Goal: Task Accomplishment & Management: Complete application form

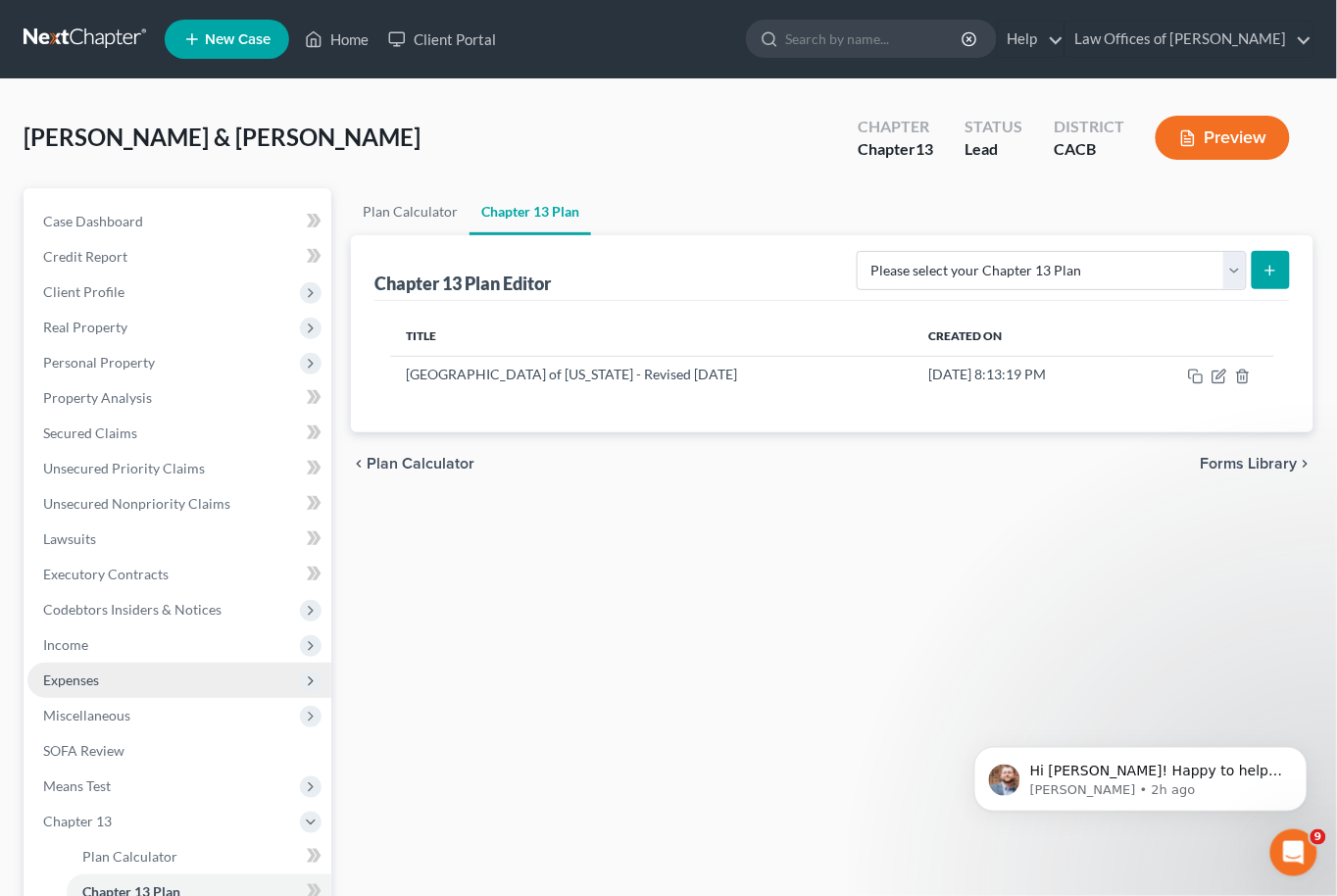
click at [97, 671] on span "Expenses" at bounding box center [71, 679] width 56 height 17
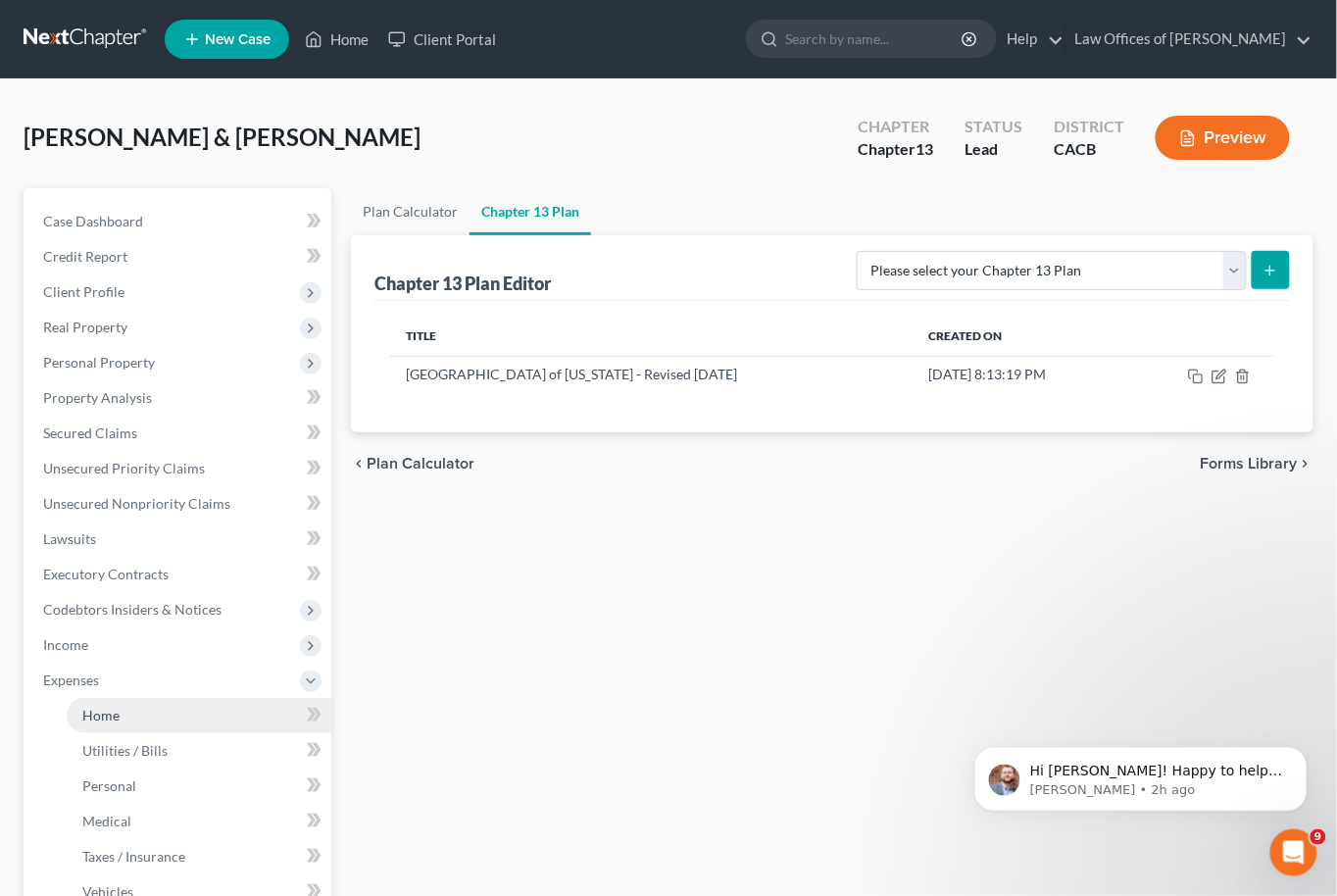
click at [162, 698] on link "Home" at bounding box center [199, 715] width 265 height 35
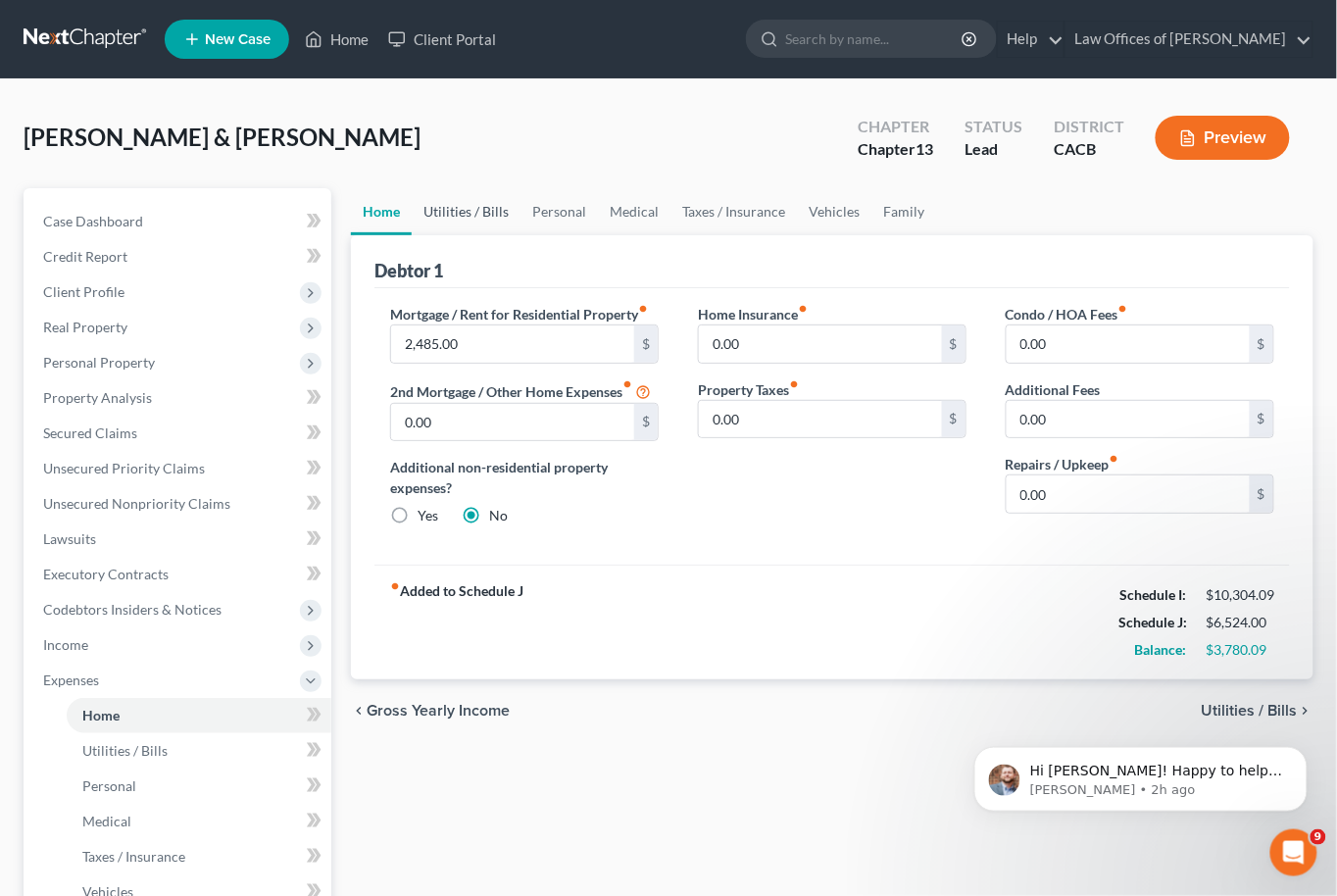
click at [500, 217] on link "Utilities / Bills" at bounding box center [466, 211] width 108 height 47
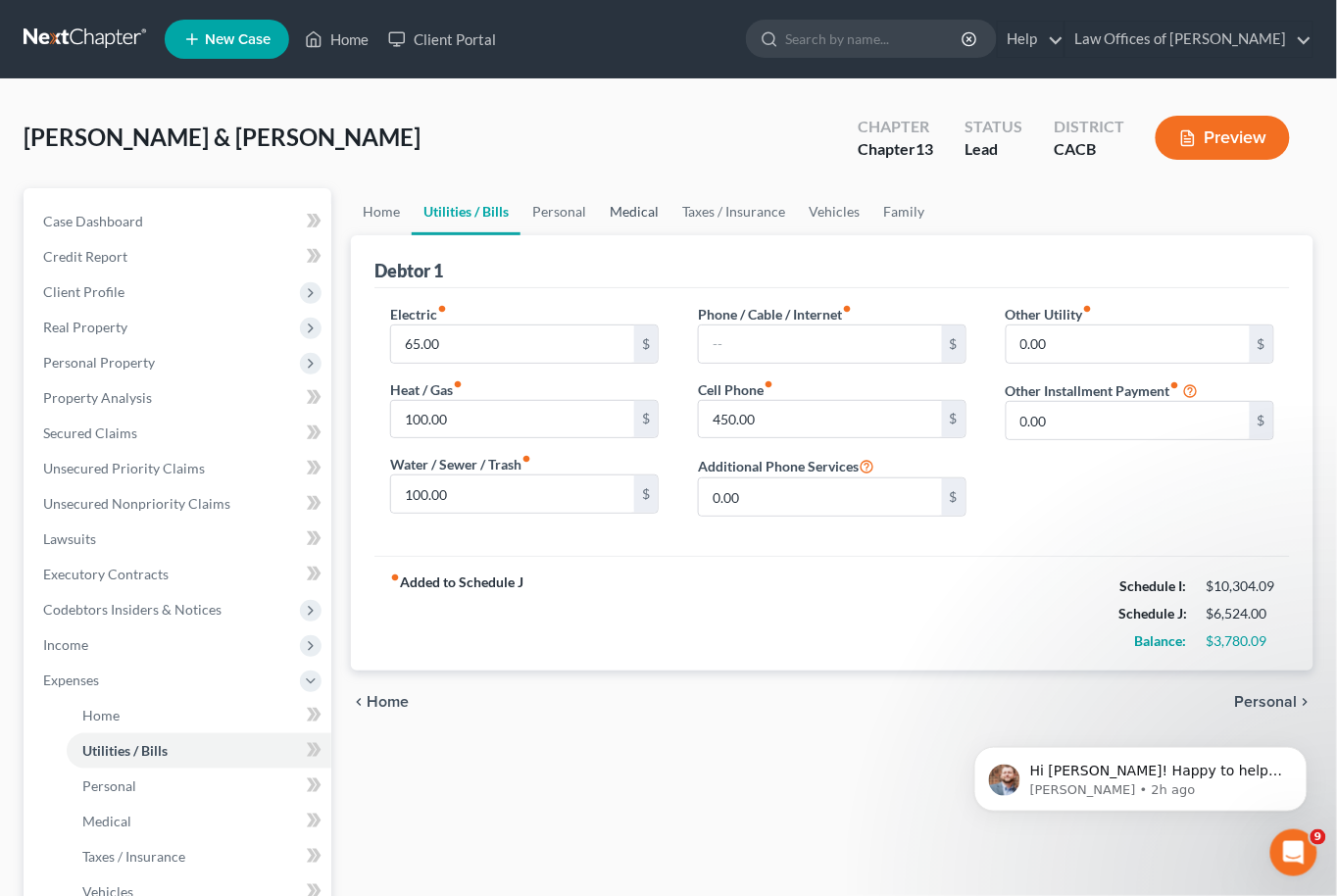
click at [598, 218] on link "Medical" at bounding box center [634, 211] width 73 height 47
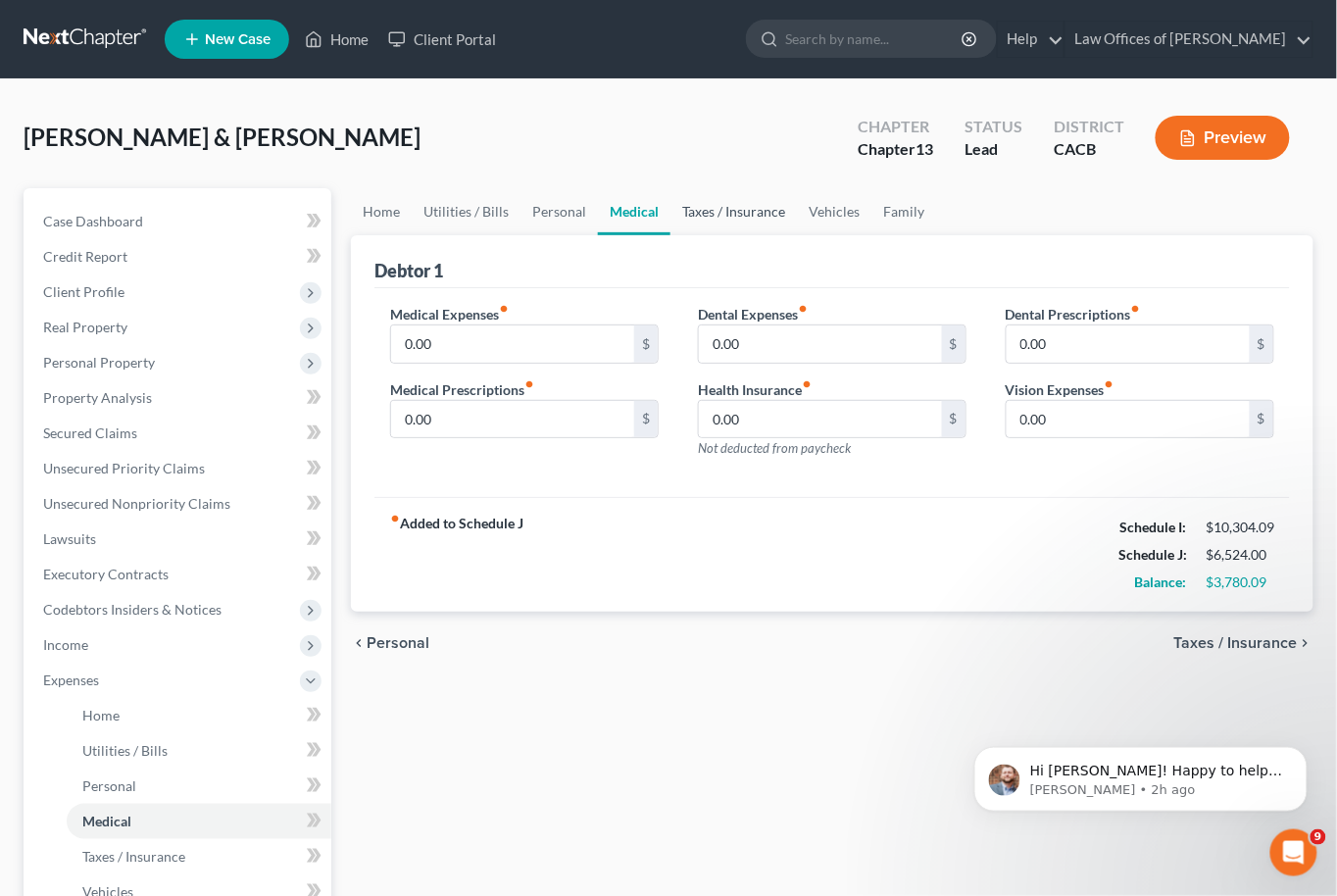
click at [727, 221] on link "Taxes / Insurance" at bounding box center [733, 211] width 126 height 47
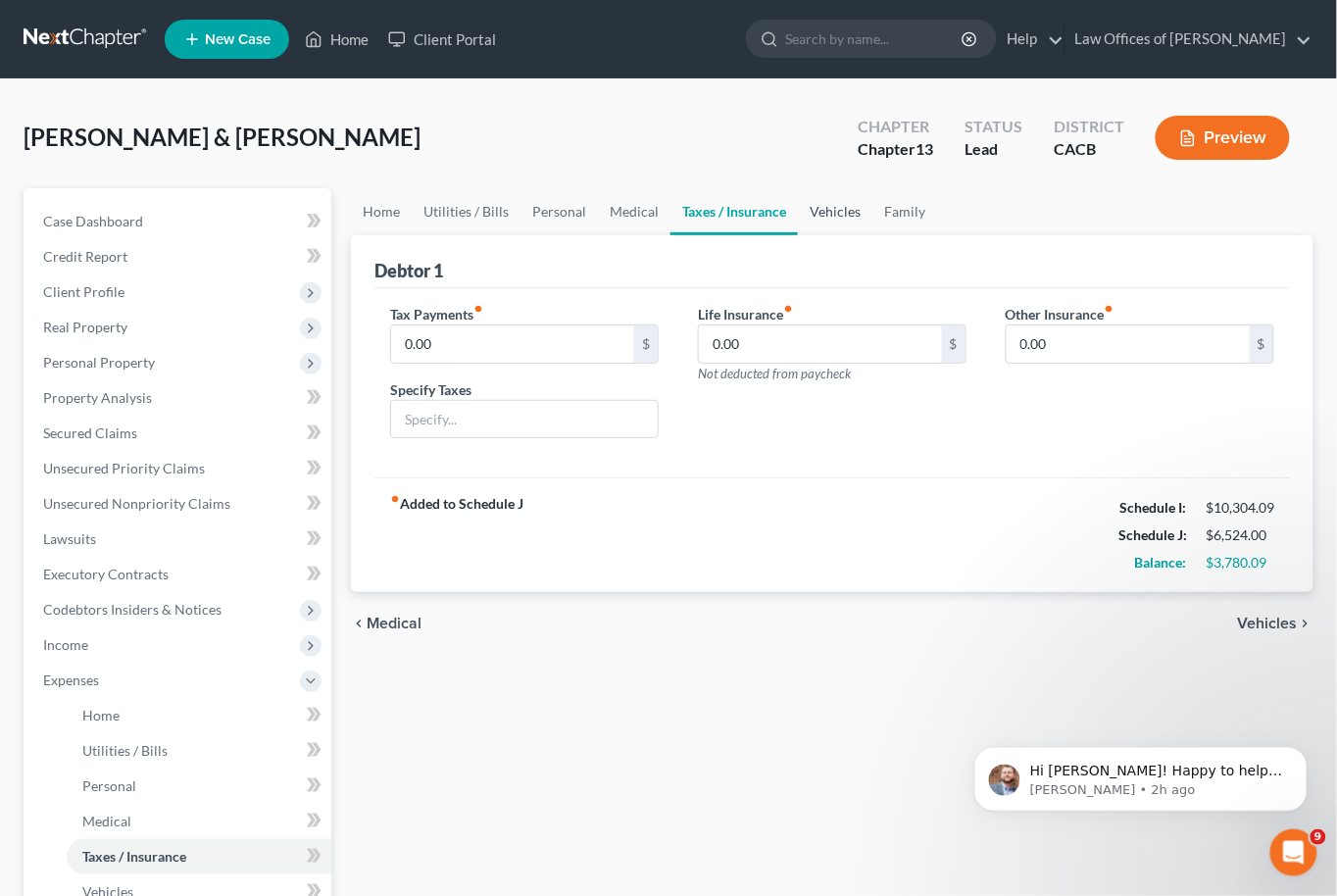
click at [814, 218] on link "Vehicles" at bounding box center [835, 211] width 75 height 47
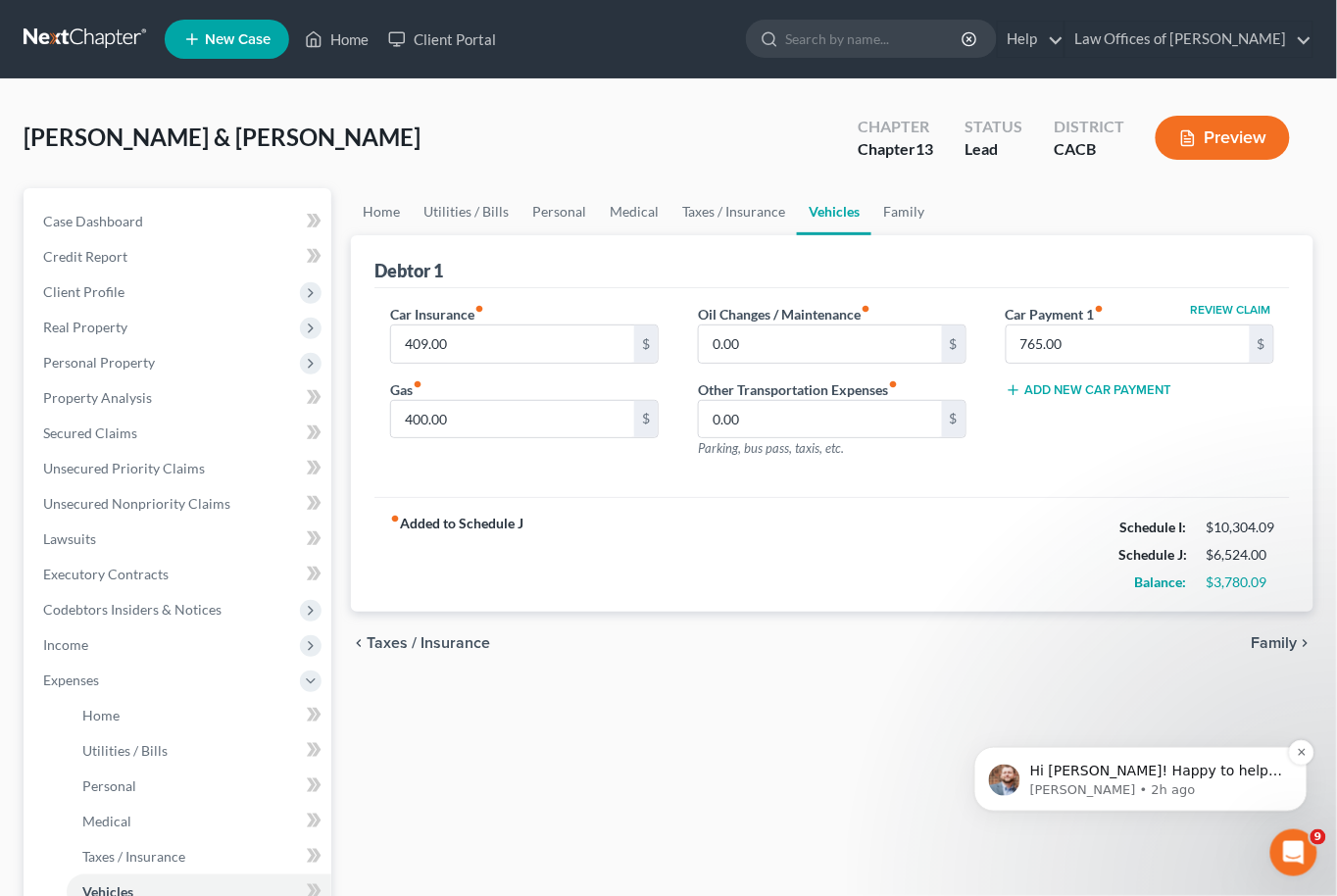
click at [1123, 759] on div "Hi [PERSON_NAME]! Happy to help. Can you let me know what you need help with, a…" at bounding box center [1140, 778] width 333 height 65
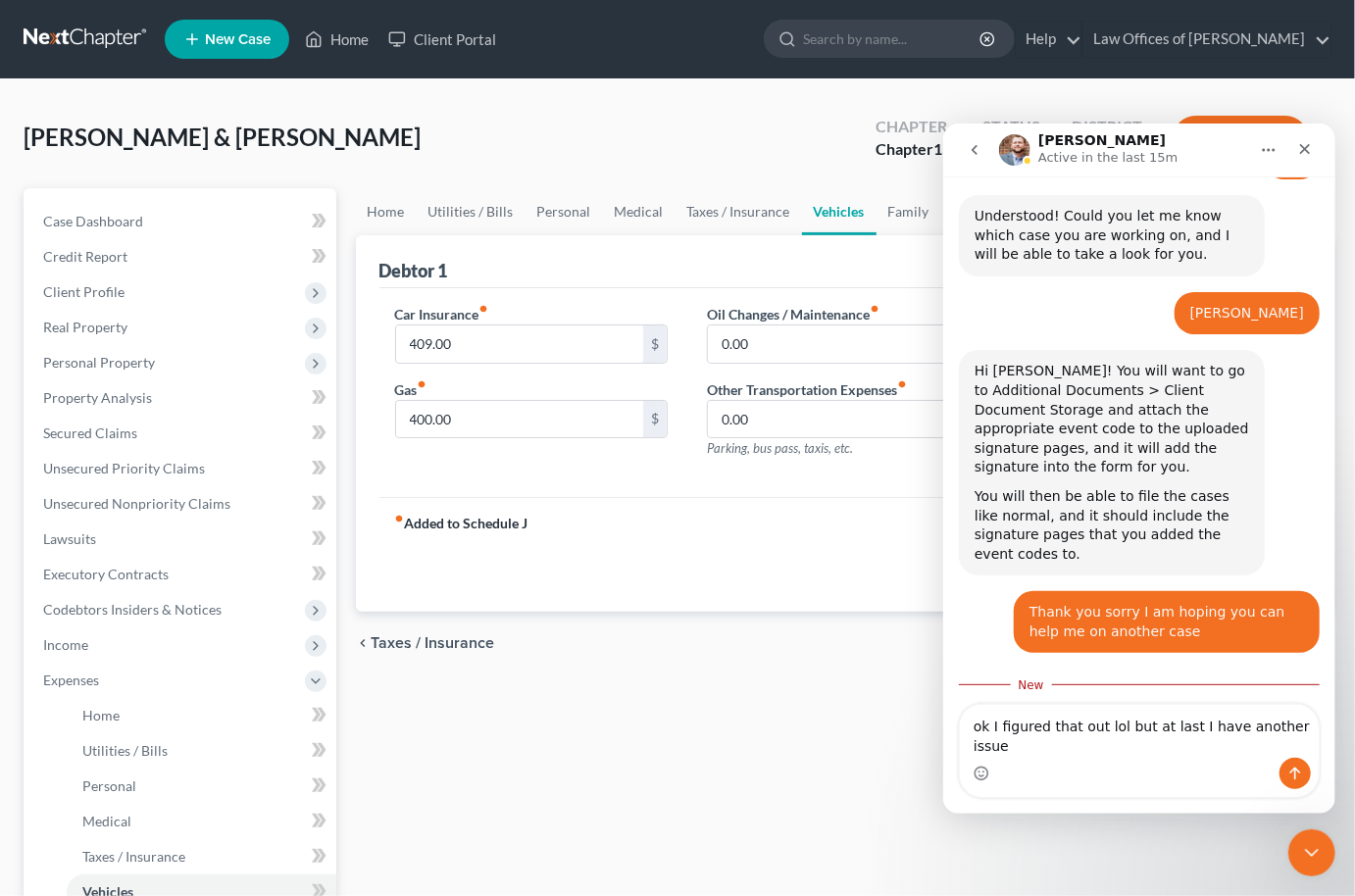
scroll to position [1399, 0]
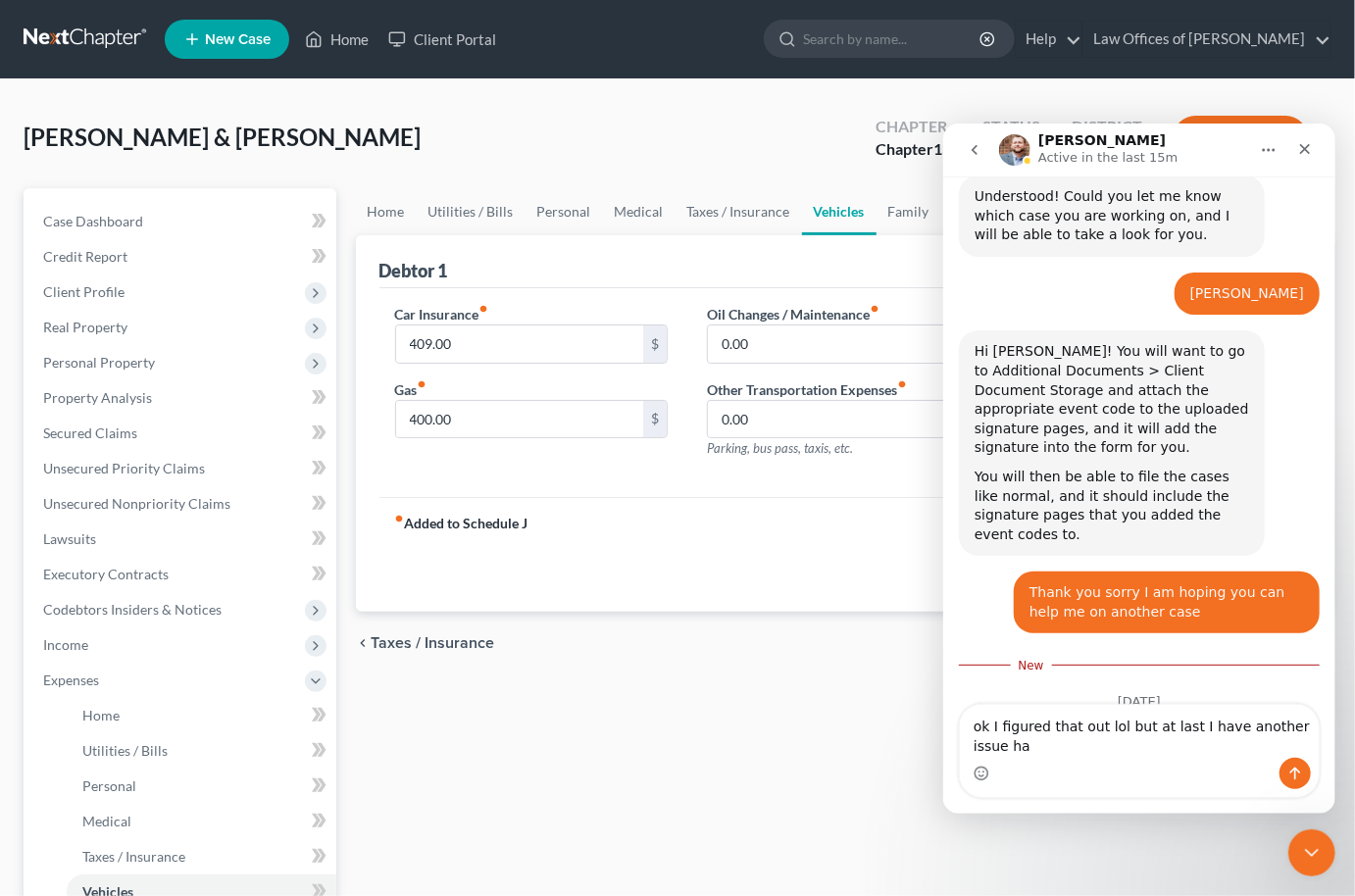
type textarea "ok I figured that out lol but at last I have another issue ha"
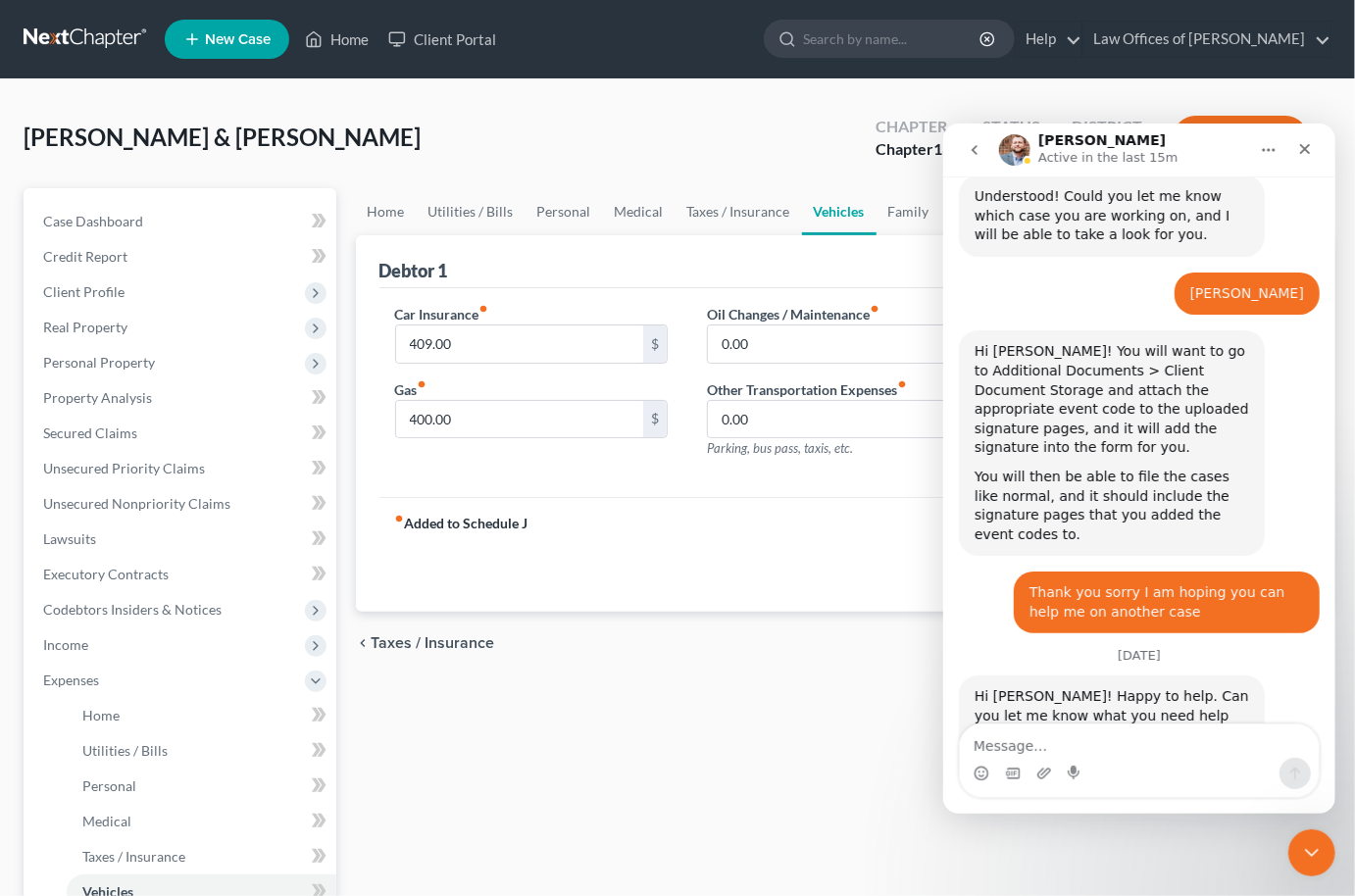
scroll to position [1409, 0]
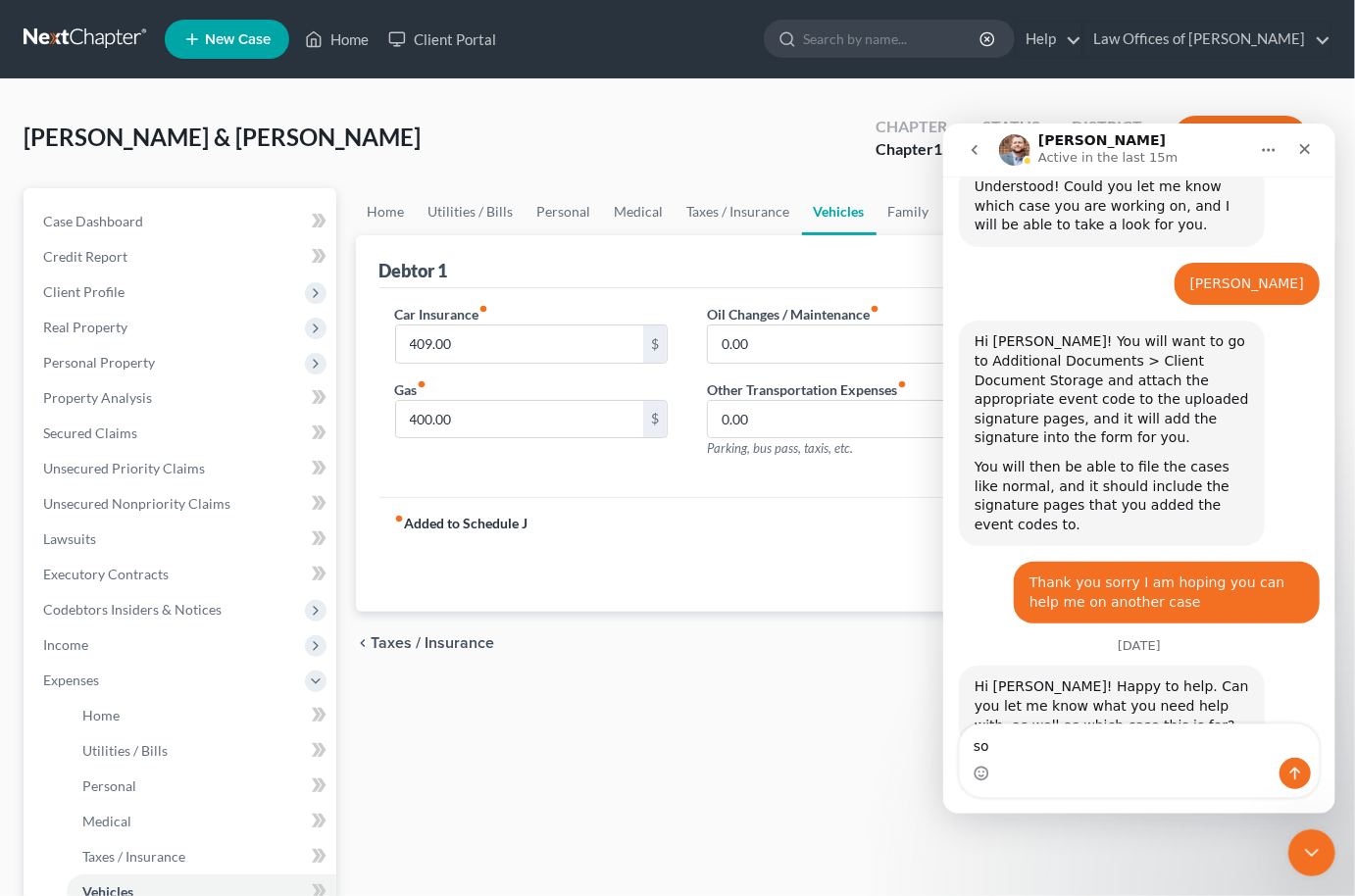
type textarea "s"
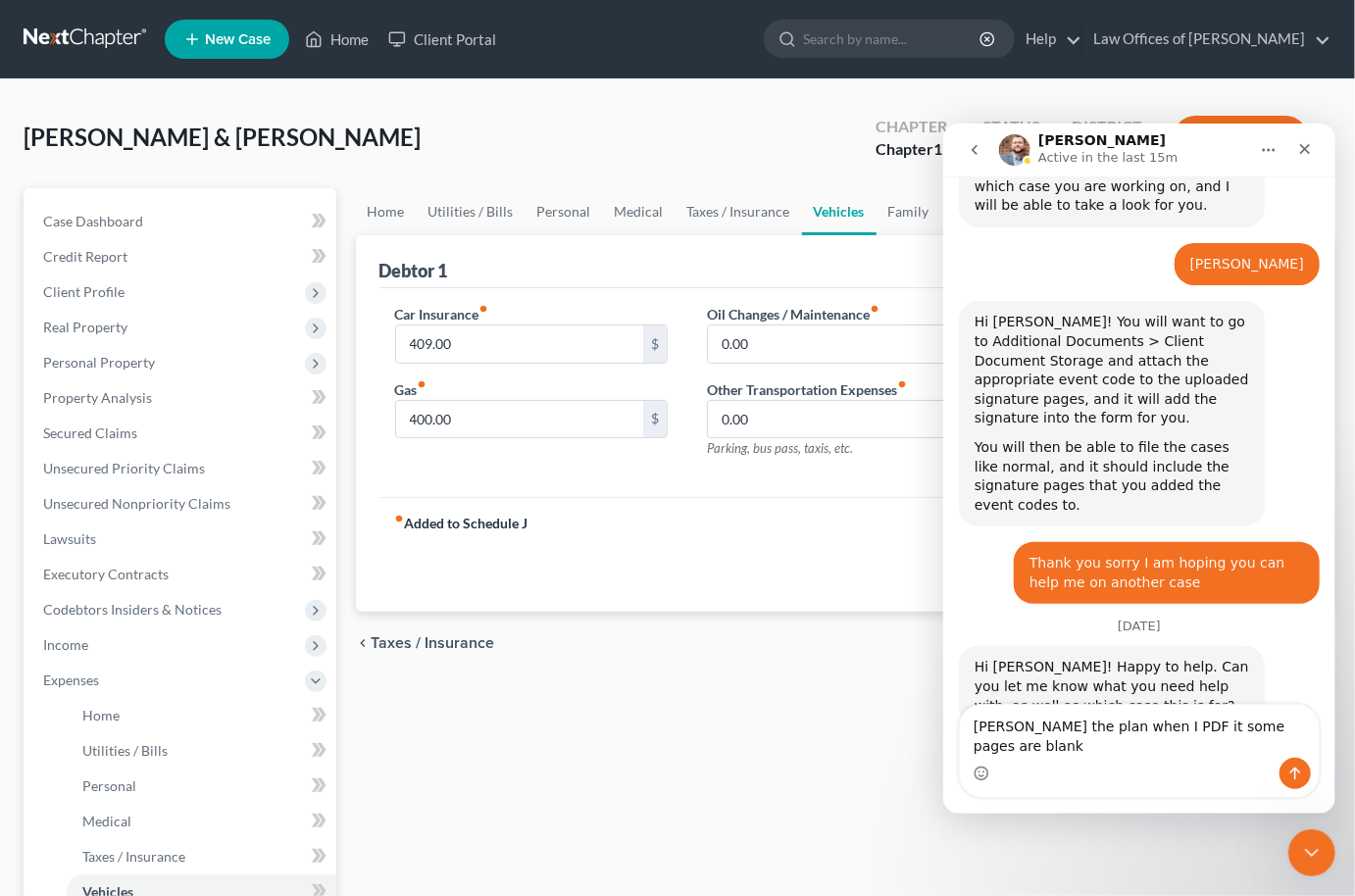
type textarea "[PERSON_NAME] the plan when I PDF it some pages are blank"
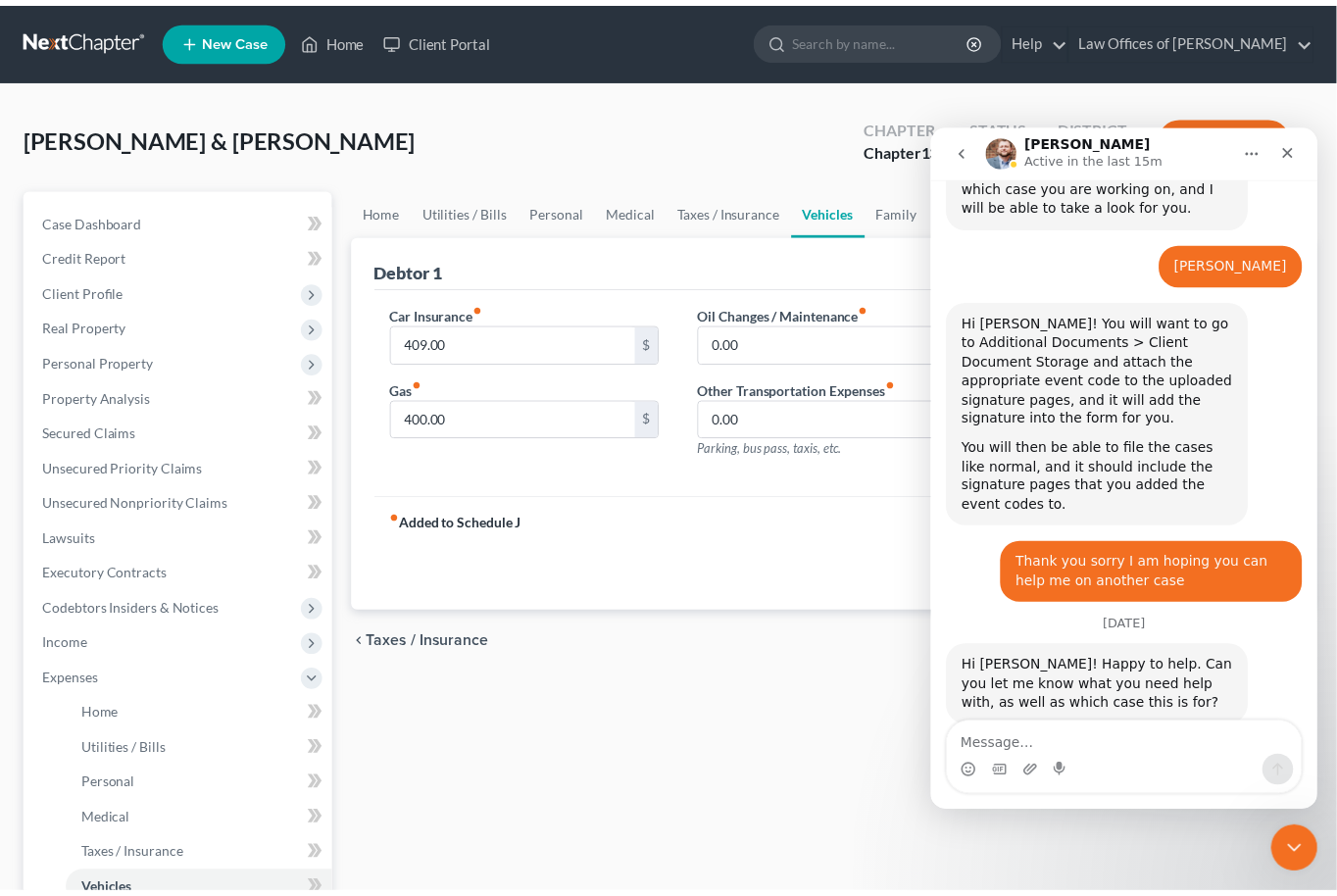
scroll to position [1472, 0]
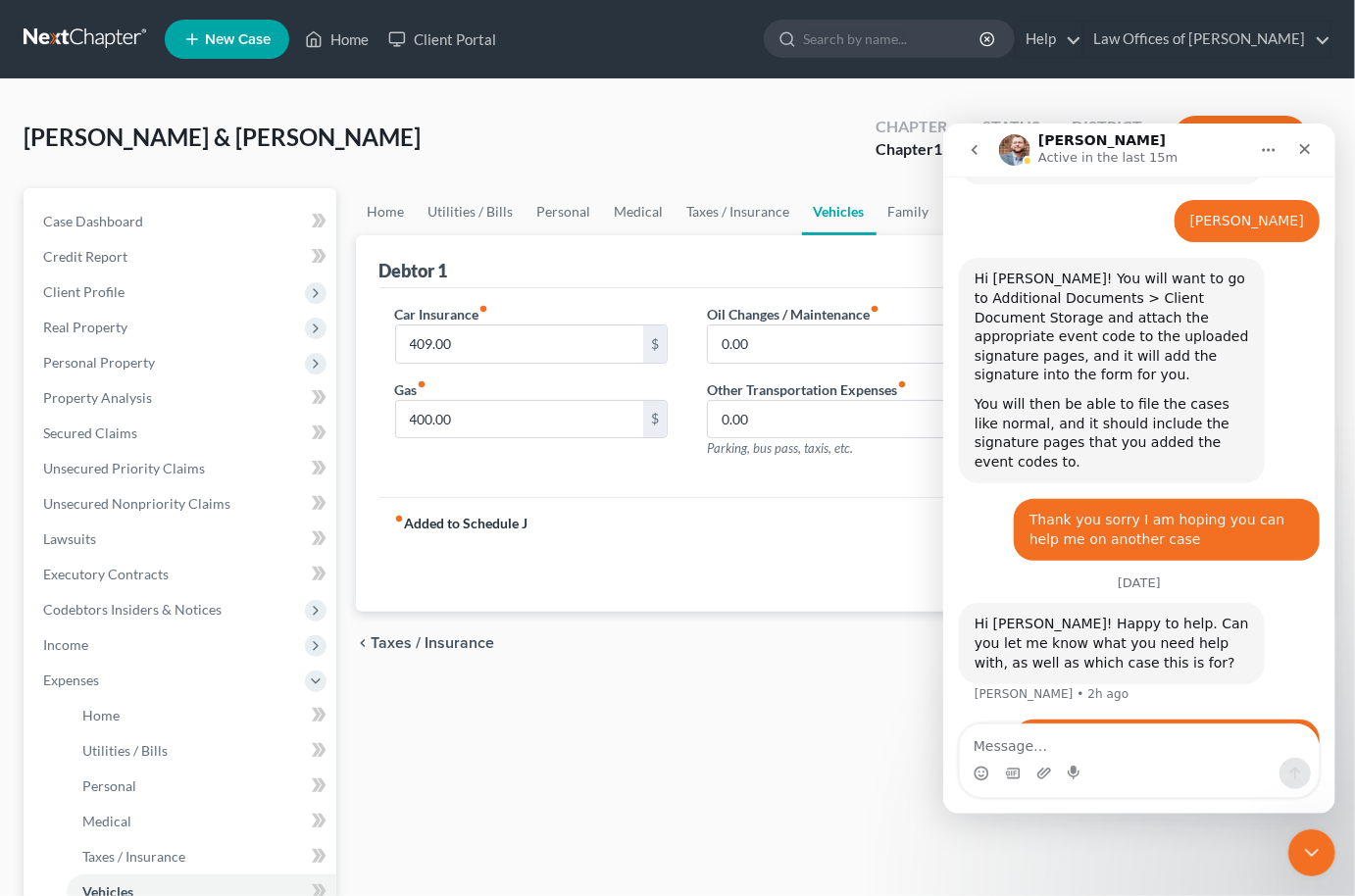
click at [763, 514] on div "fiber_manual_record Added to Schedule J Schedule I: $10,304.09 Schedule J: $6,5…" at bounding box center [844, 554] width 929 height 114
click at [1291, 883] on div "Home Utilities / Bills Personal Medical Taxes / Insurance Vehicles Family Debto…" at bounding box center [844, 718] width 996 height 1061
drag, startPoint x: 1306, startPoint y: 852, endPoint x: 1322, endPoint y: 850, distance: 16.1
click at [1304, 852] on icon "Close Intercom Messenger" at bounding box center [1309, 850] width 24 height 24
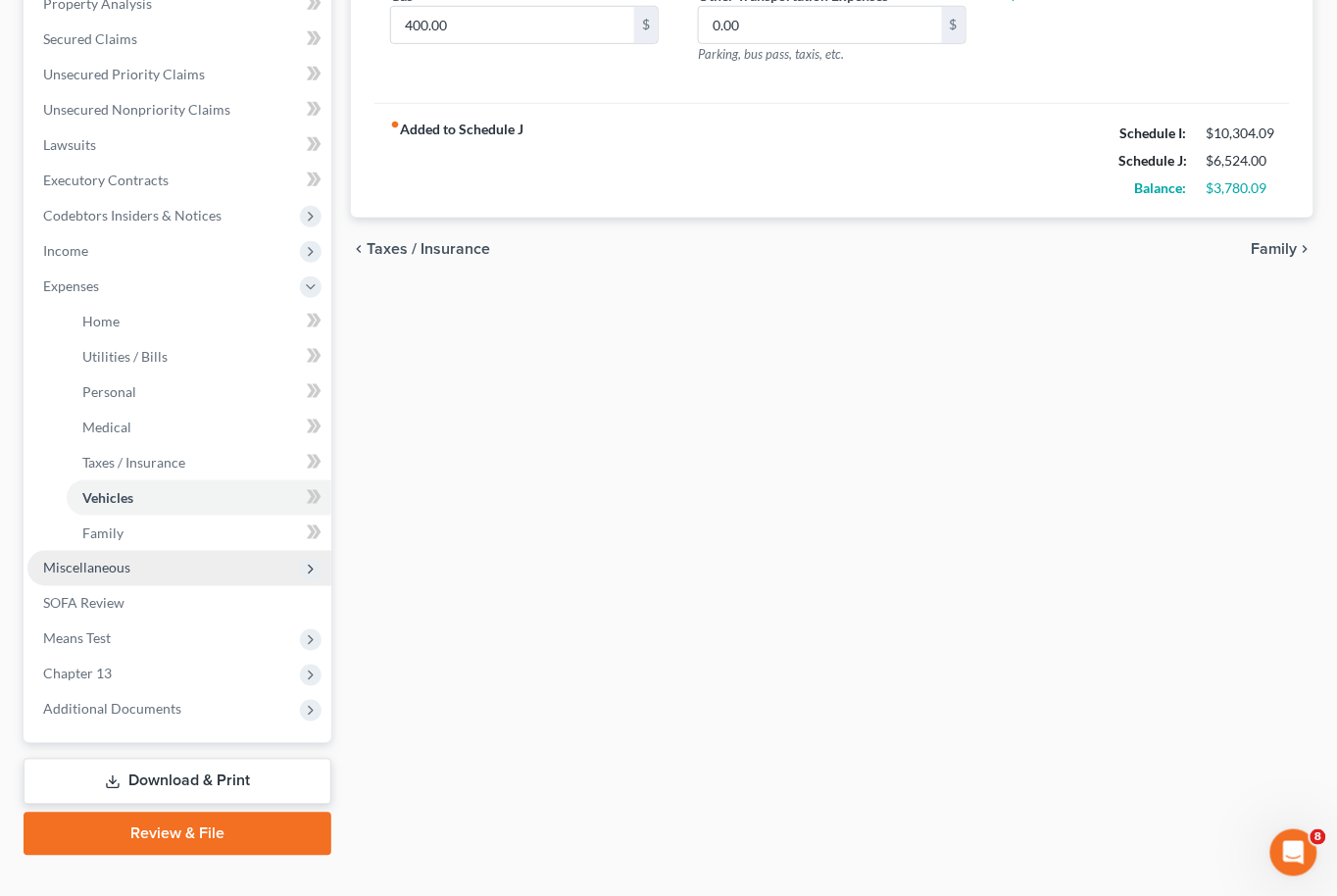
scroll to position [311, 0]
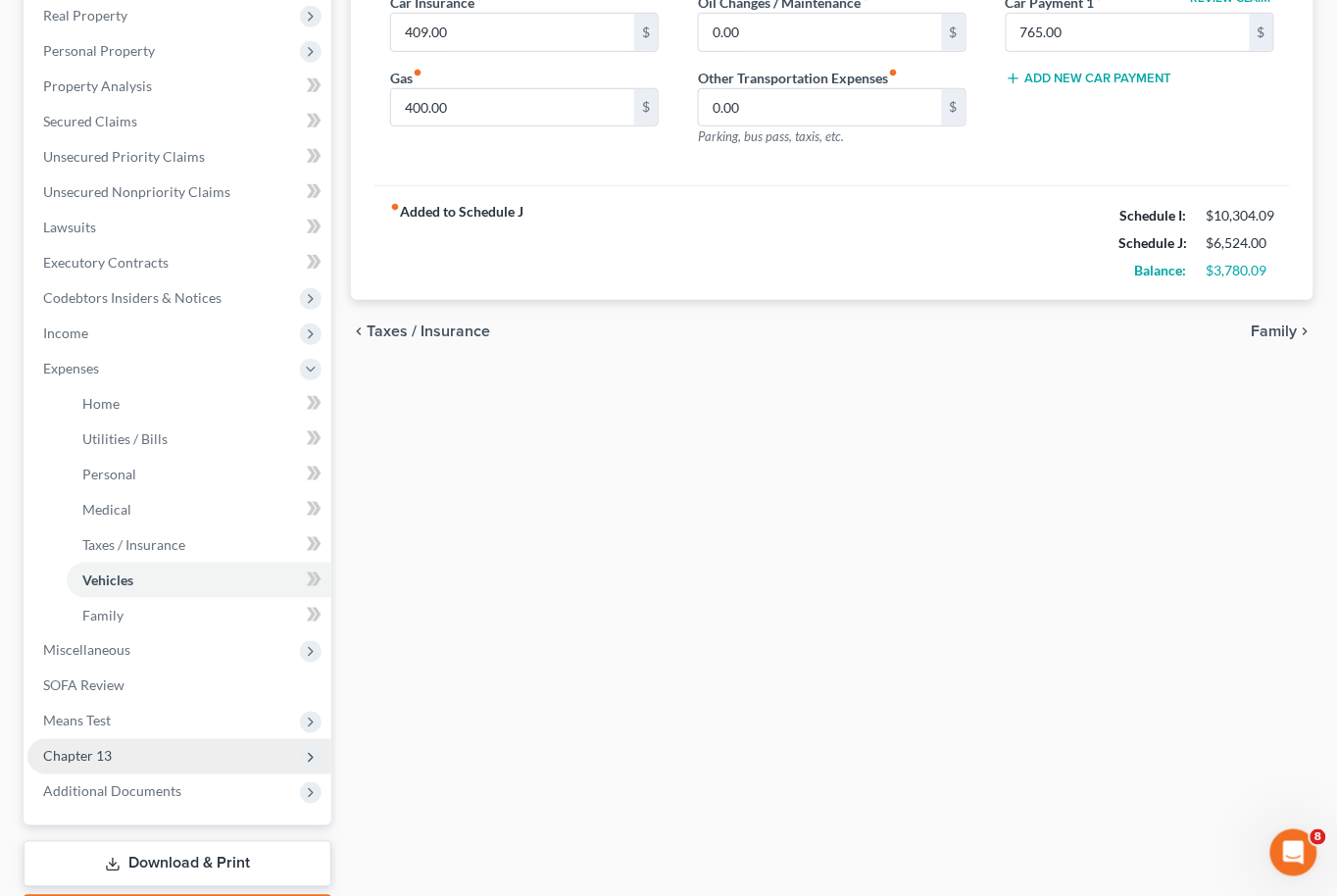
click at [96, 748] on span "Chapter 13" at bounding box center [77, 756] width 69 height 17
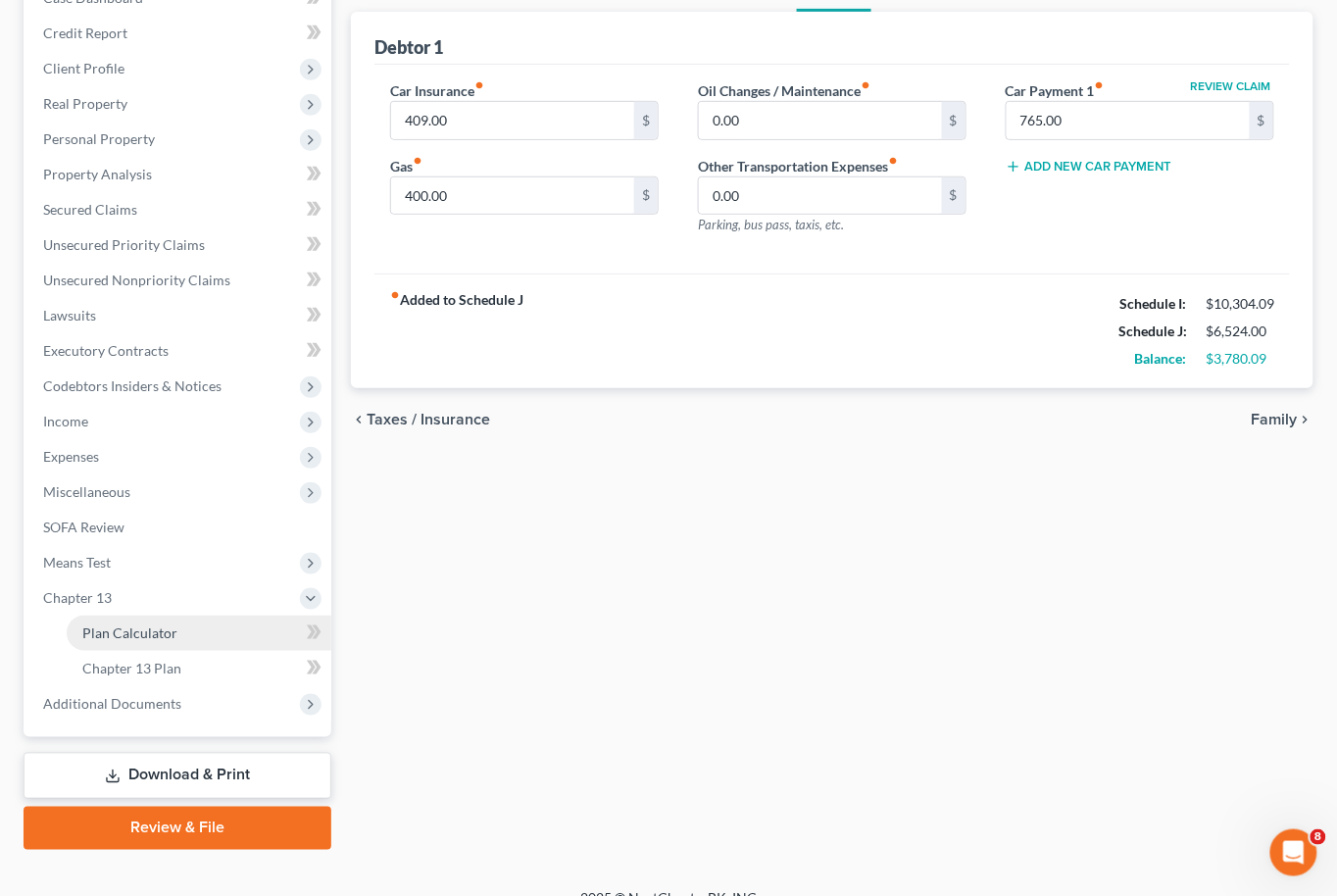
click at [121, 625] on span "Plan Calculator" at bounding box center [130, 632] width 96 height 17
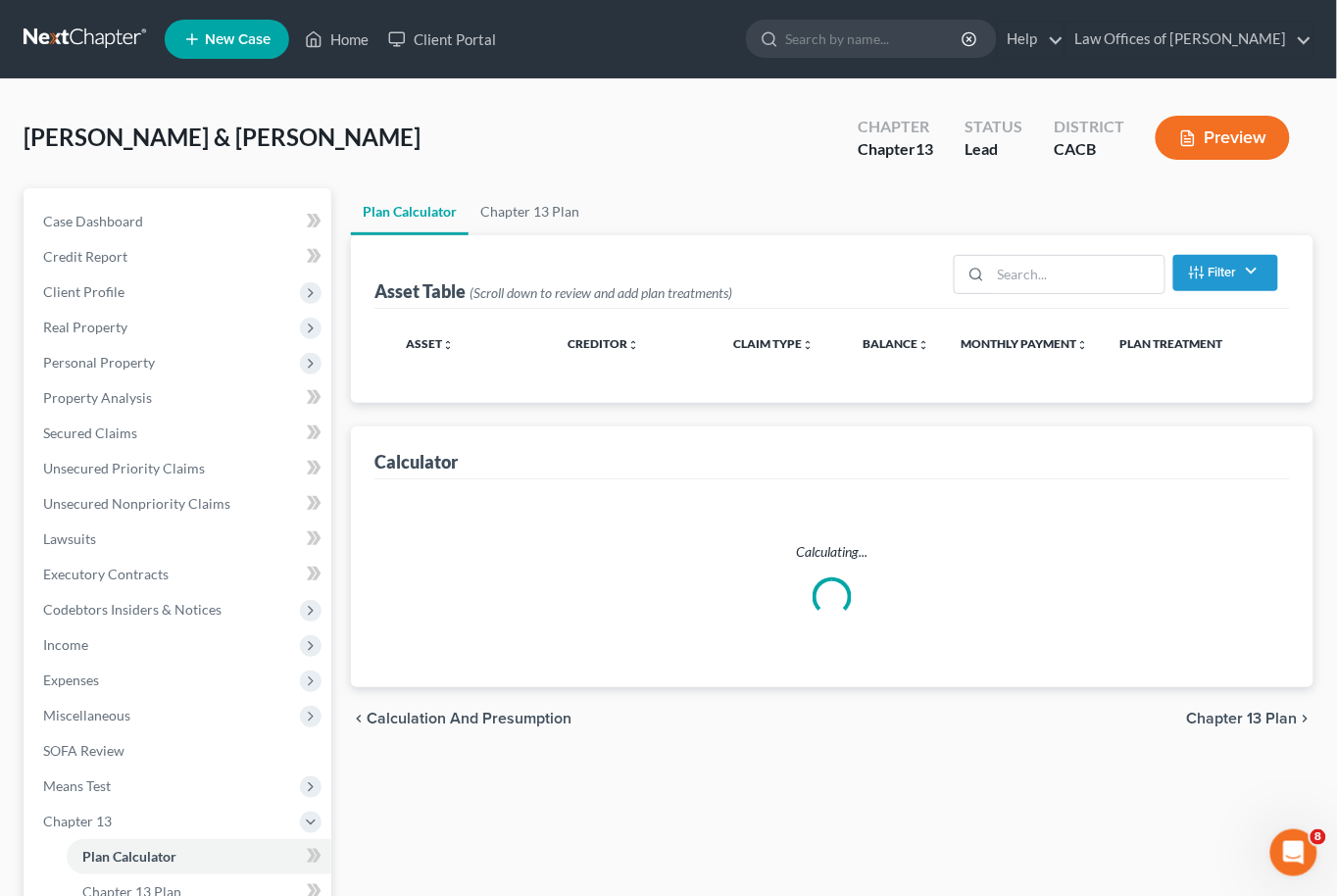
select select "59"
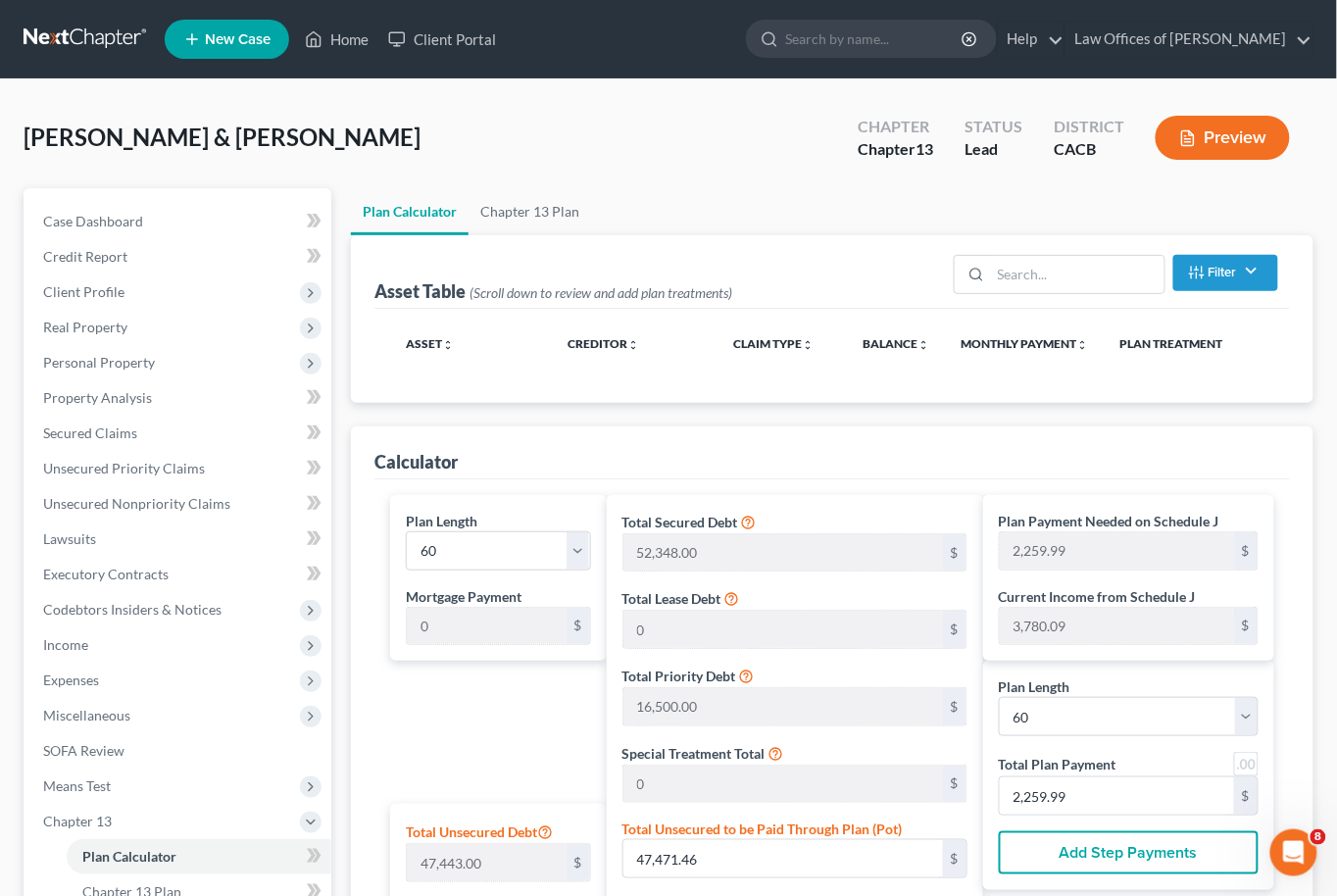
scroll to position [224, 0]
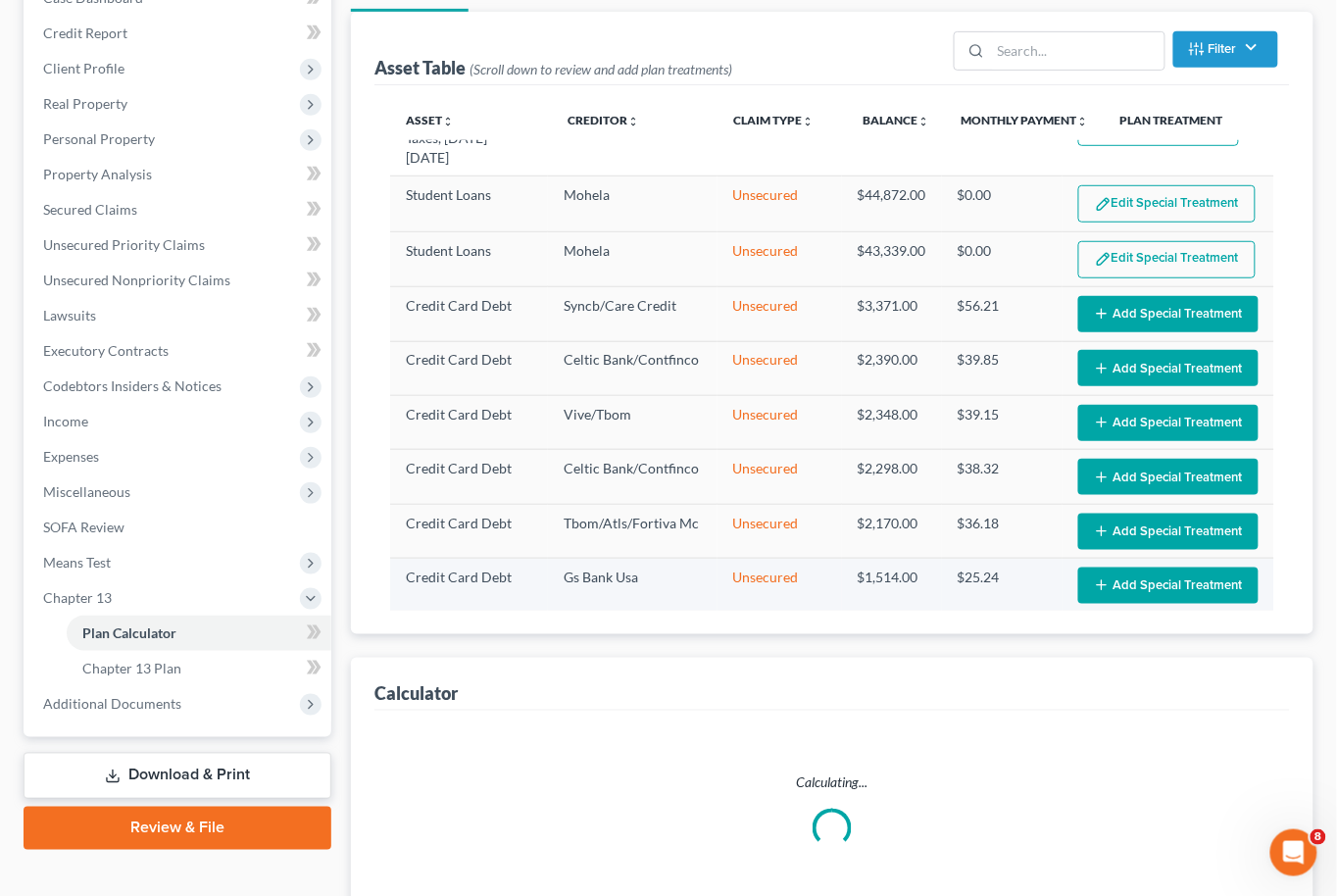
select select "59"
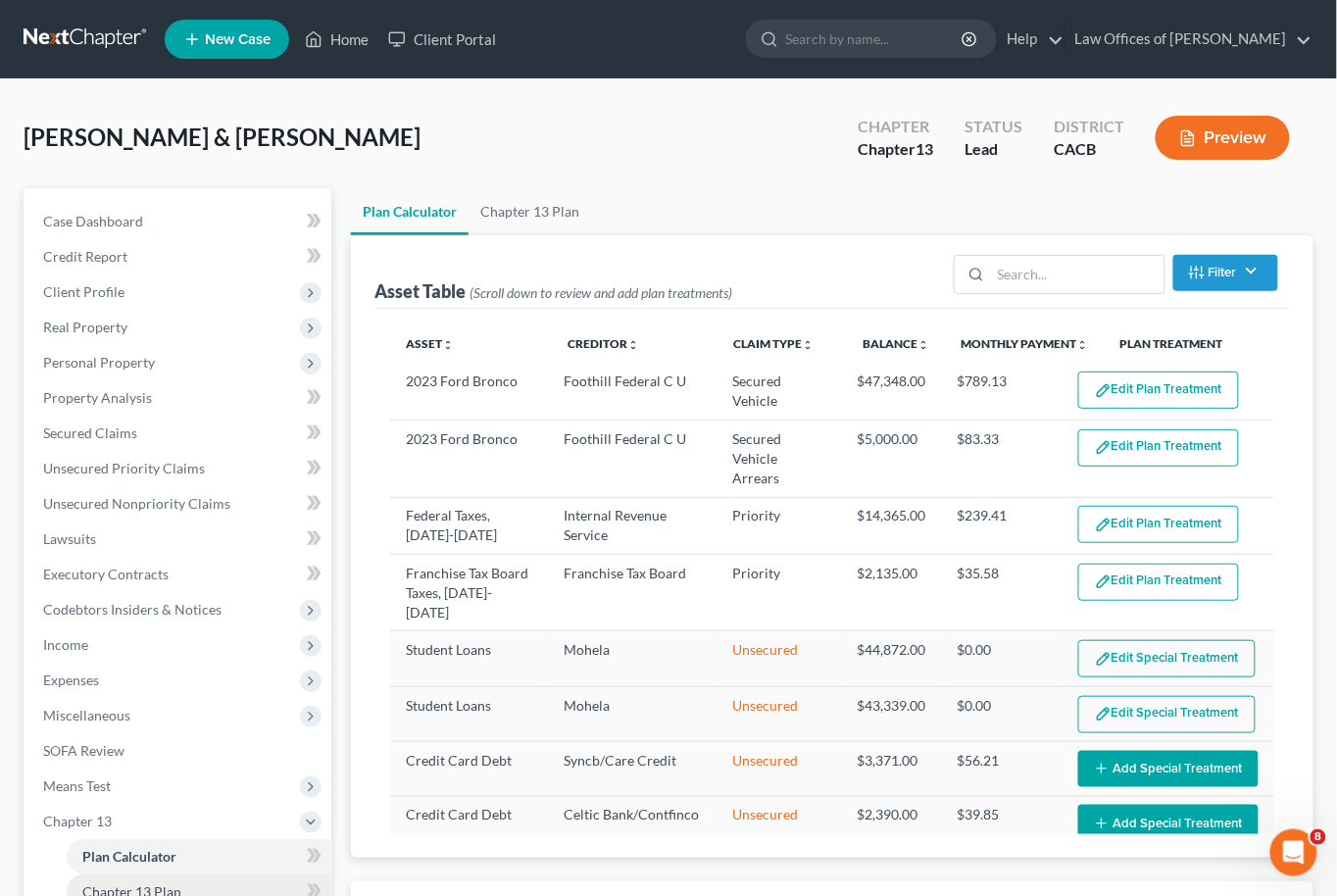
scroll to position [102, 0]
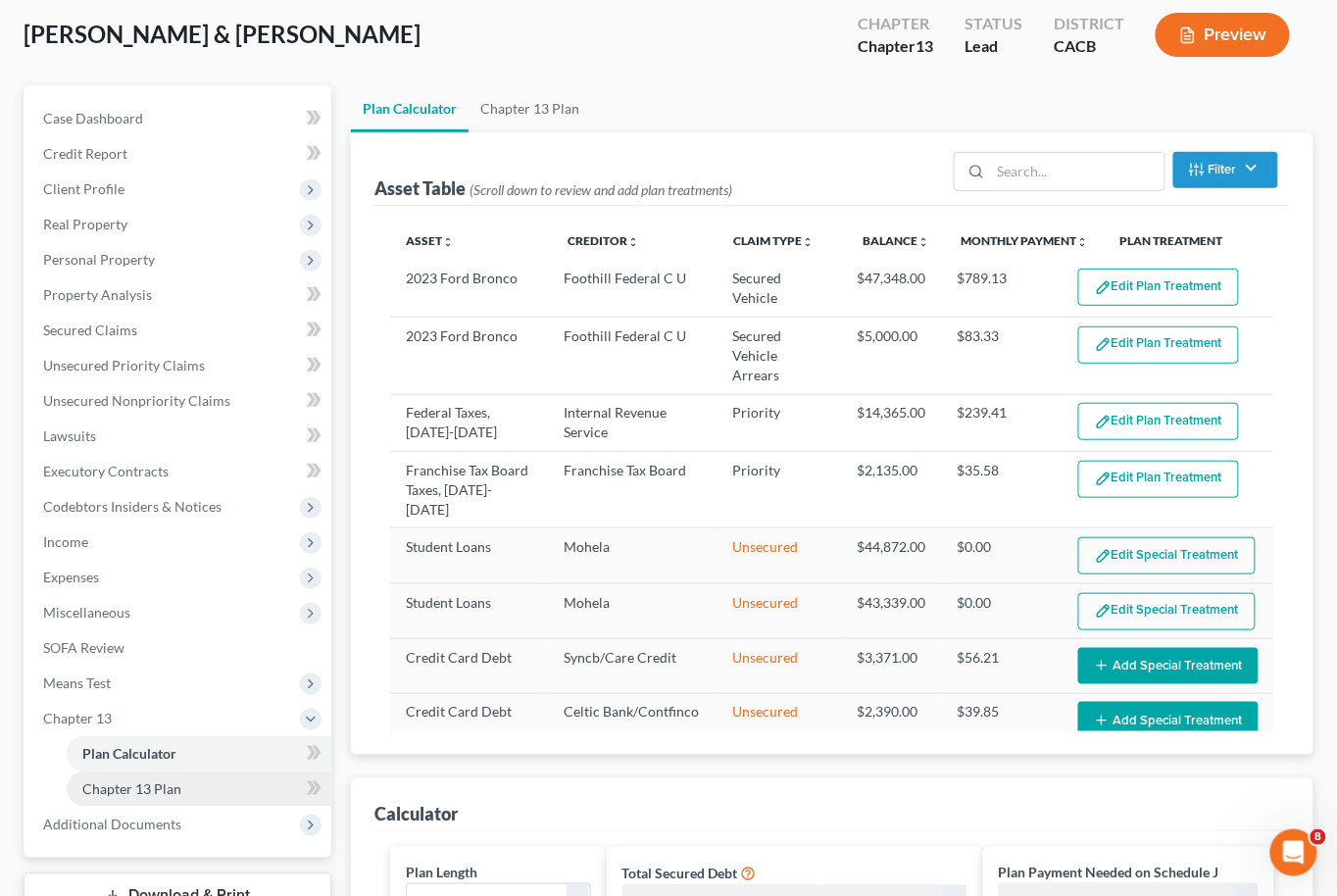
click at [238, 772] on link "Chapter 13 Plan" at bounding box center [199, 789] width 265 height 35
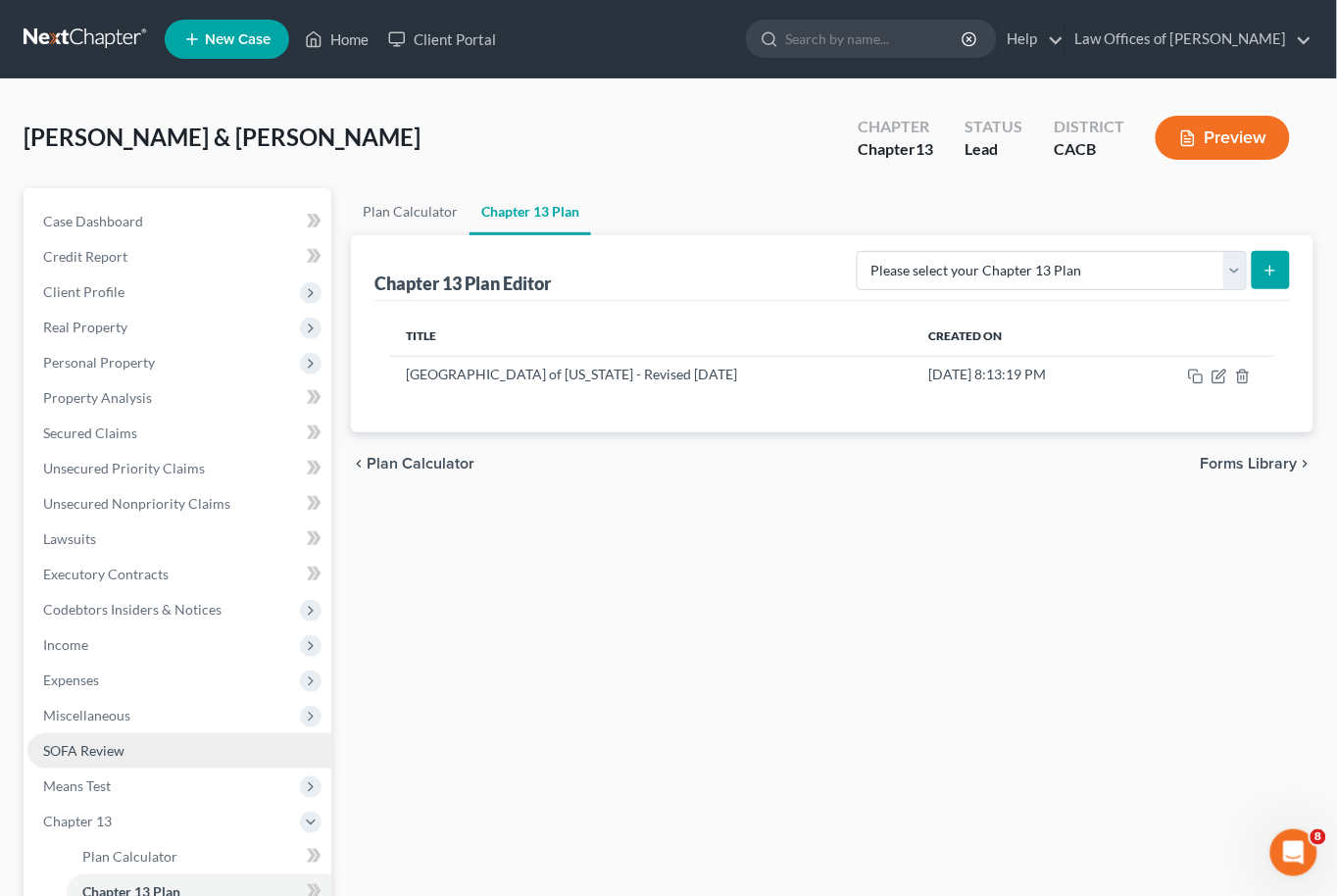
click at [95, 742] on span "SOFA Review" at bounding box center [84, 750] width 82 height 17
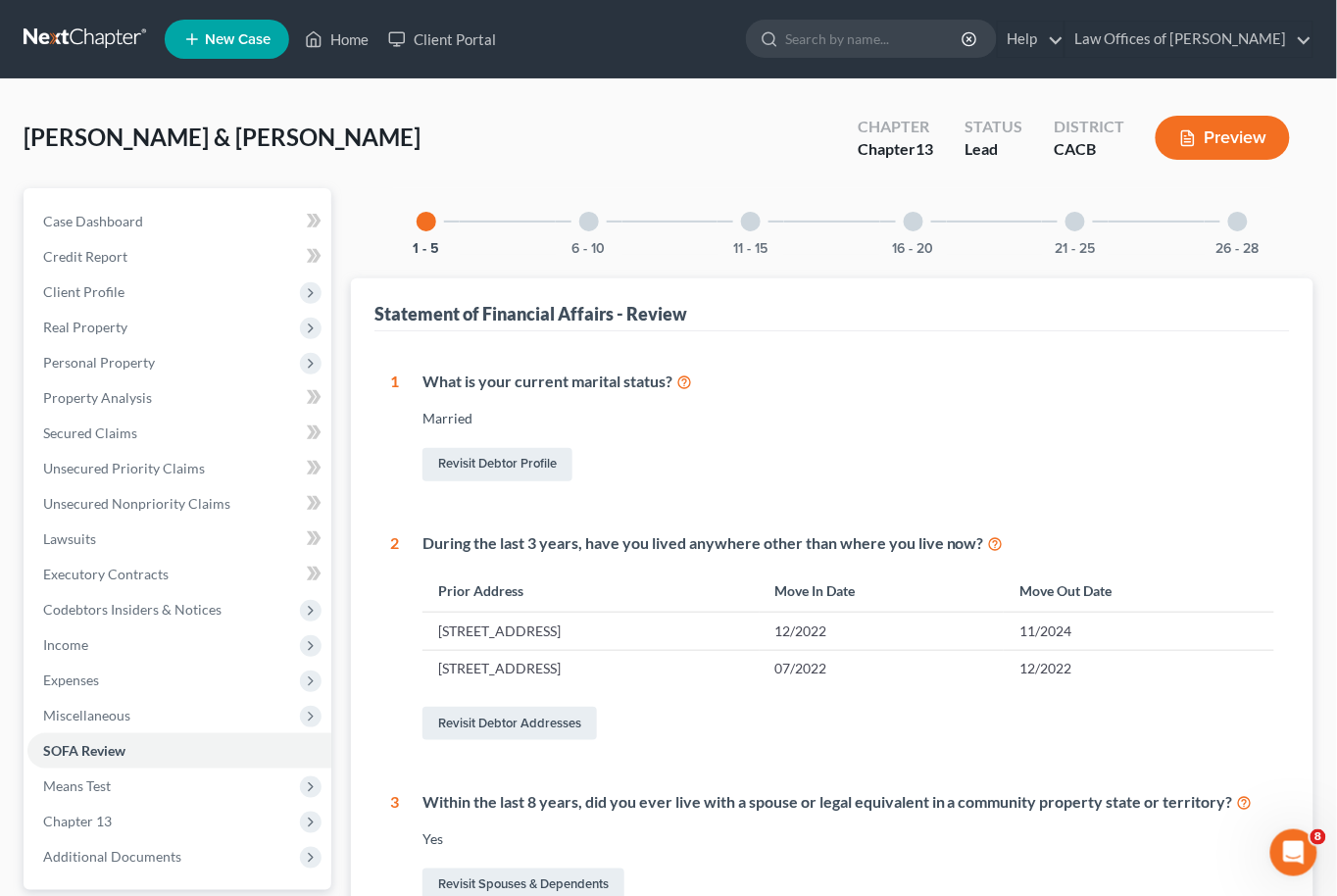
click at [593, 218] on div at bounding box center [589, 222] width 20 height 20
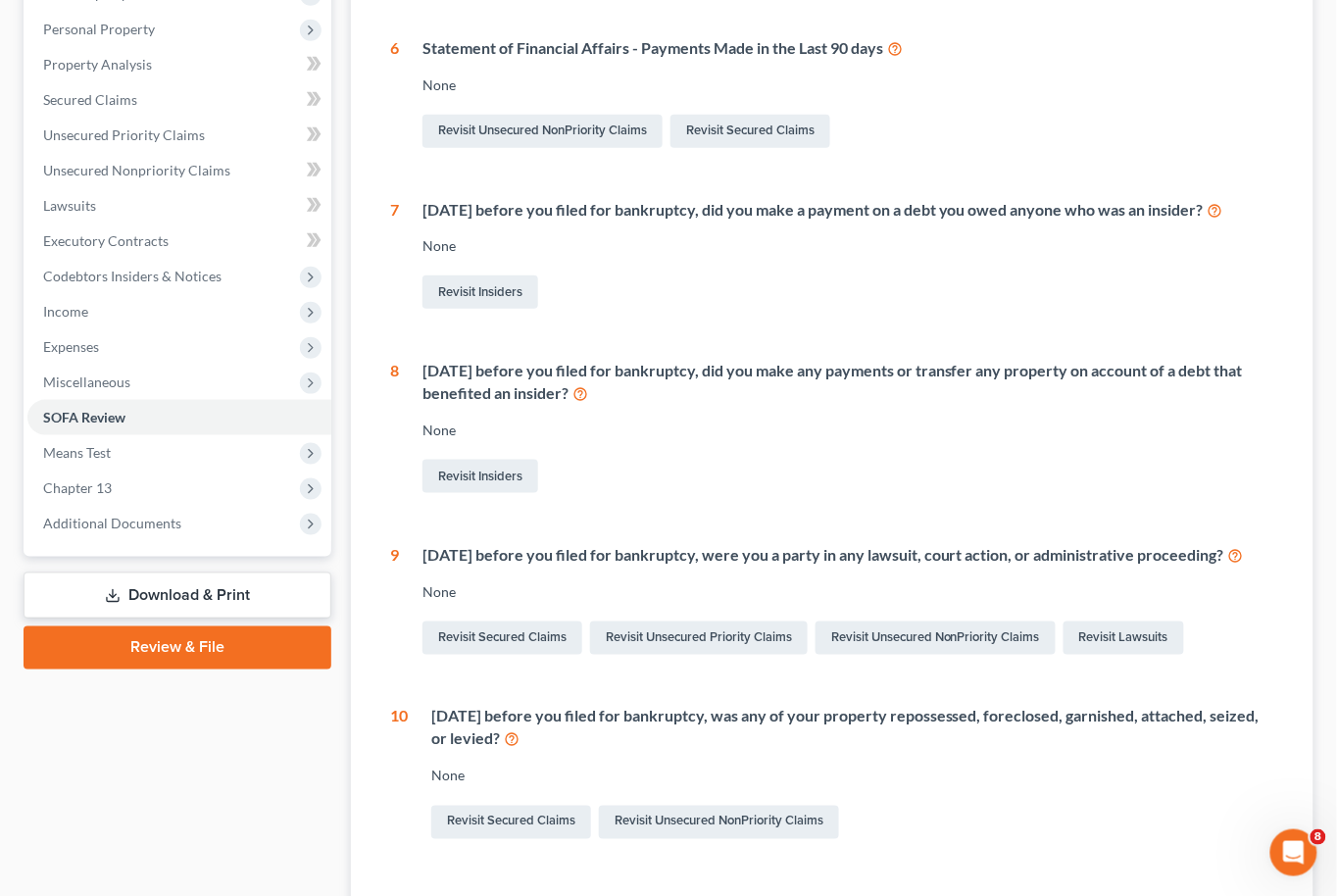
scroll to position [387, 0]
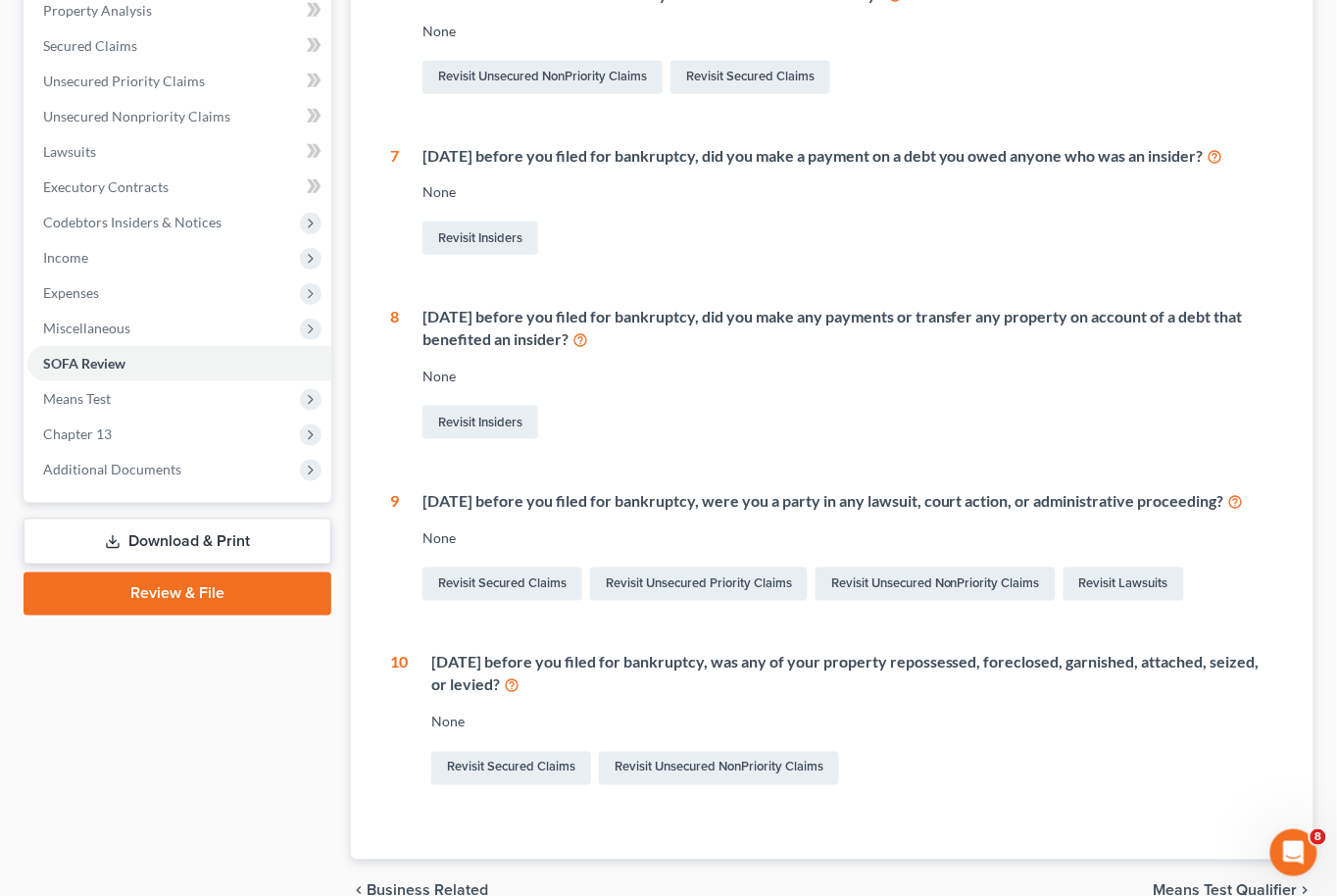
click at [544, 783] on link "Revisit Secured Claims" at bounding box center [511, 769] width 160 height 34
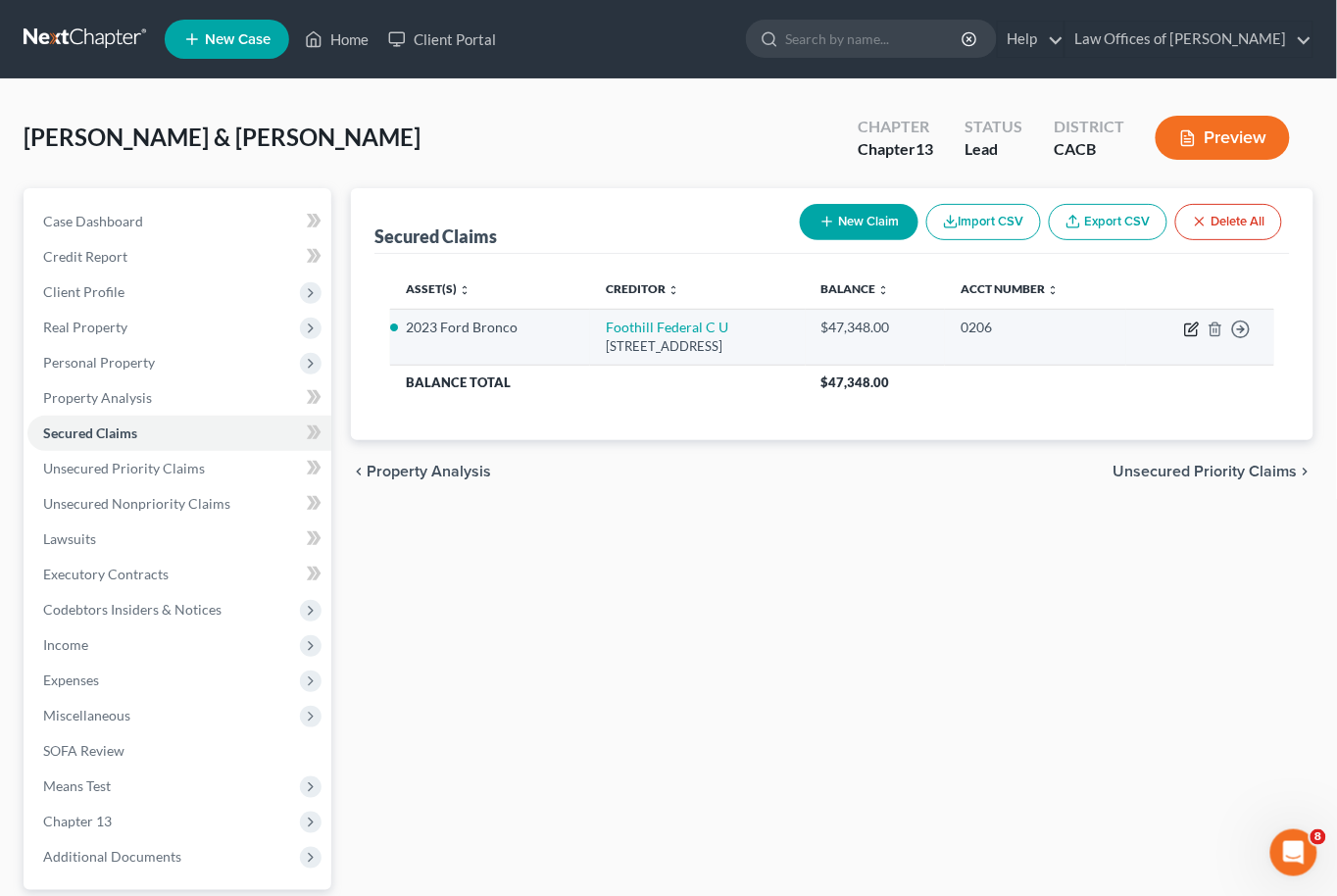
click at [1186, 334] on icon "button" at bounding box center [1193, 329] width 16 height 16
select select "4"
select select "1"
select select "0"
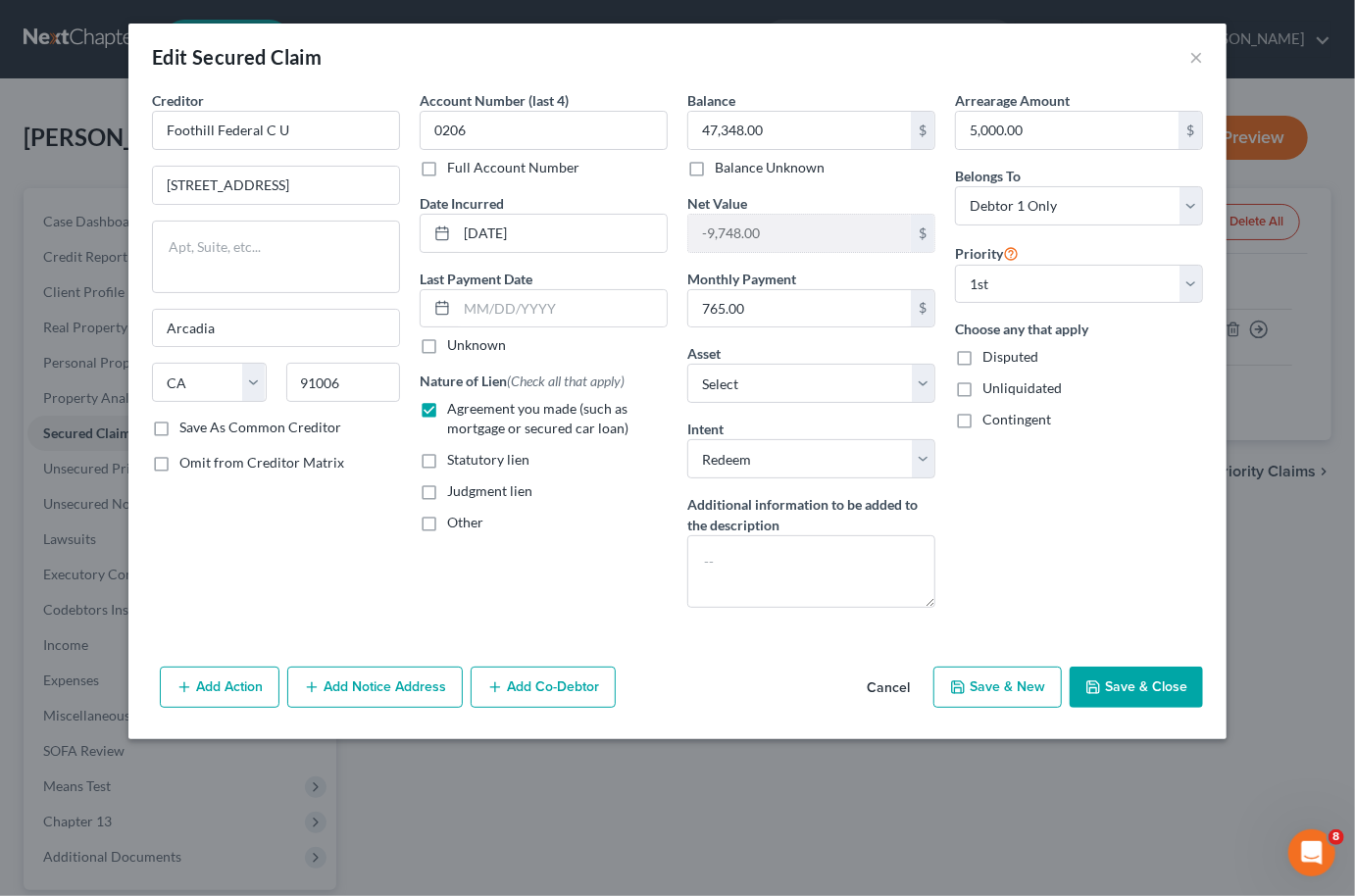
click at [246, 676] on button "Add Action" at bounding box center [220, 686] width 119 height 41
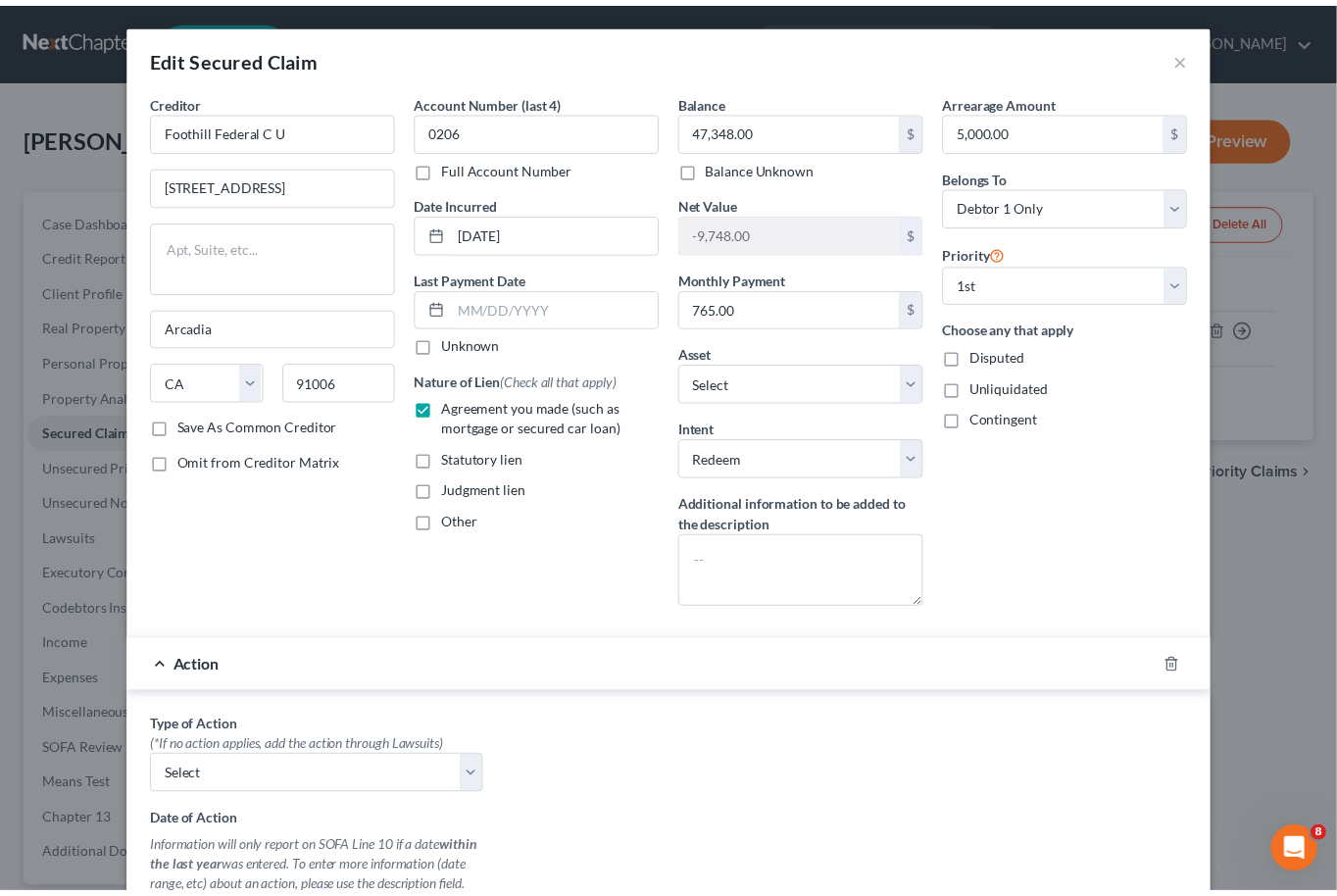
scroll to position [439, 0]
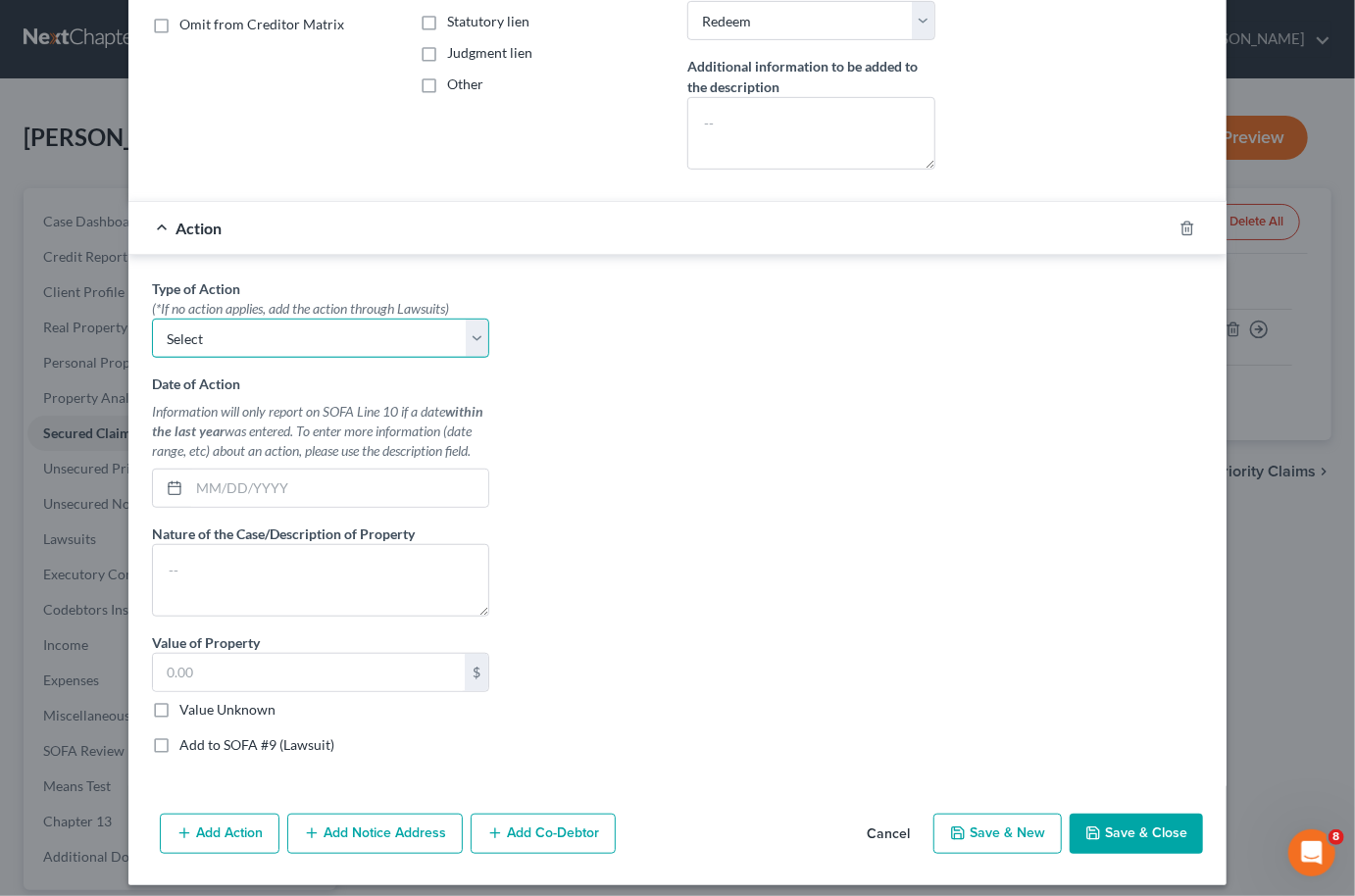
select select "0"
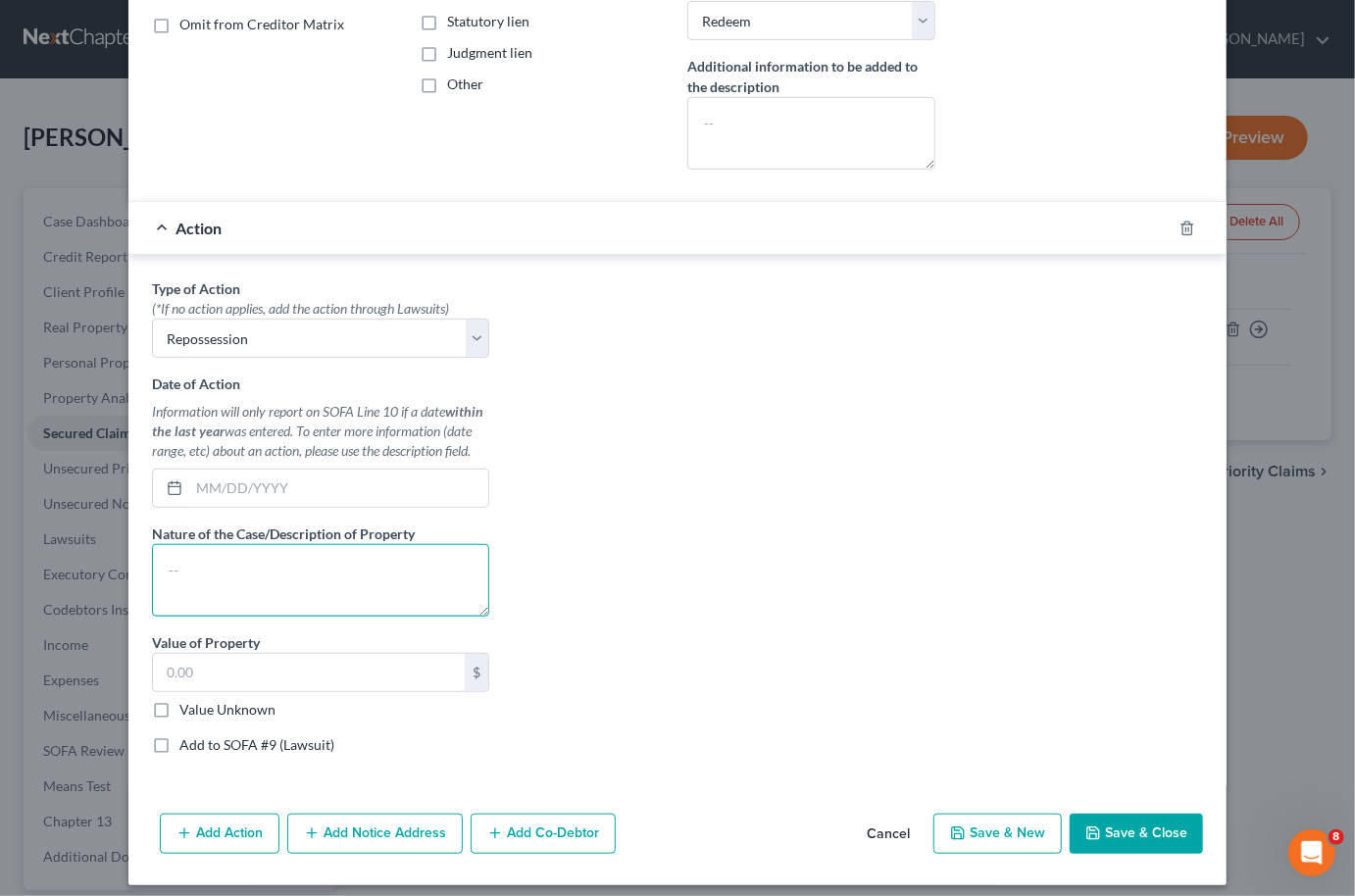
click at [262, 579] on textarea at bounding box center [320, 580] width 337 height 73
click at [246, 580] on textarea at bounding box center [320, 580] width 337 height 73
type textarea "Ford Bronco"
click at [187, 700] on label "Value Unknown" at bounding box center [227, 710] width 97 height 20
click at [187, 700] on input "Value Unknown" at bounding box center [193, 706] width 13 height 13
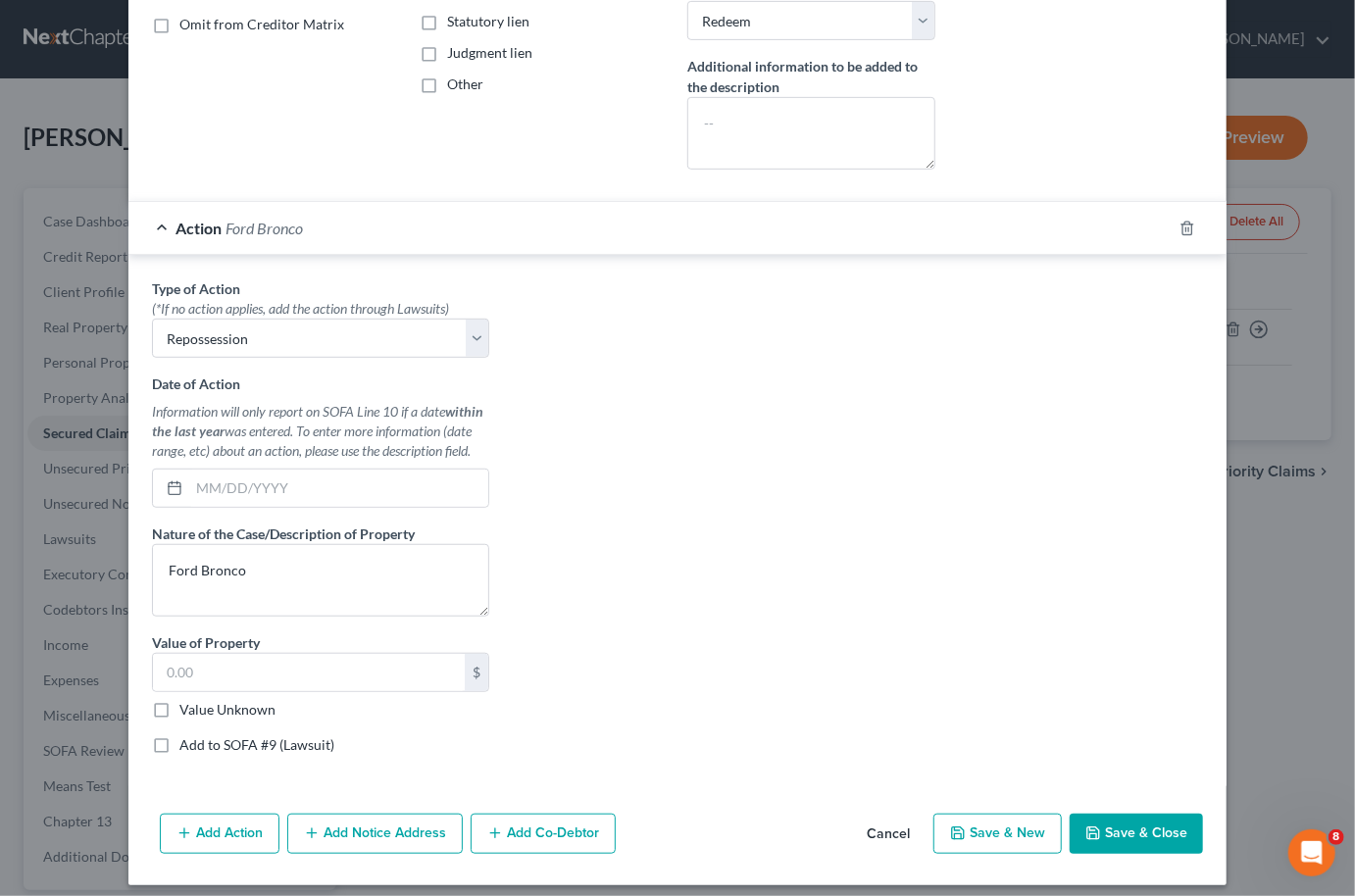
checkbox input "true"
type input "0.00"
type input "[DATE]"
click at [1119, 813] on button "Save & Close" at bounding box center [1136, 833] width 133 height 41
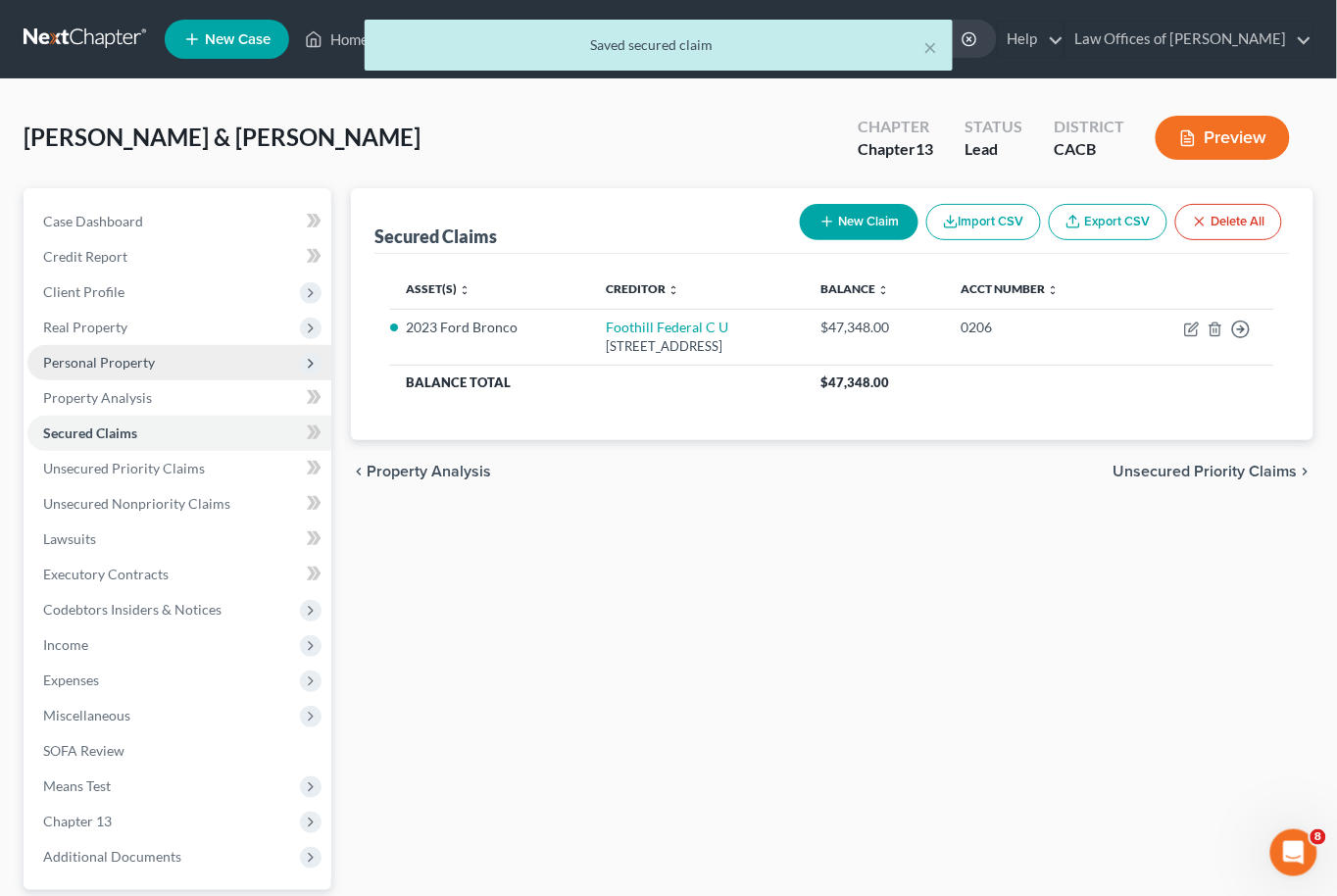
click at [125, 357] on span "Personal Property" at bounding box center [98, 362] width 111 height 17
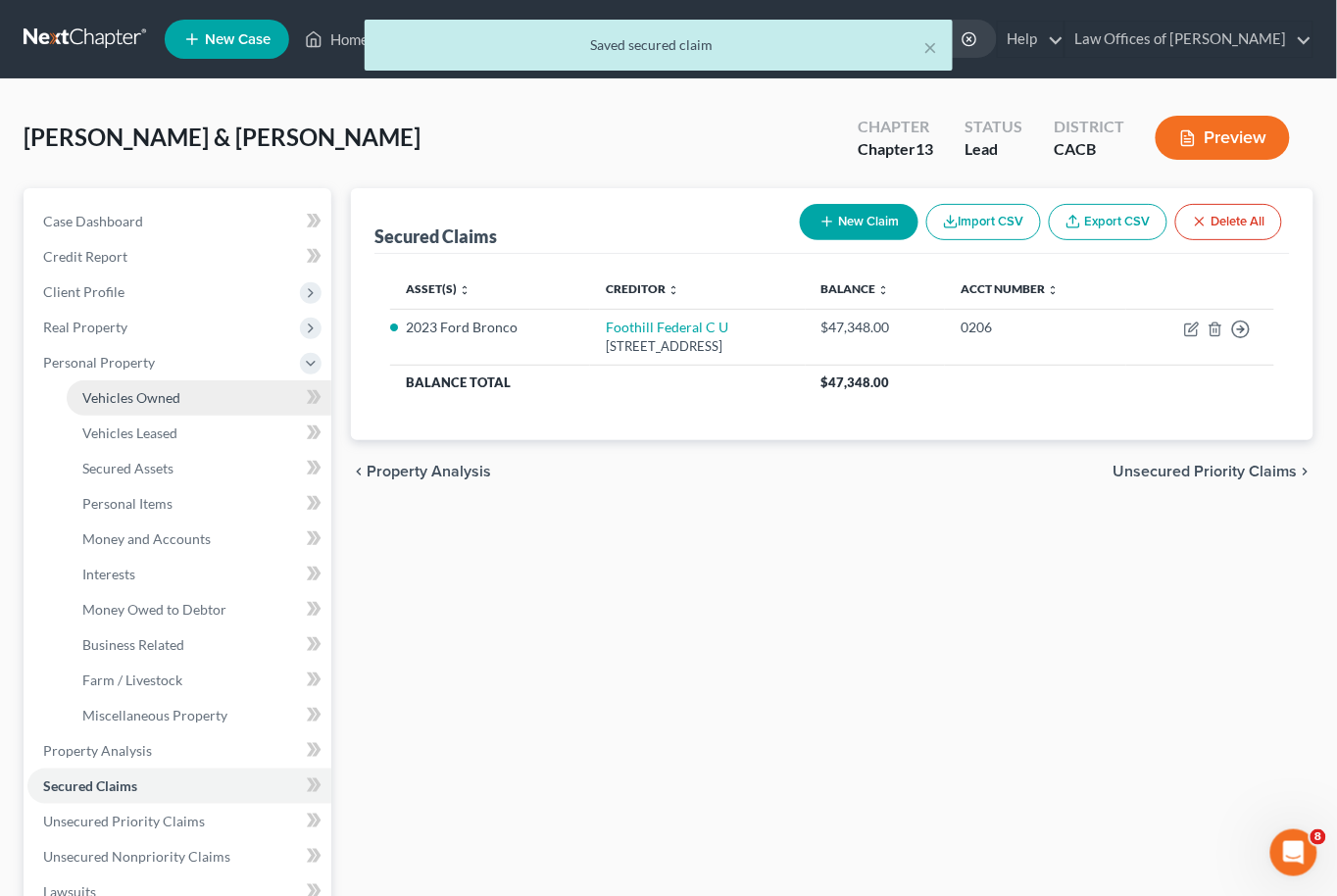
click at [132, 393] on span "Vehicles Owned" at bounding box center [131, 397] width 98 height 17
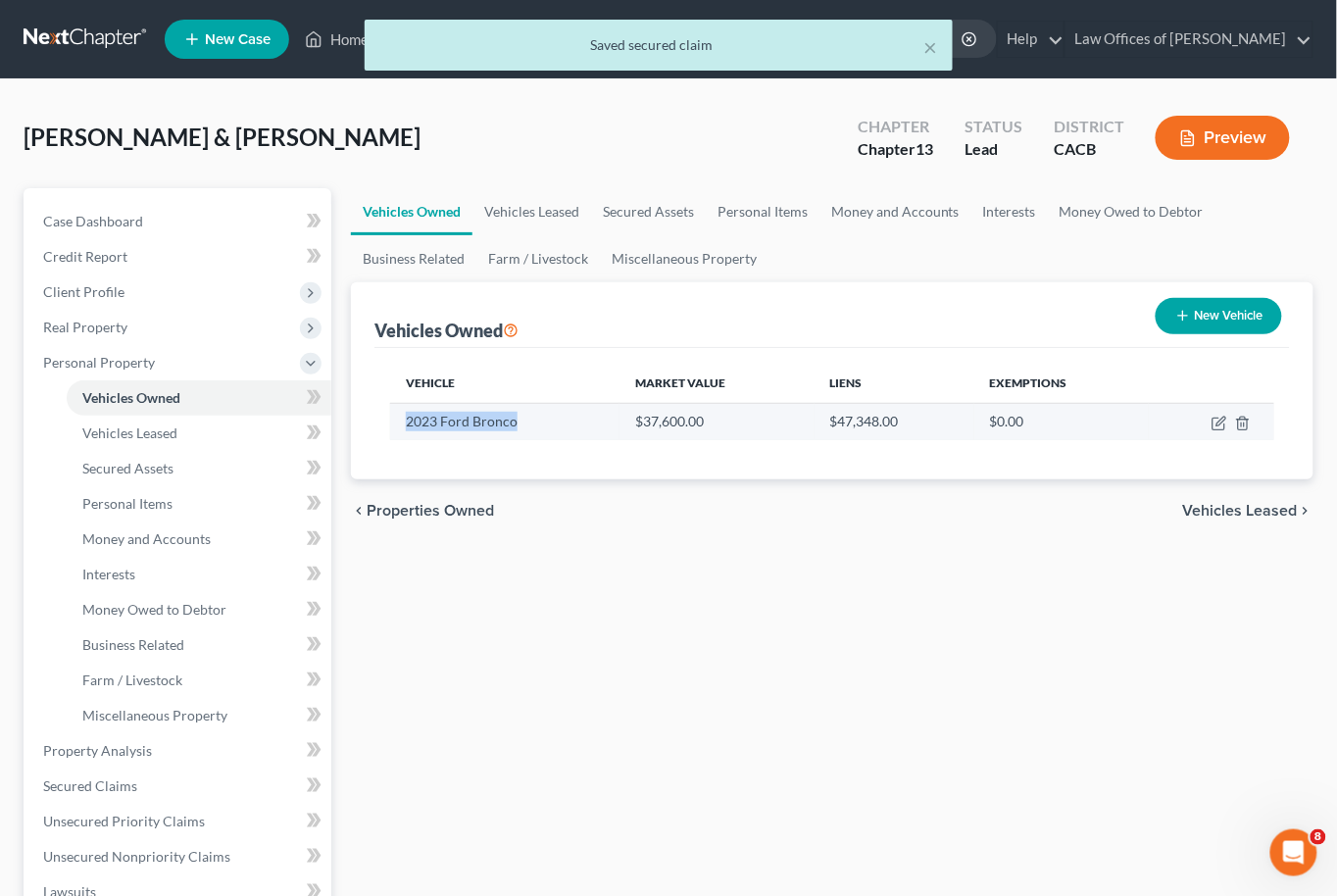
drag, startPoint x: 534, startPoint y: 421, endPoint x: 394, endPoint y: 427, distance: 140.1
click at [394, 427] on td "2023 Ford Bronco" at bounding box center [504, 421] width 230 height 37
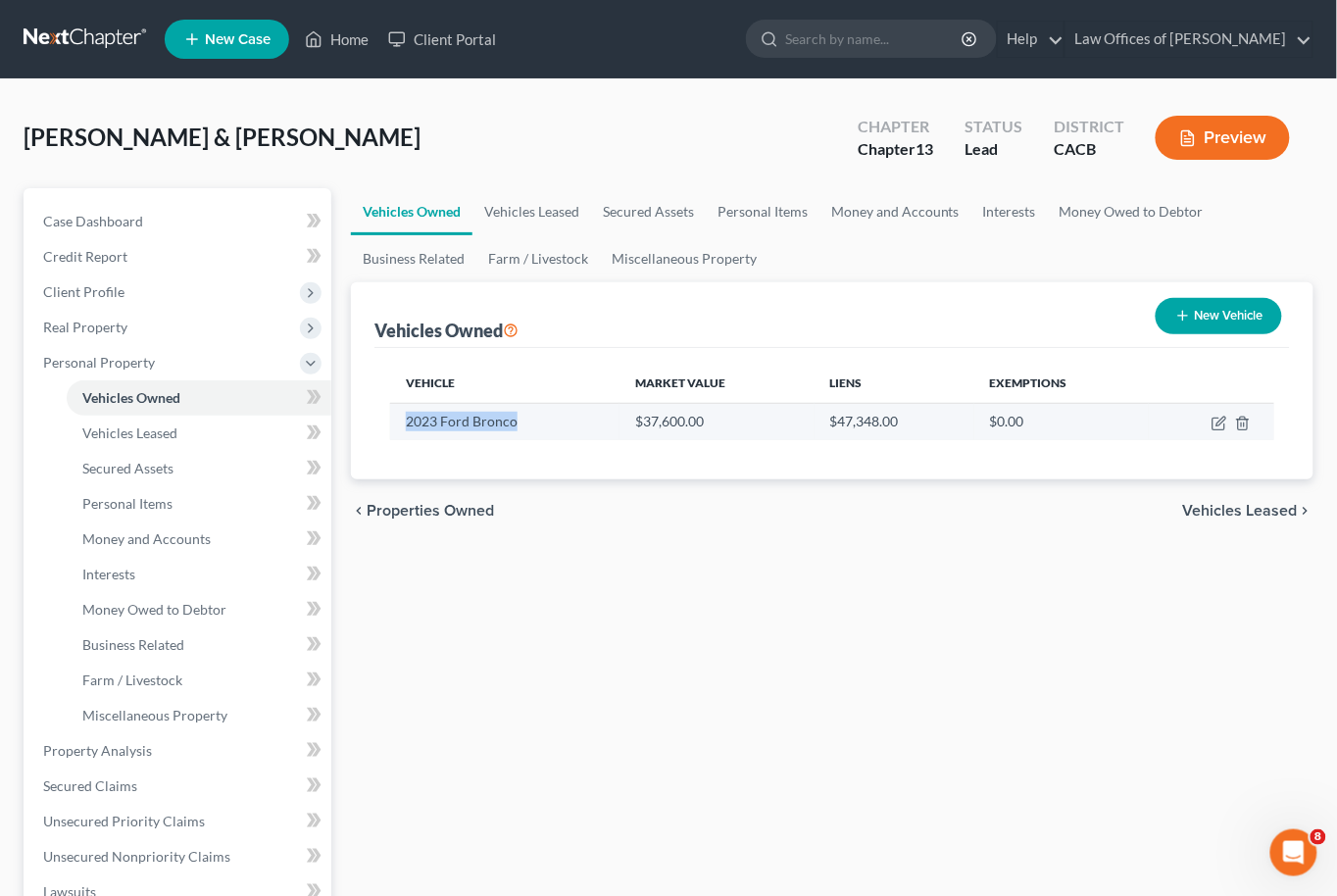
copy td "2023 Ford Bronco"
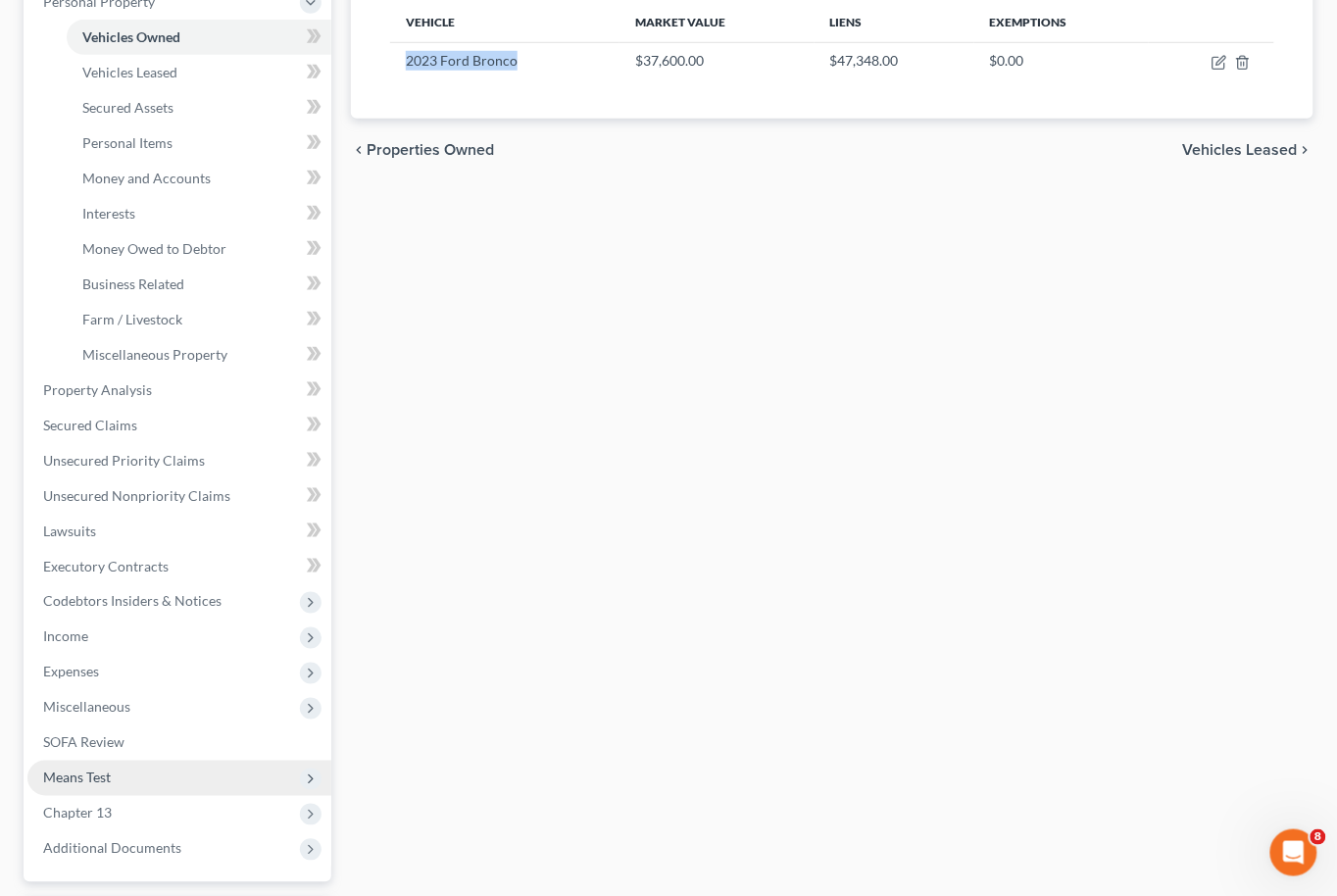
scroll to position [479, 0]
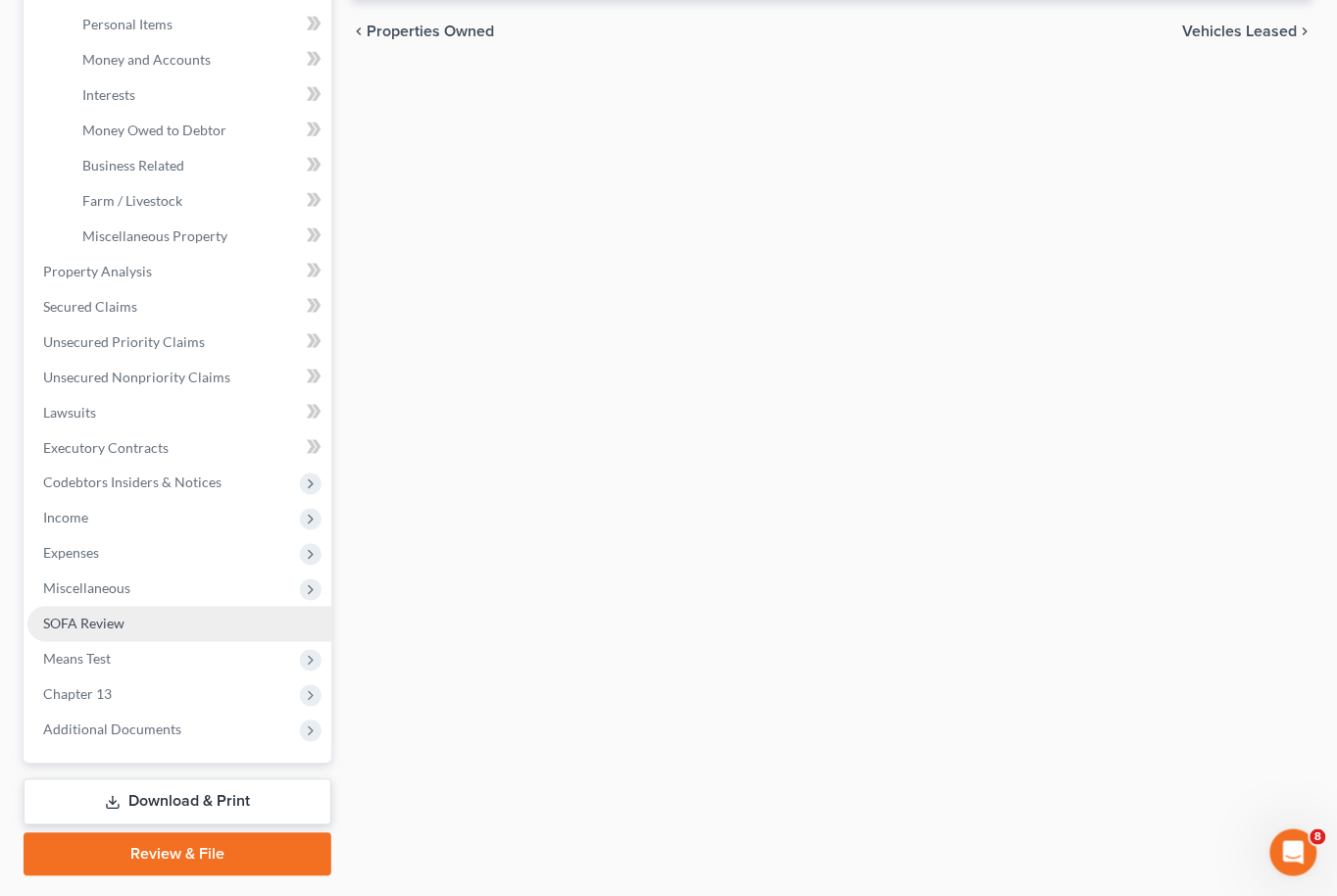
click at [141, 607] on link "SOFA Review" at bounding box center [180, 624] width 304 height 35
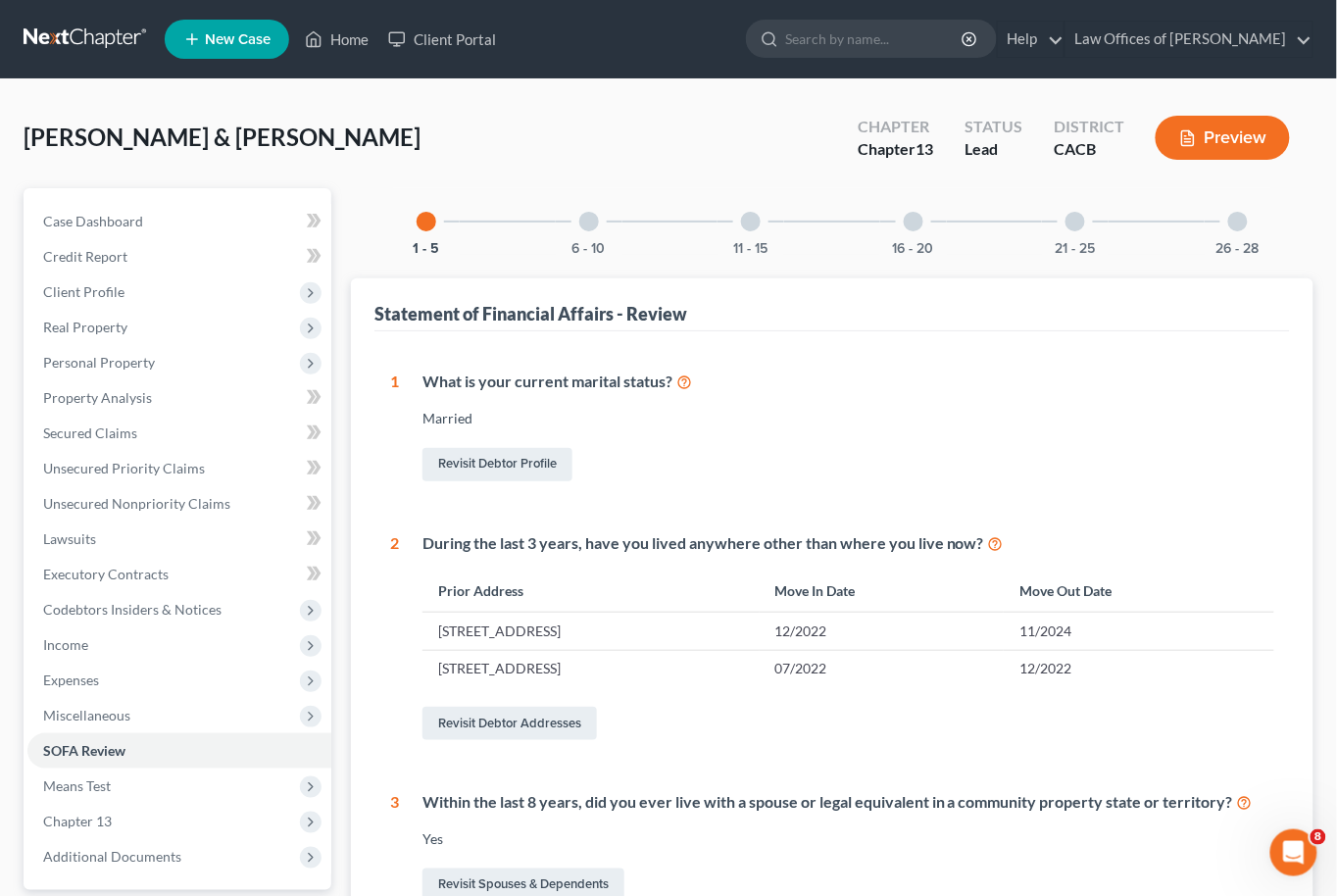
click at [592, 213] on div at bounding box center [589, 222] width 20 height 20
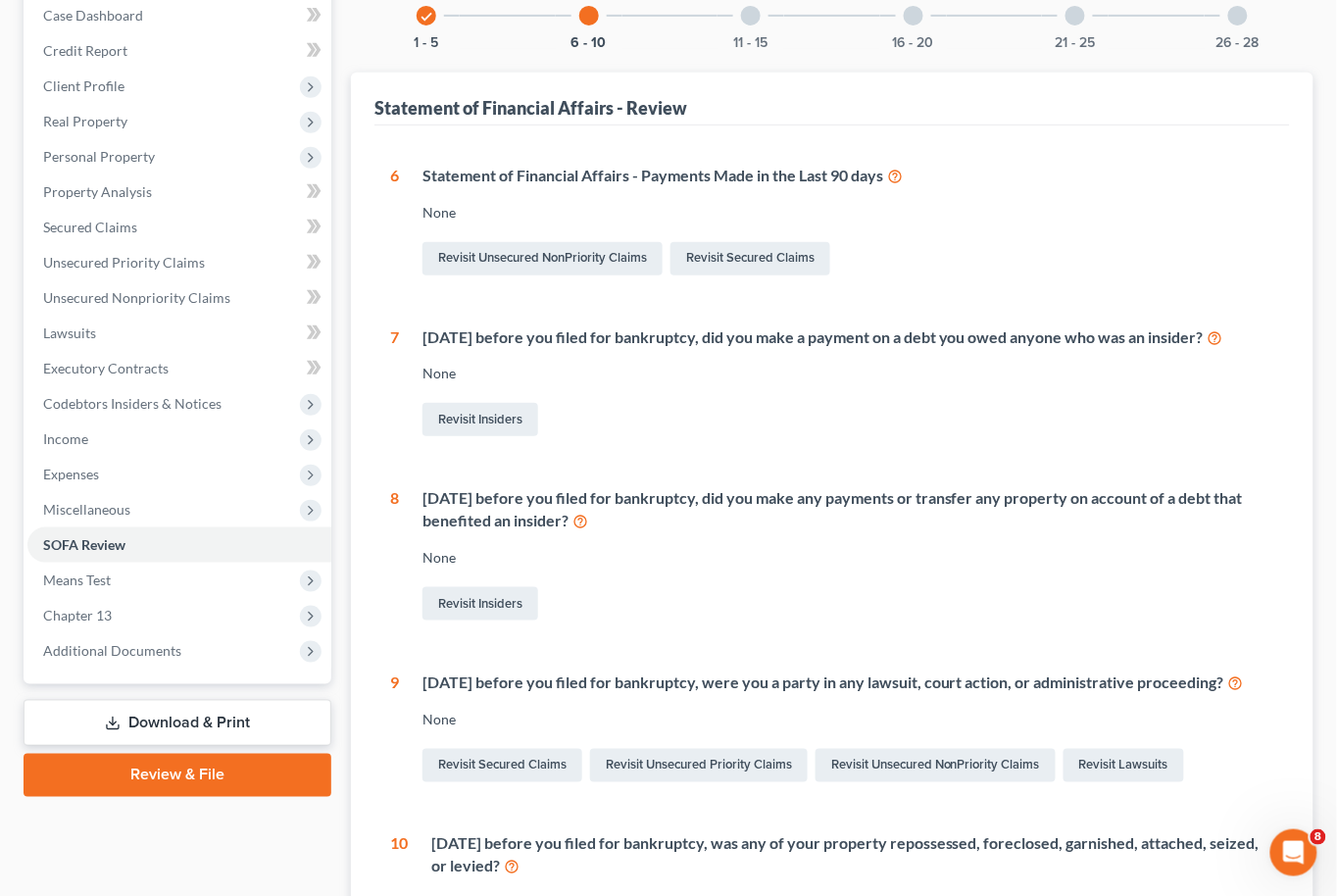
scroll to position [497, 0]
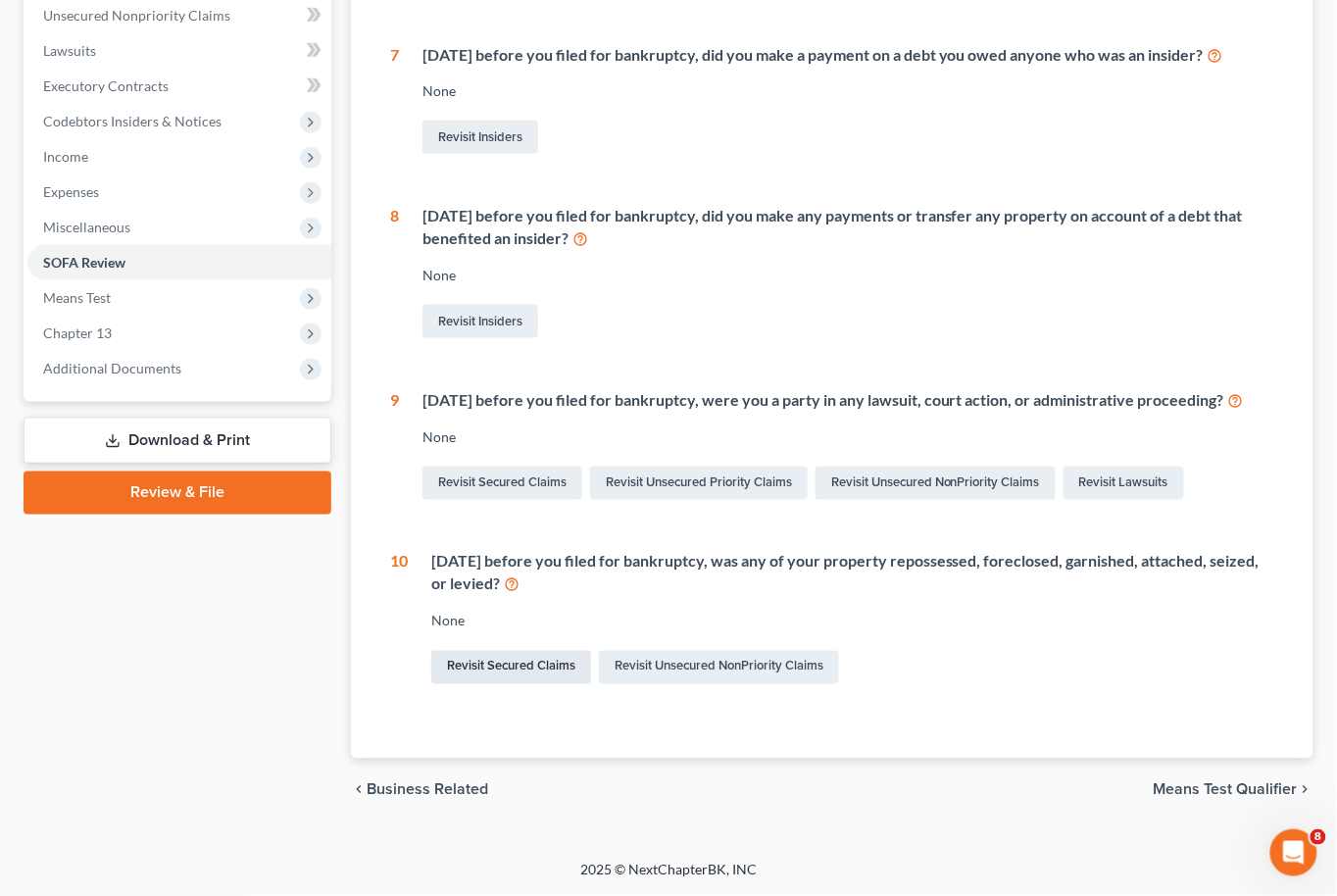
click at [536, 662] on link "Revisit Secured Claims" at bounding box center [511, 667] width 160 height 34
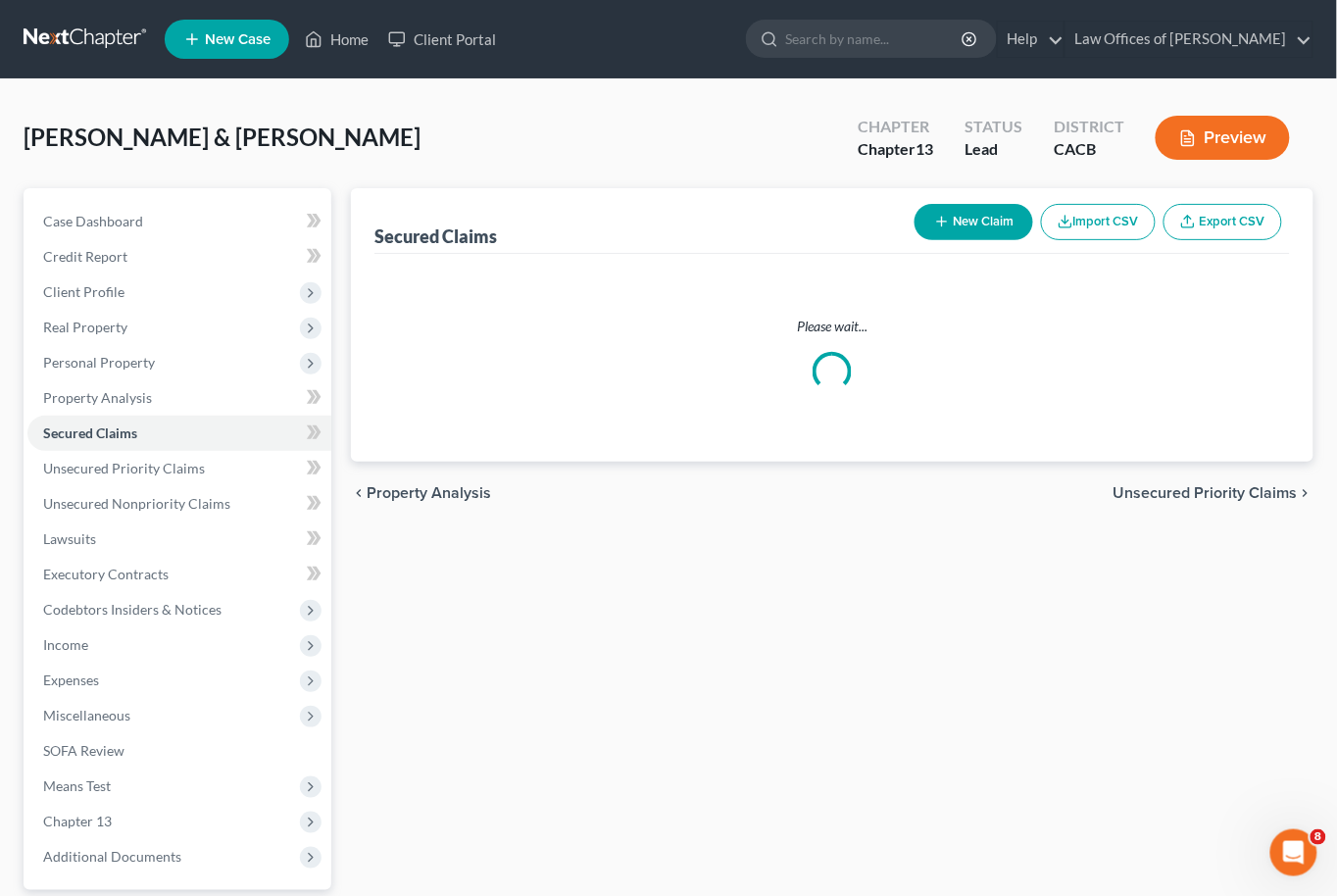
click at [536, 662] on div "Secured Claims New Claim Import CSV Export CSV Please wait... Previous 1 Next c…" at bounding box center [833, 595] width 983 height 814
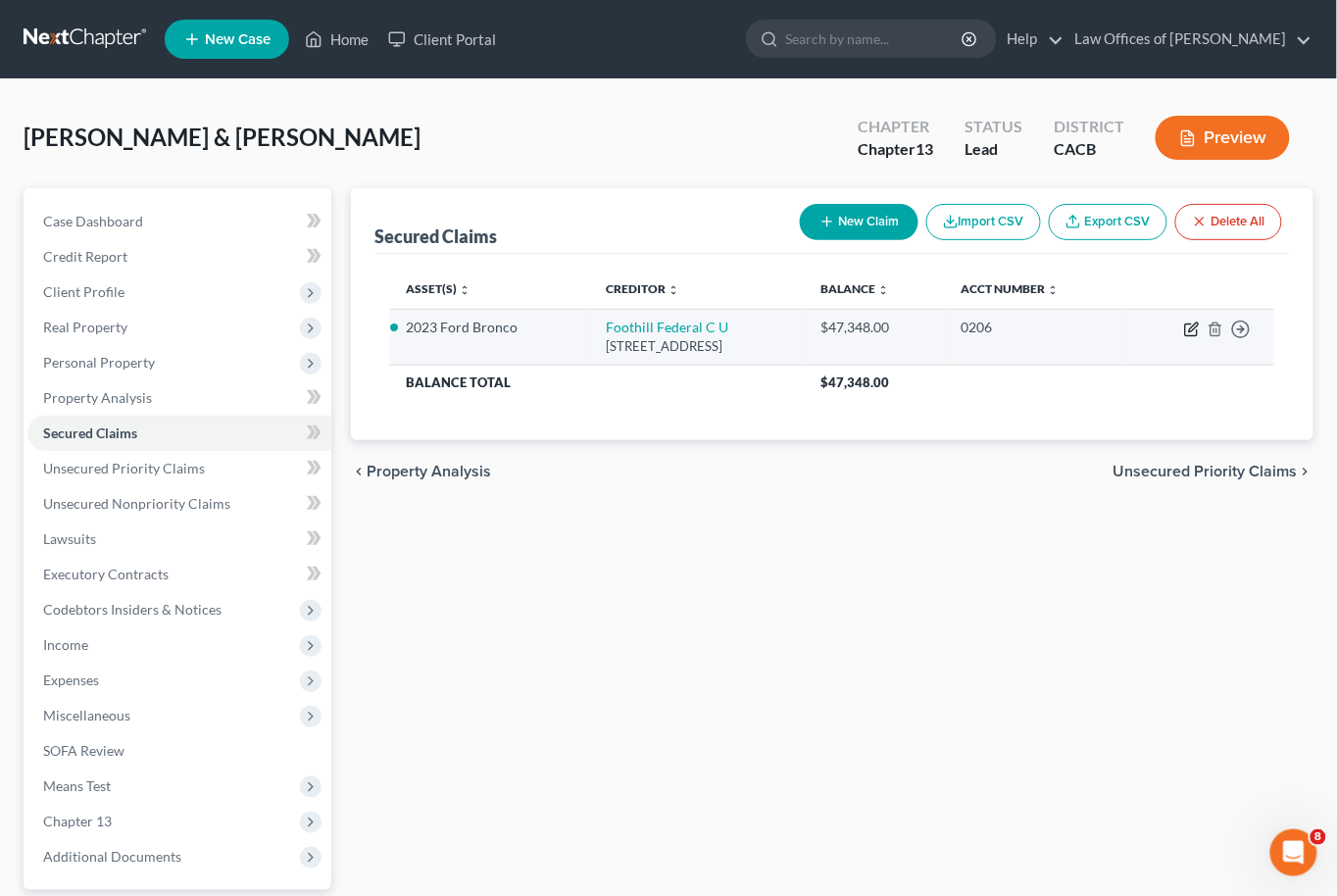
click at [1191, 330] on icon "button" at bounding box center [1193, 329] width 16 height 16
select select "4"
select select "1"
select select "0"
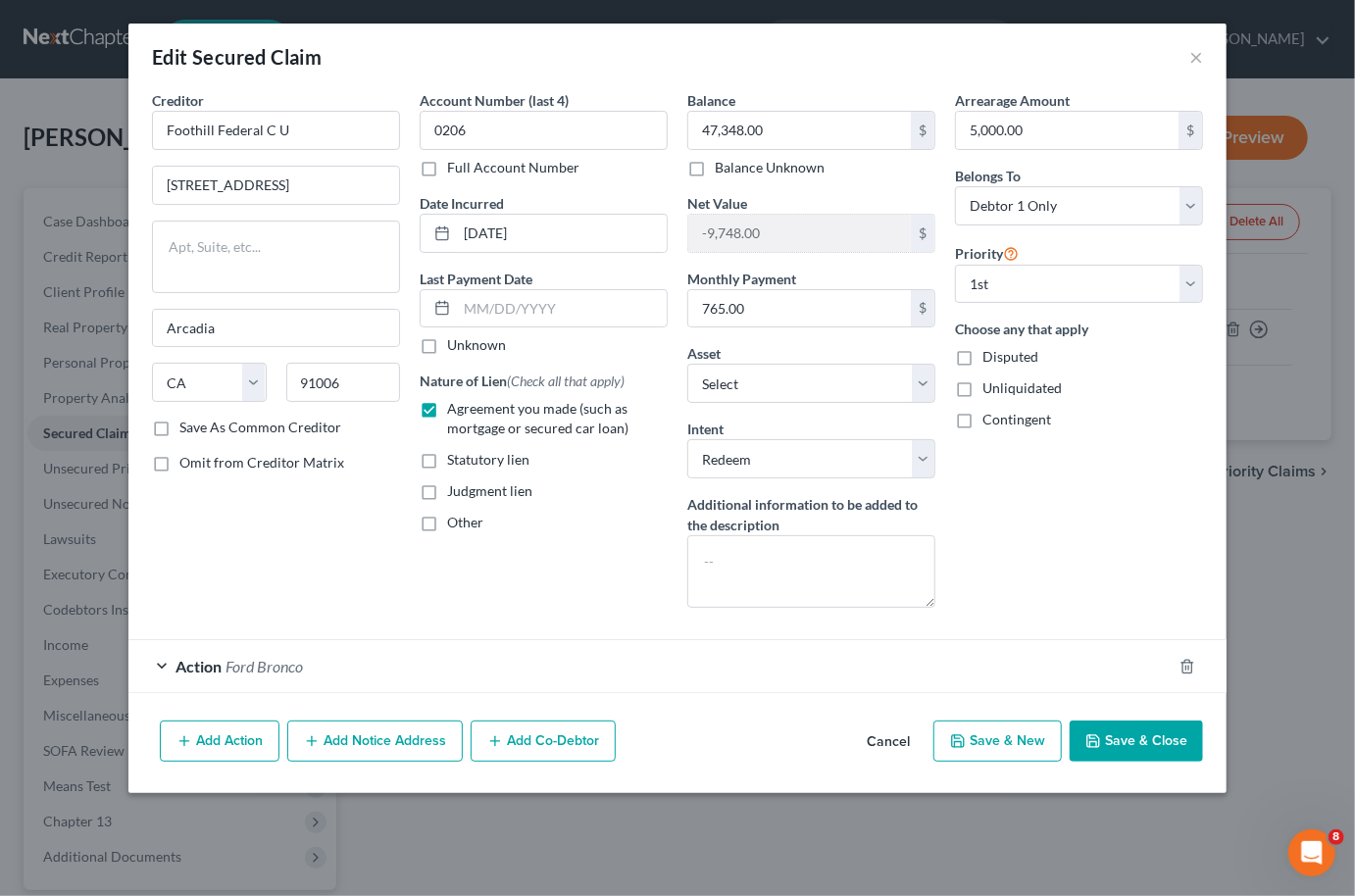
click at [280, 687] on div "Action Ford Bronco" at bounding box center [678, 666] width 1098 height 54
click at [316, 662] on div "Action Ford Bronco" at bounding box center [650, 666] width 1044 height 52
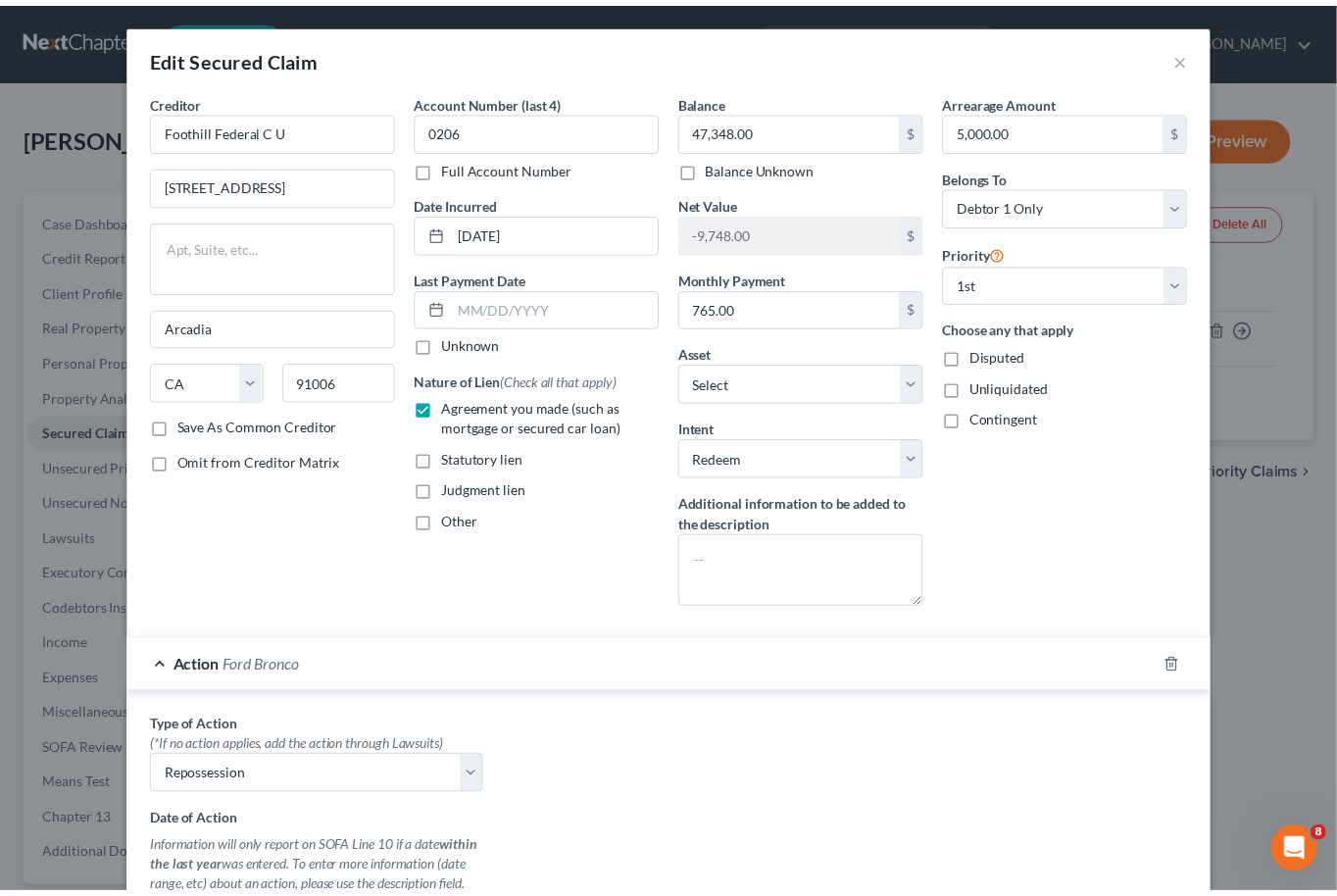
scroll to position [439, 0]
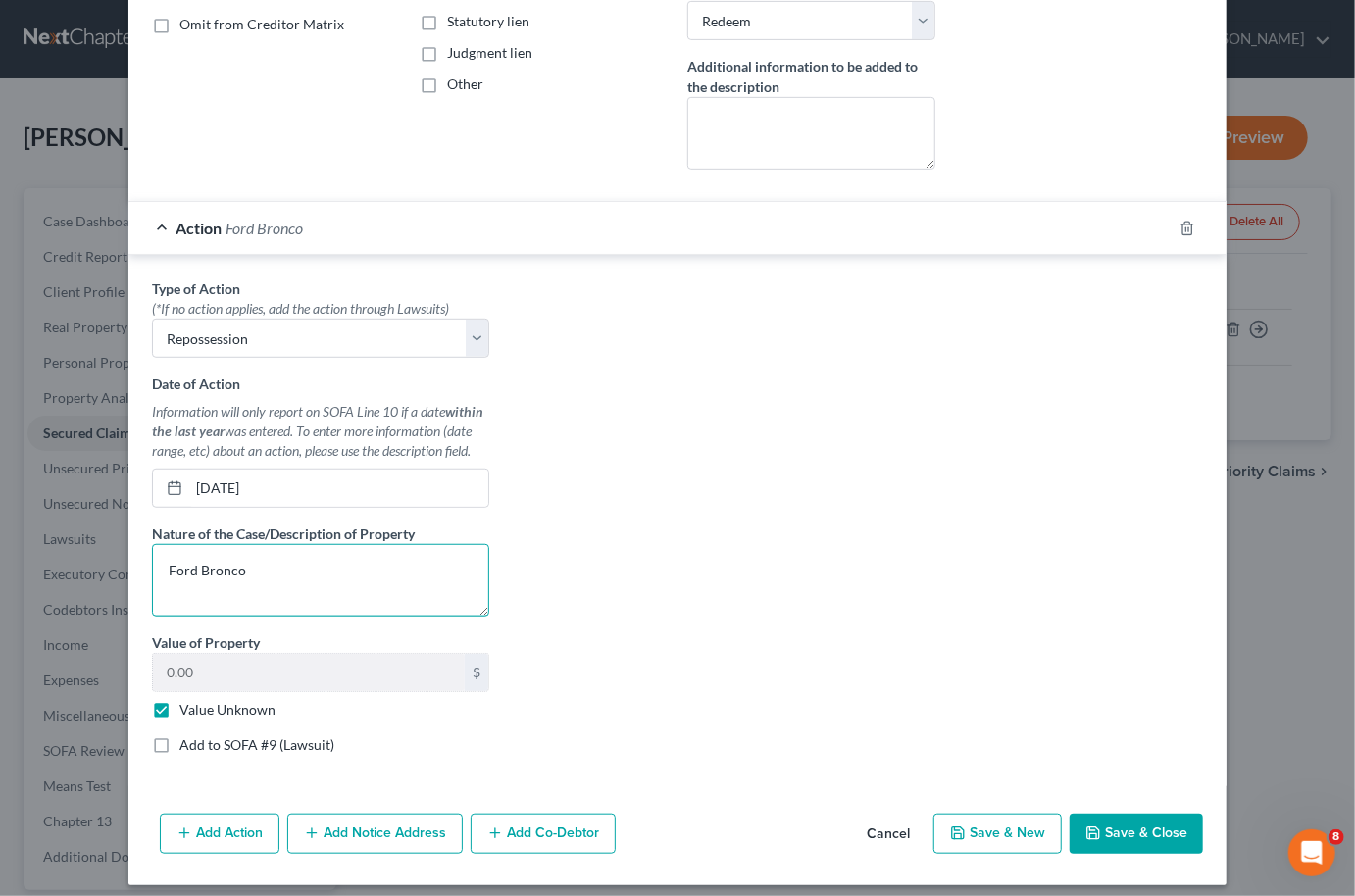
click at [270, 574] on textarea "Ford Bronco" at bounding box center [320, 580] width 337 height 73
type textarea "F"
paste textarea "2023 Ford Bronco"
type textarea "2023 Ford Bronco"
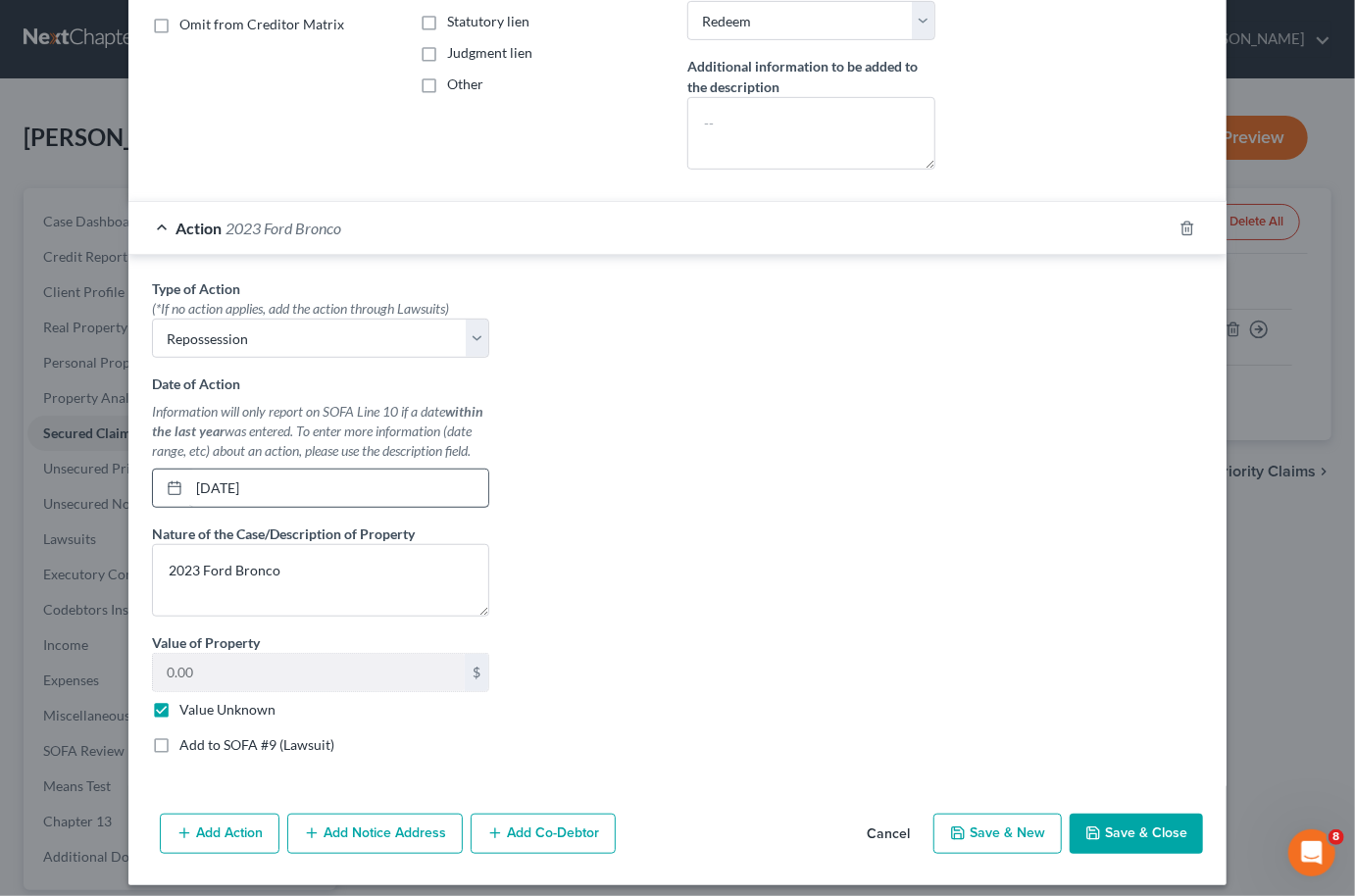
drag, startPoint x: 1581, startPoint y: 681, endPoint x: 249, endPoint y: 468, distance: 1348.9
click at [249, 469] on input "[DATE]" at bounding box center [338, 487] width 299 height 37
type input "[DATE]"
click at [208, 700] on label "Value Unknown" at bounding box center [227, 710] width 97 height 20
click at [200, 700] on input "Value Unknown" at bounding box center [193, 706] width 13 height 13
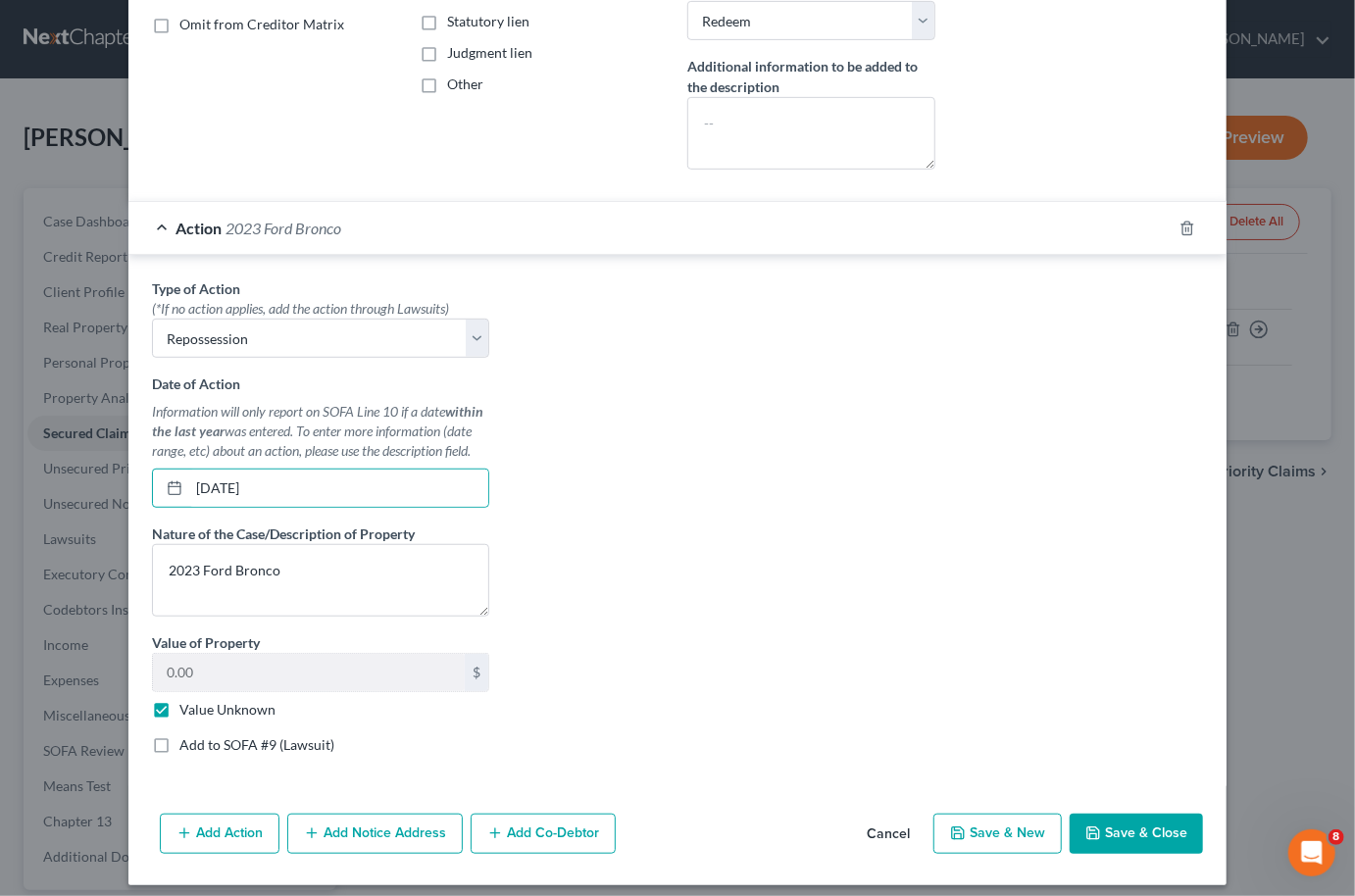
checkbox input "false"
click at [1164, 830] on button "Save & Close" at bounding box center [1136, 833] width 133 height 41
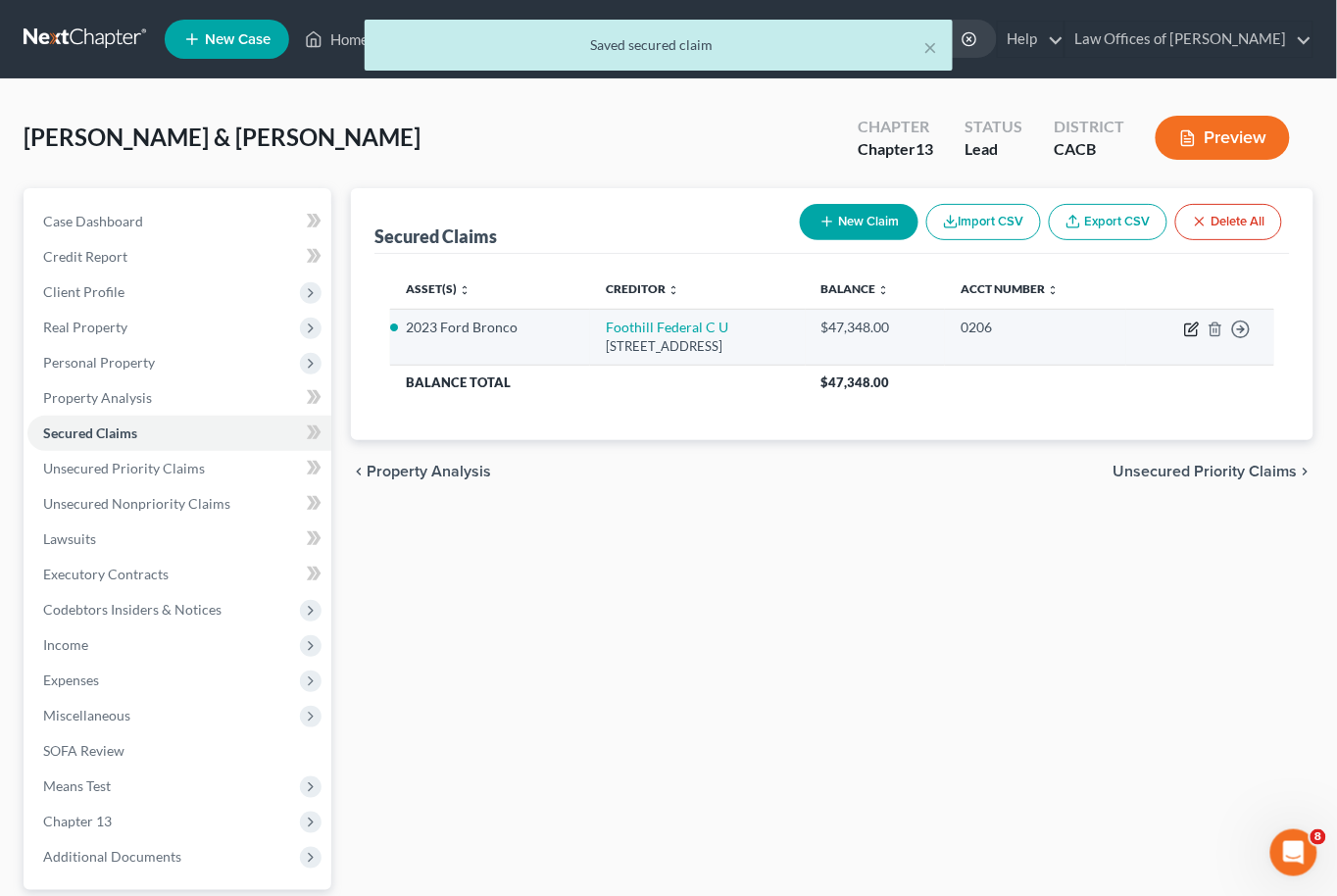
click at [1191, 328] on icon "button" at bounding box center [1193, 329] width 16 height 16
select select "4"
select select "1"
select select "0"
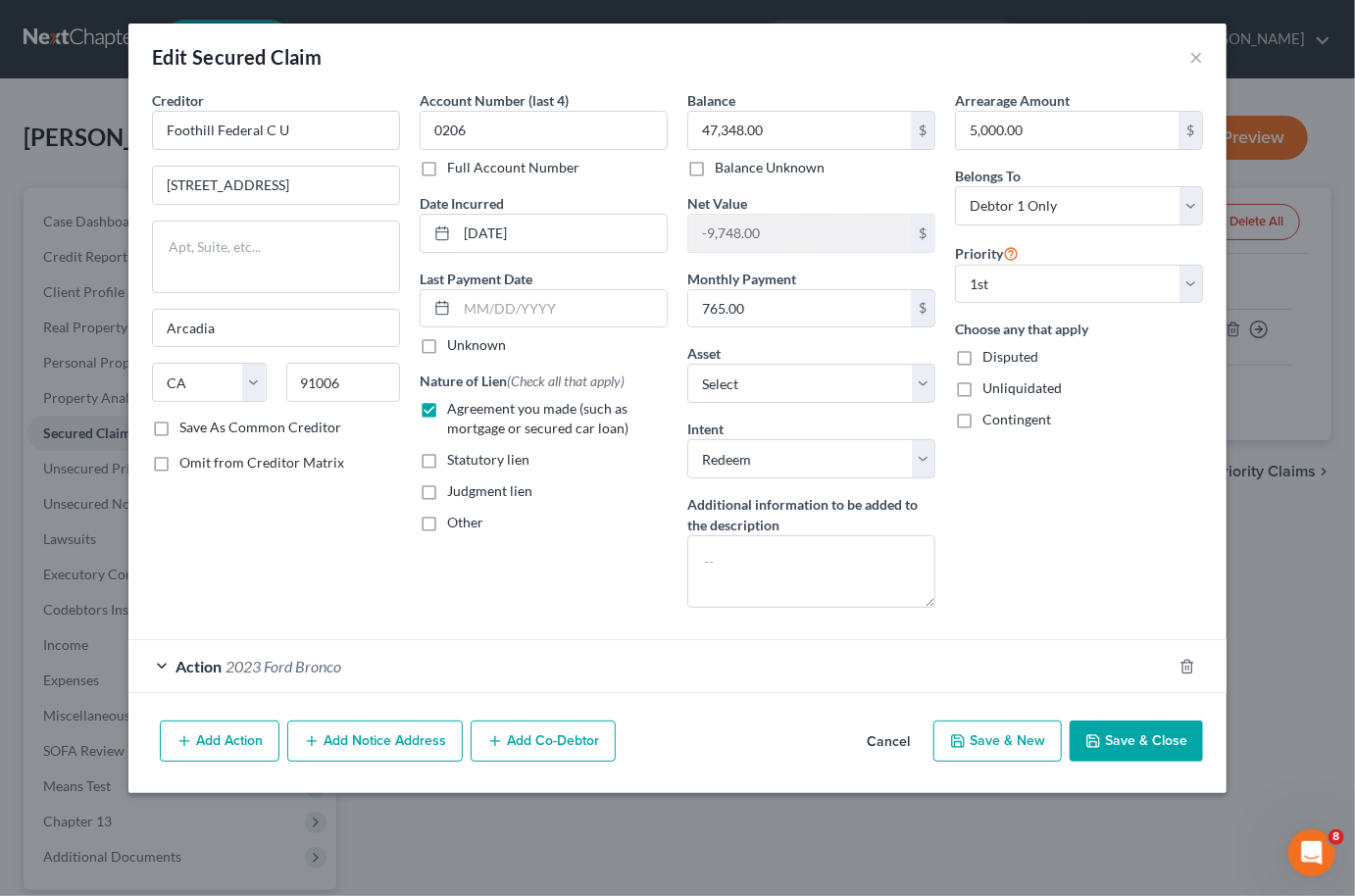
click at [1161, 736] on button "Save & Close" at bounding box center [1136, 740] width 133 height 41
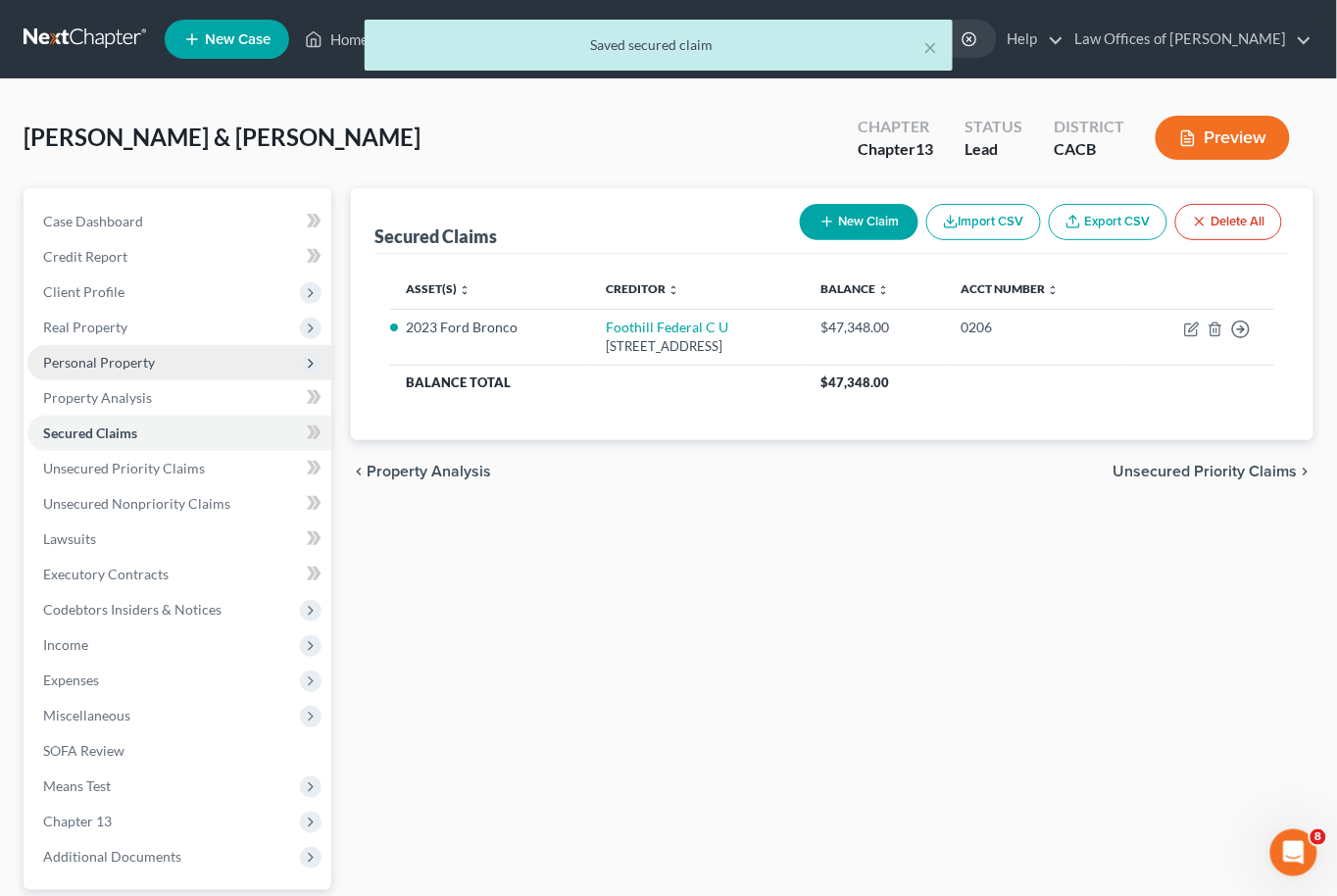
click at [56, 345] on span "Personal Property" at bounding box center [180, 362] width 304 height 35
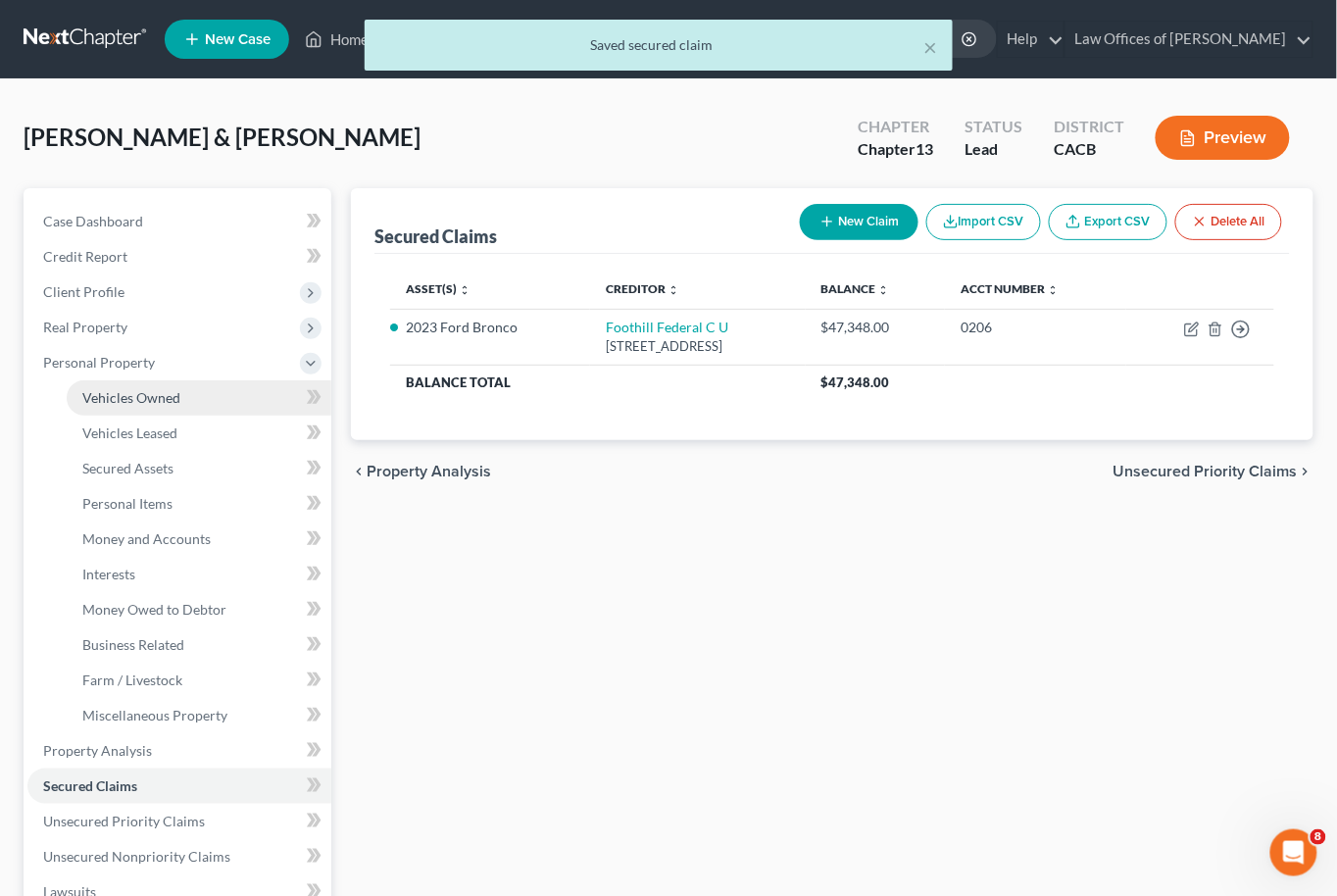
click at [107, 395] on span "Vehicles Owned" at bounding box center [131, 397] width 98 height 17
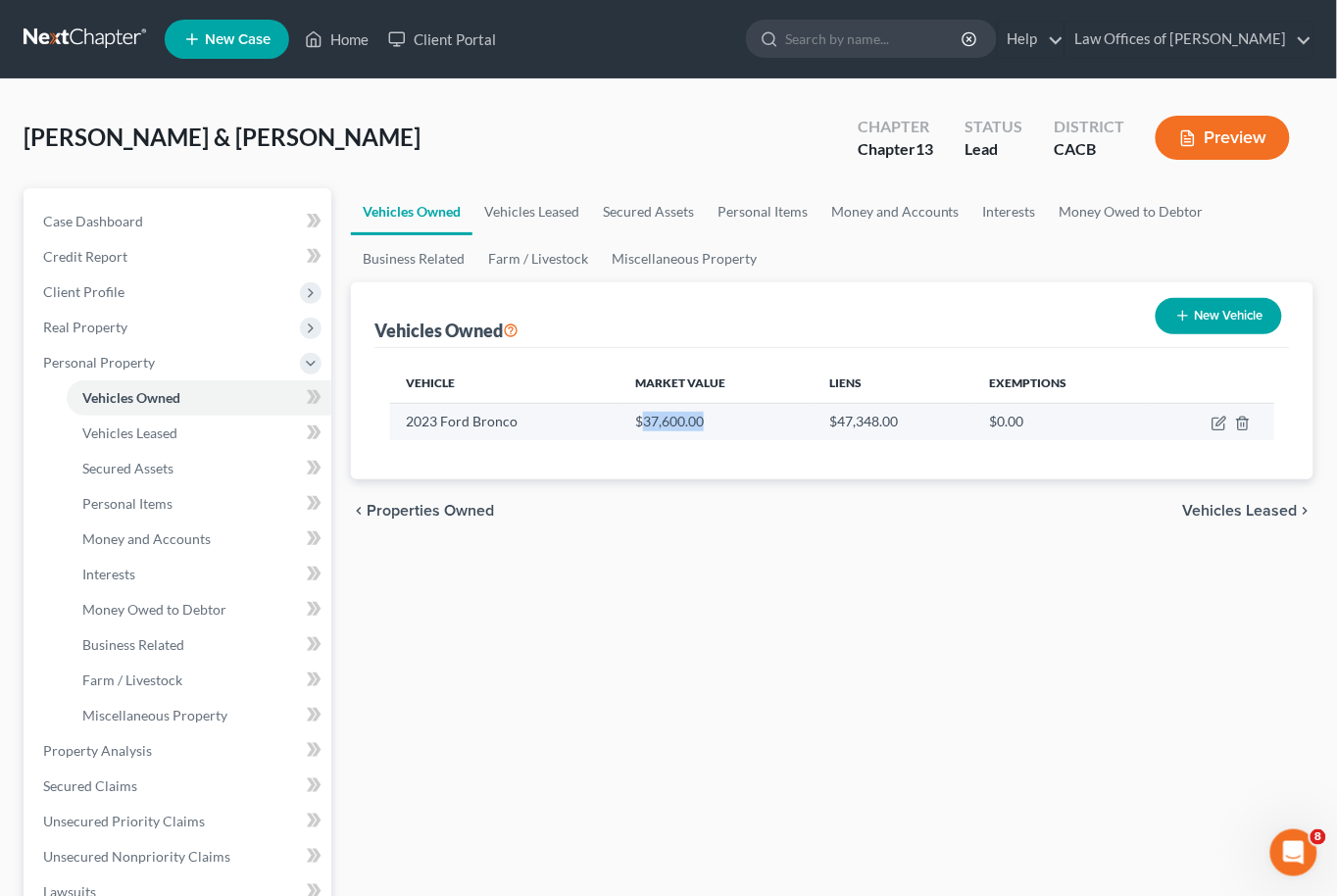
drag, startPoint x: 642, startPoint y: 423, endPoint x: 708, endPoint y: 423, distance: 66.0
click at [708, 423] on td "$37,600.00" at bounding box center [717, 421] width 195 height 37
copy td "37,600.00"
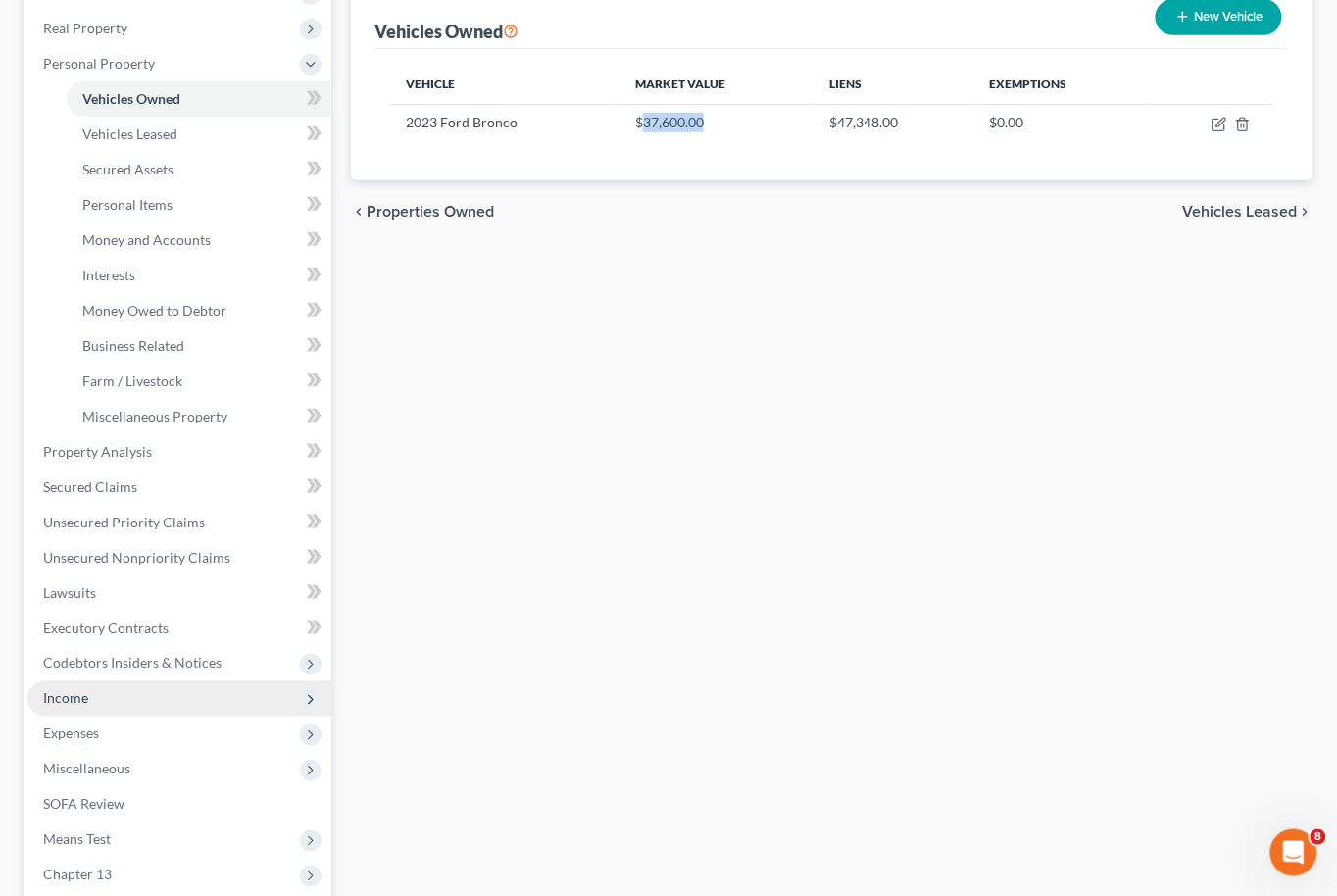
scroll to position [304, 0]
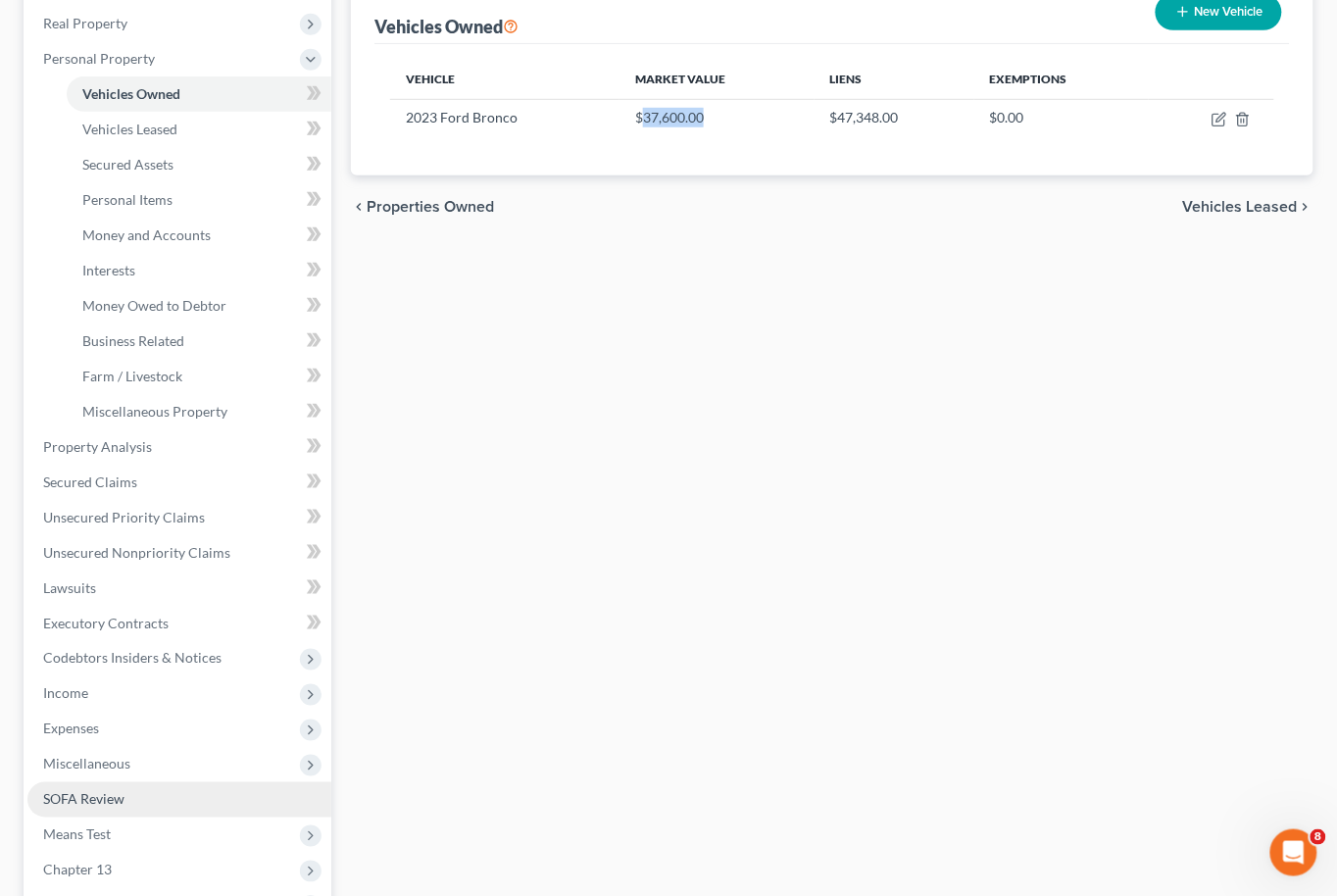
click at [88, 782] on link "SOFA Review" at bounding box center [180, 799] width 304 height 35
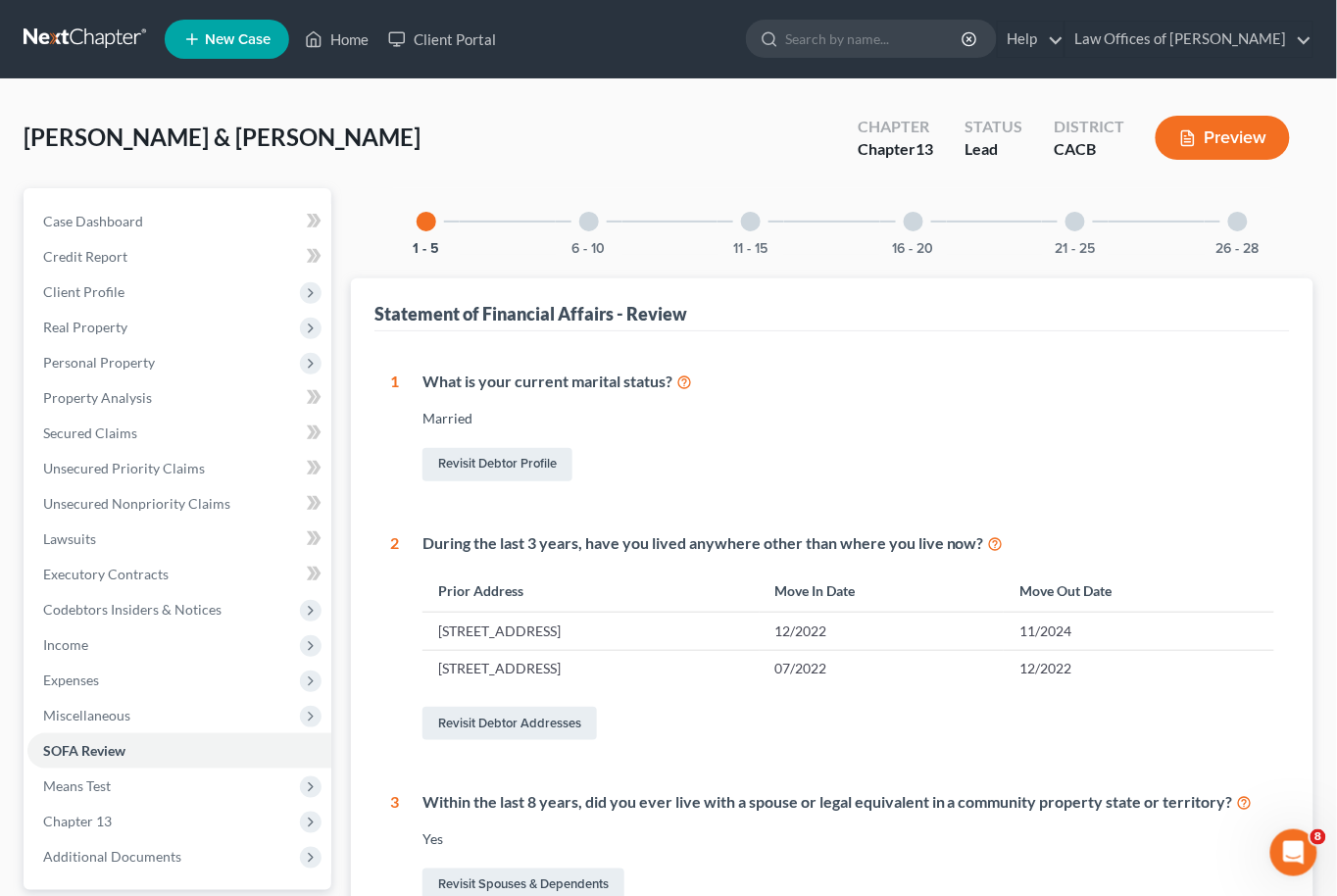
click at [586, 220] on div at bounding box center [589, 222] width 20 height 20
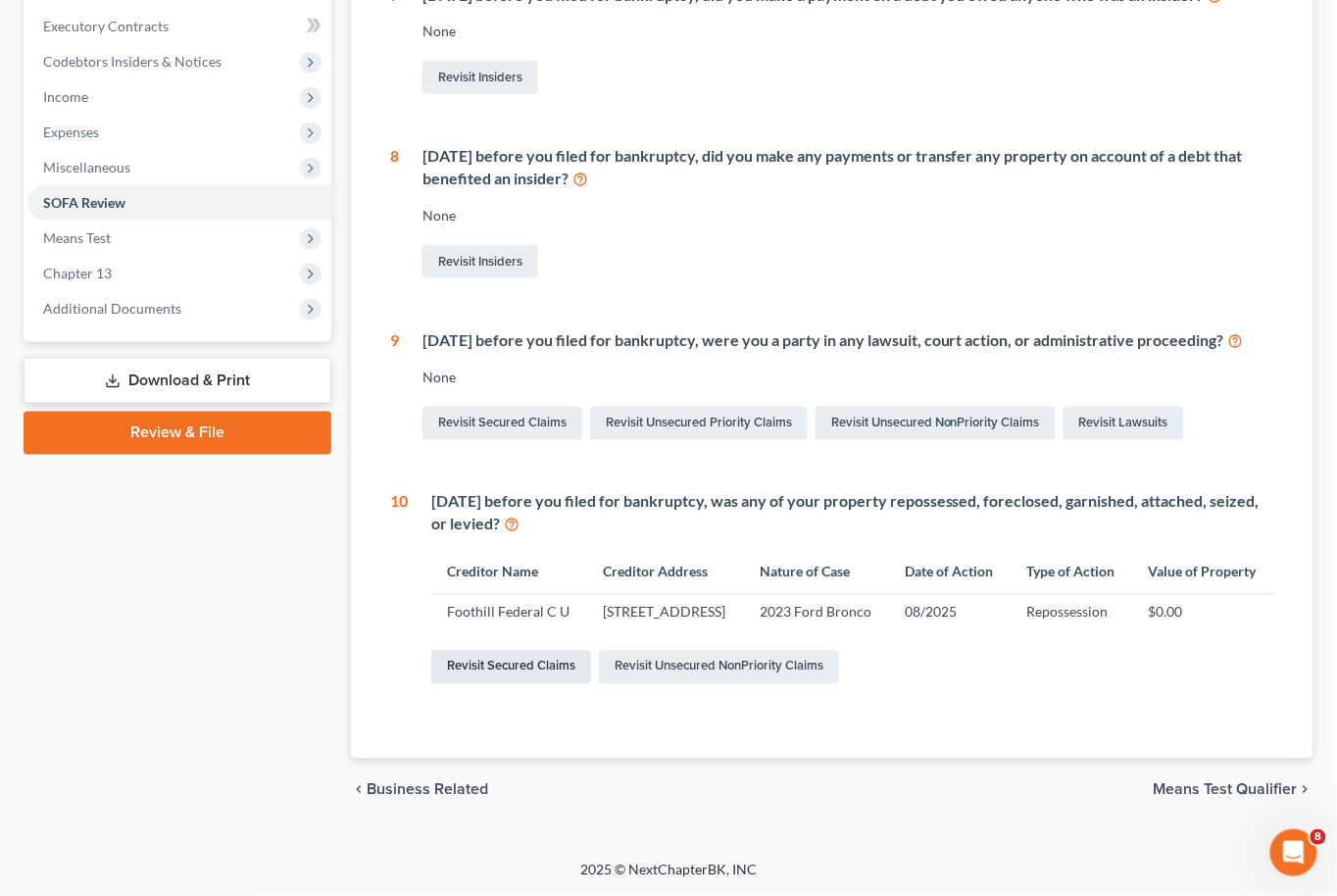
click at [475, 673] on link "Revisit Secured Claims" at bounding box center [511, 667] width 160 height 34
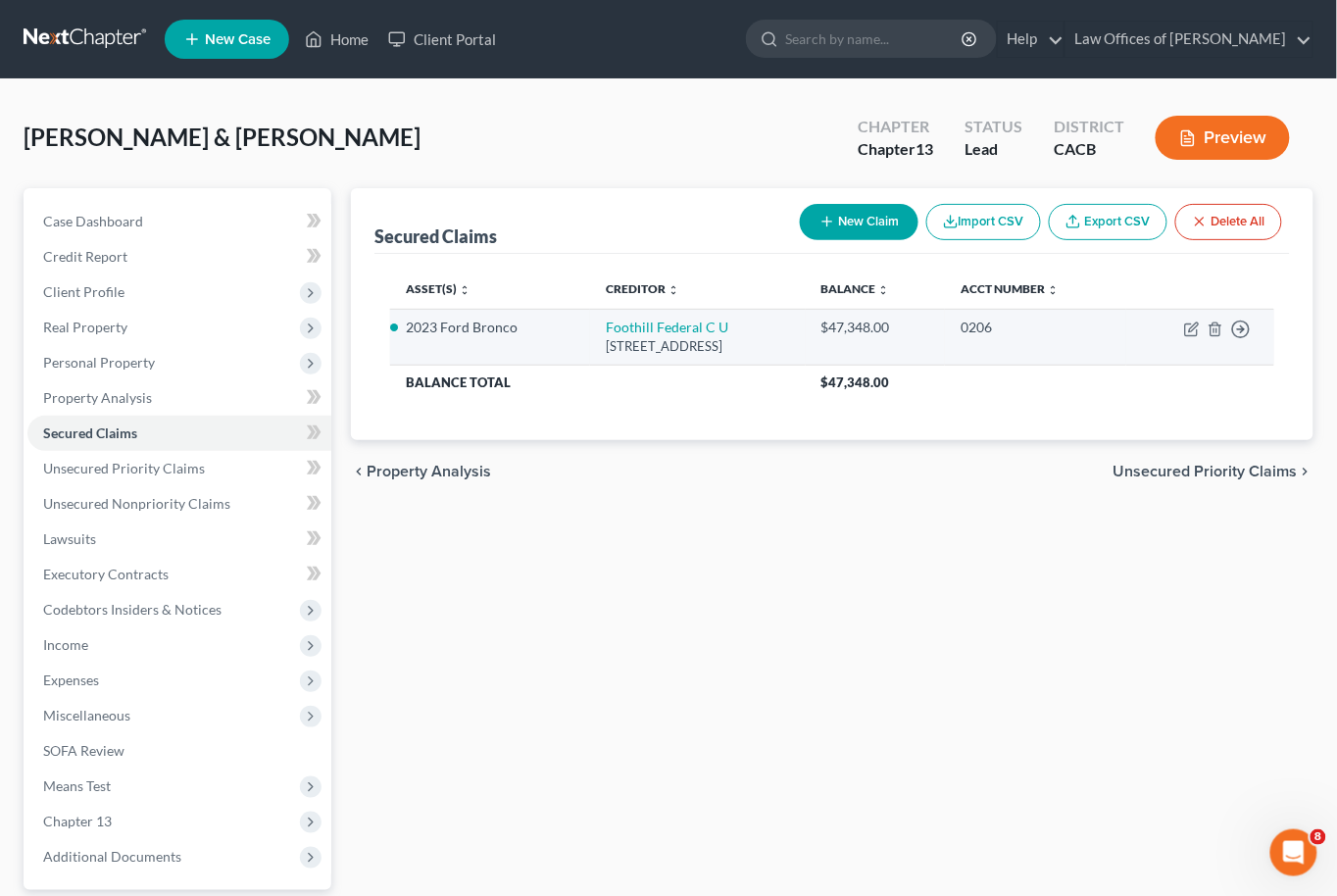
click at [1193, 336] on td "Move to E Move to F Move to G Move to Notice Only" at bounding box center [1200, 336] width 148 height 56
click at [1190, 330] on icon "button" at bounding box center [1193, 329] width 16 height 16
select select "4"
select select "1"
select select "0"
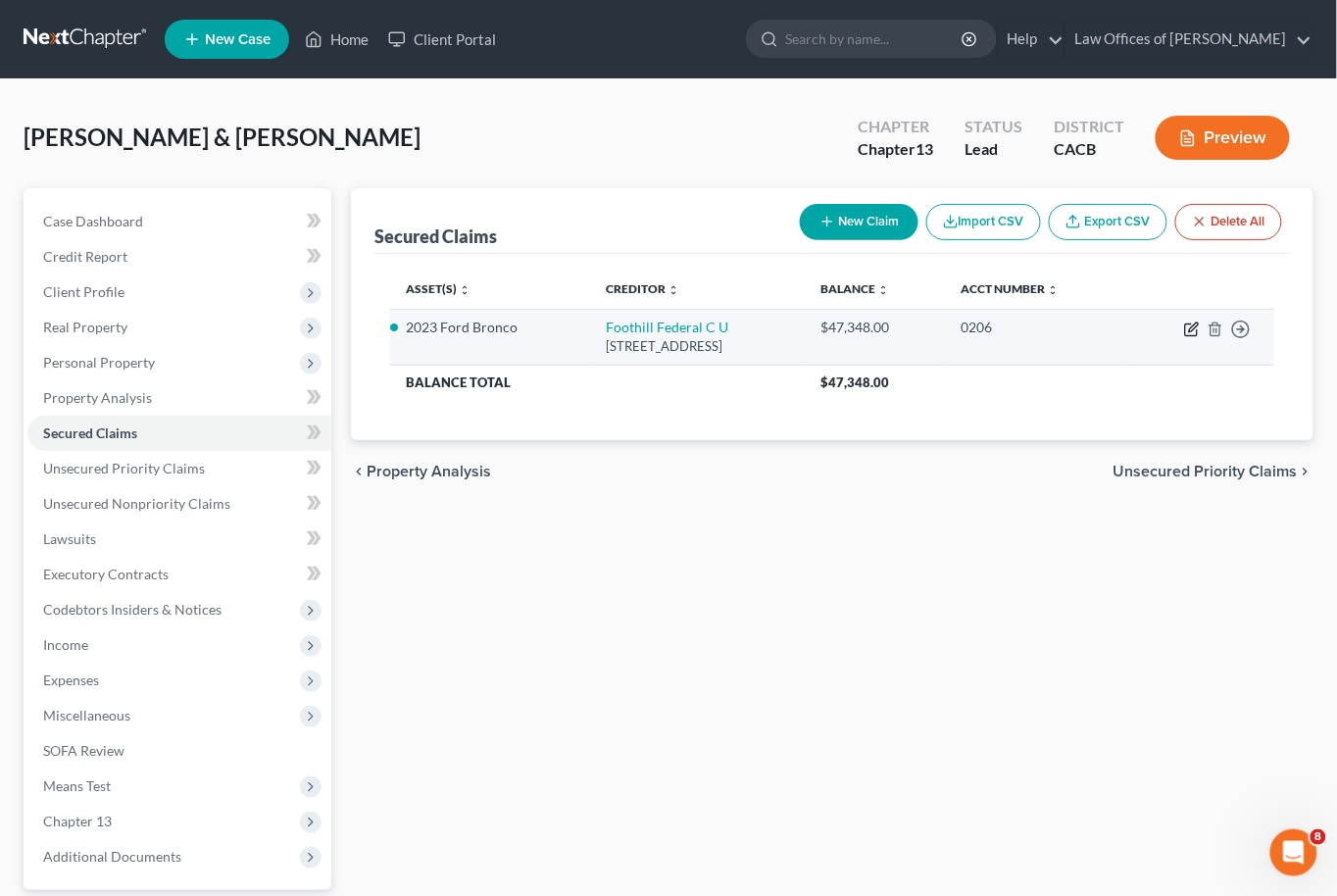
select select "0"
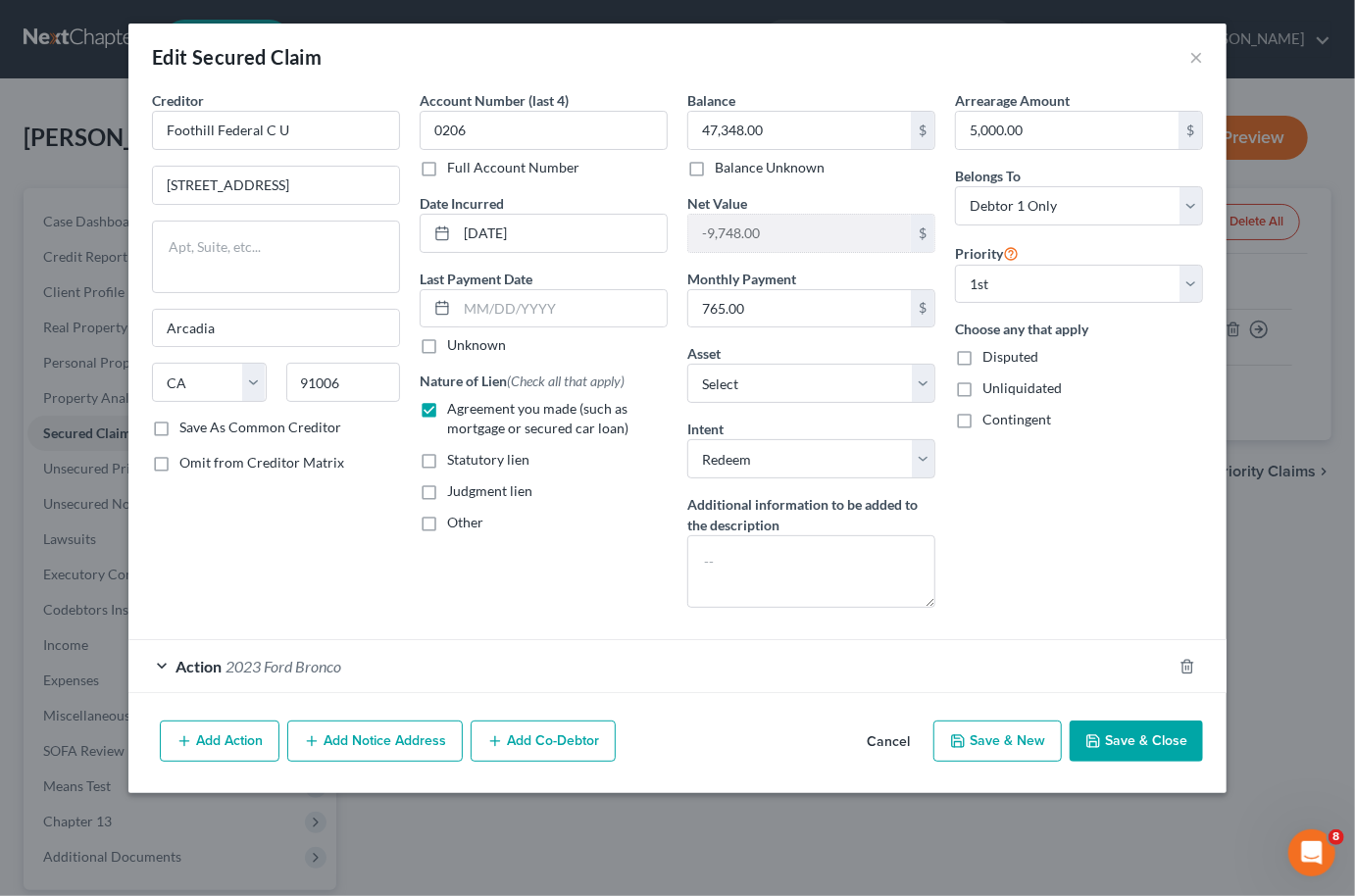
click at [245, 656] on span "2023 Ford Bronco" at bounding box center [284, 665] width 115 height 19
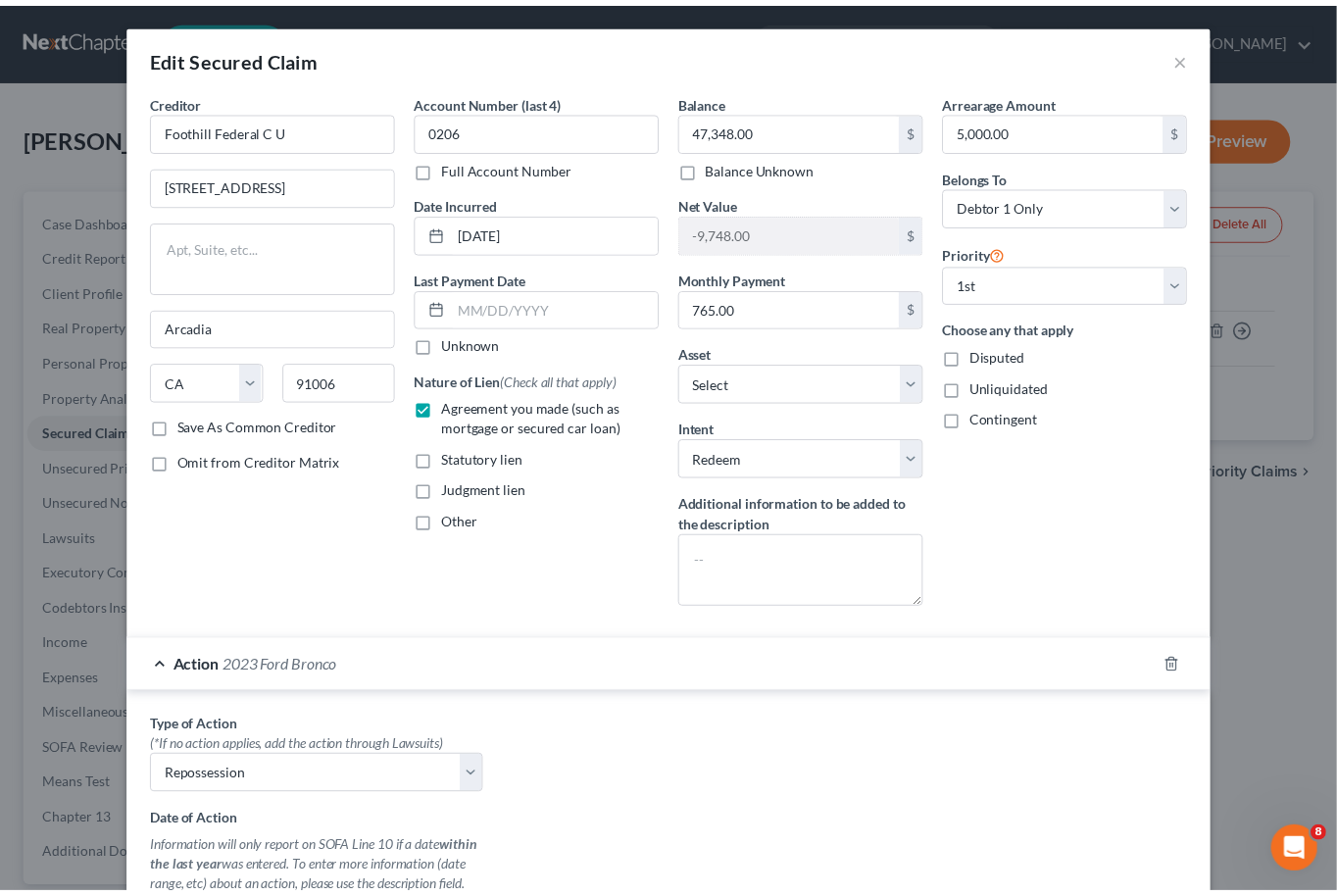
scroll to position [439, 0]
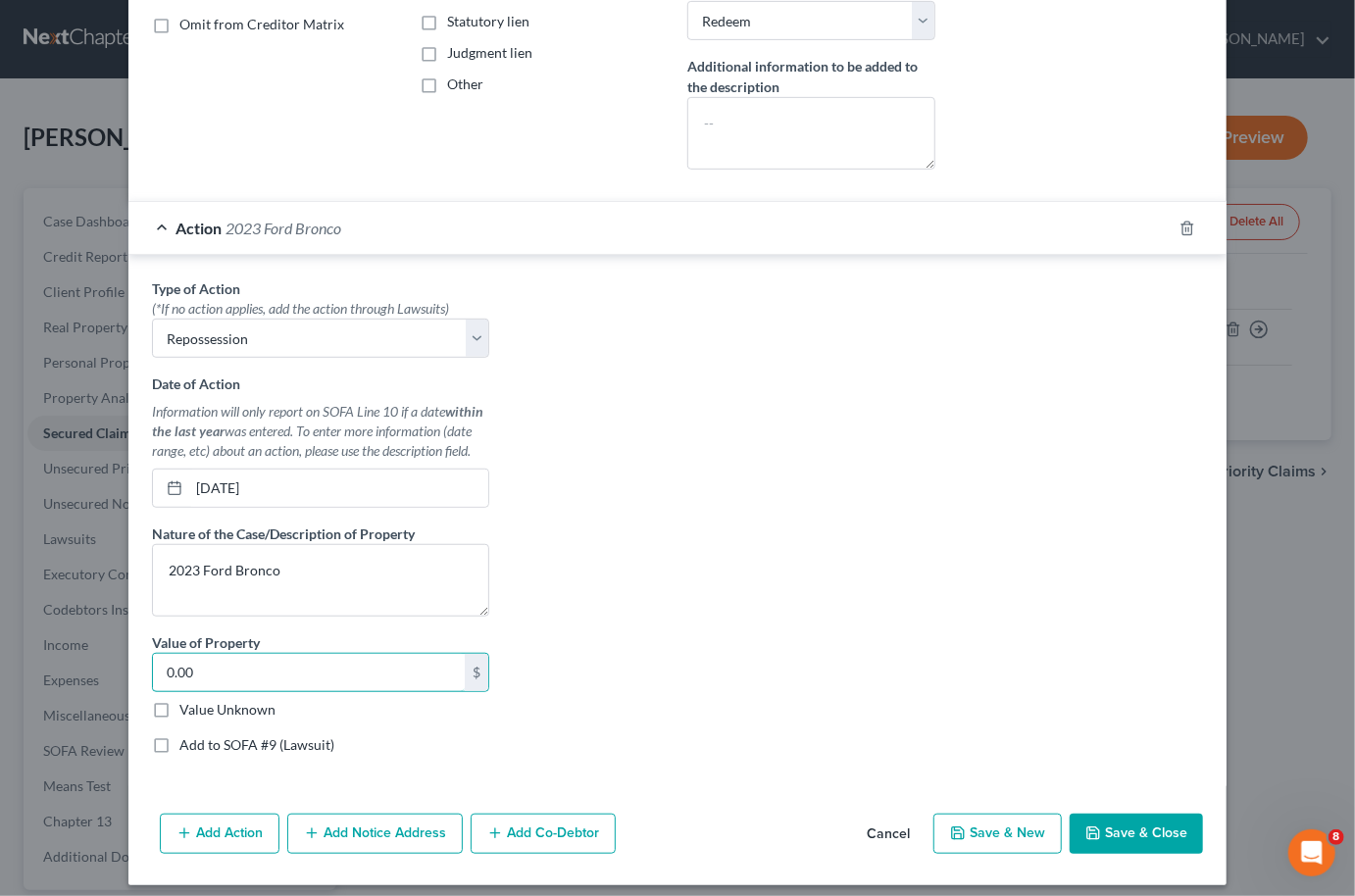
drag, startPoint x: 211, startPoint y: 647, endPoint x: 122, endPoint y: 650, distance: 89.1
click at [128, 650] on div "Type of Action * (*If no action applies, add the action through Lawsuits) Selec…" at bounding box center [678, 519] width 1098 height 530
drag, startPoint x: 191, startPoint y: 662, endPoint x: 100, endPoint y: 653, distance: 91.4
click at [100, 653] on div "Edit Secured Claim × Creditor * Foothill Federal C U [GEOGRAPHIC_DATA] [US_STAT…" at bounding box center [678, 448] width 1355 height 896
paste input "37,60"
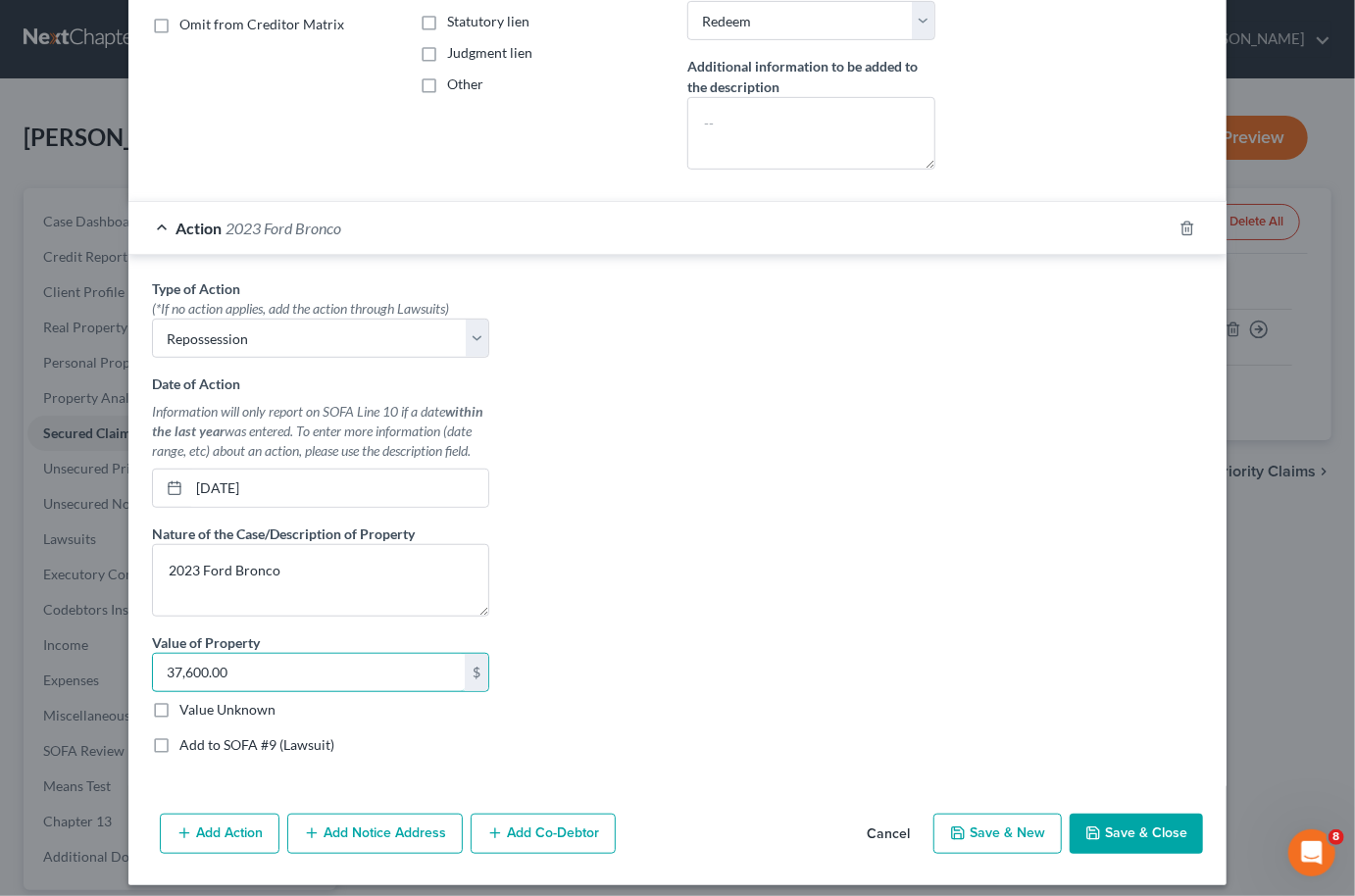
type input "37,600.00"
click at [1119, 813] on button "Save & Close" at bounding box center [1136, 833] width 133 height 41
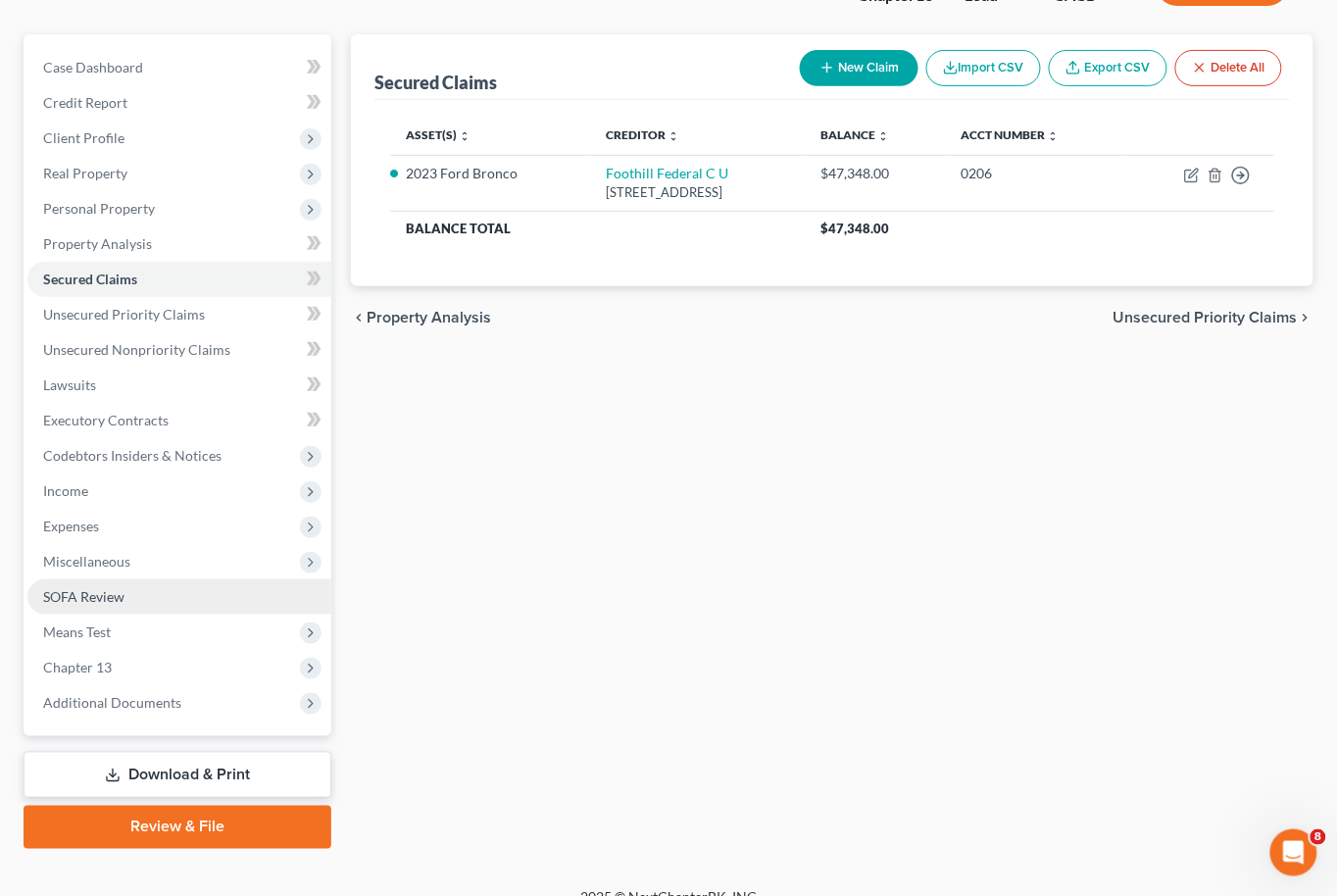
scroll to position [73, 0]
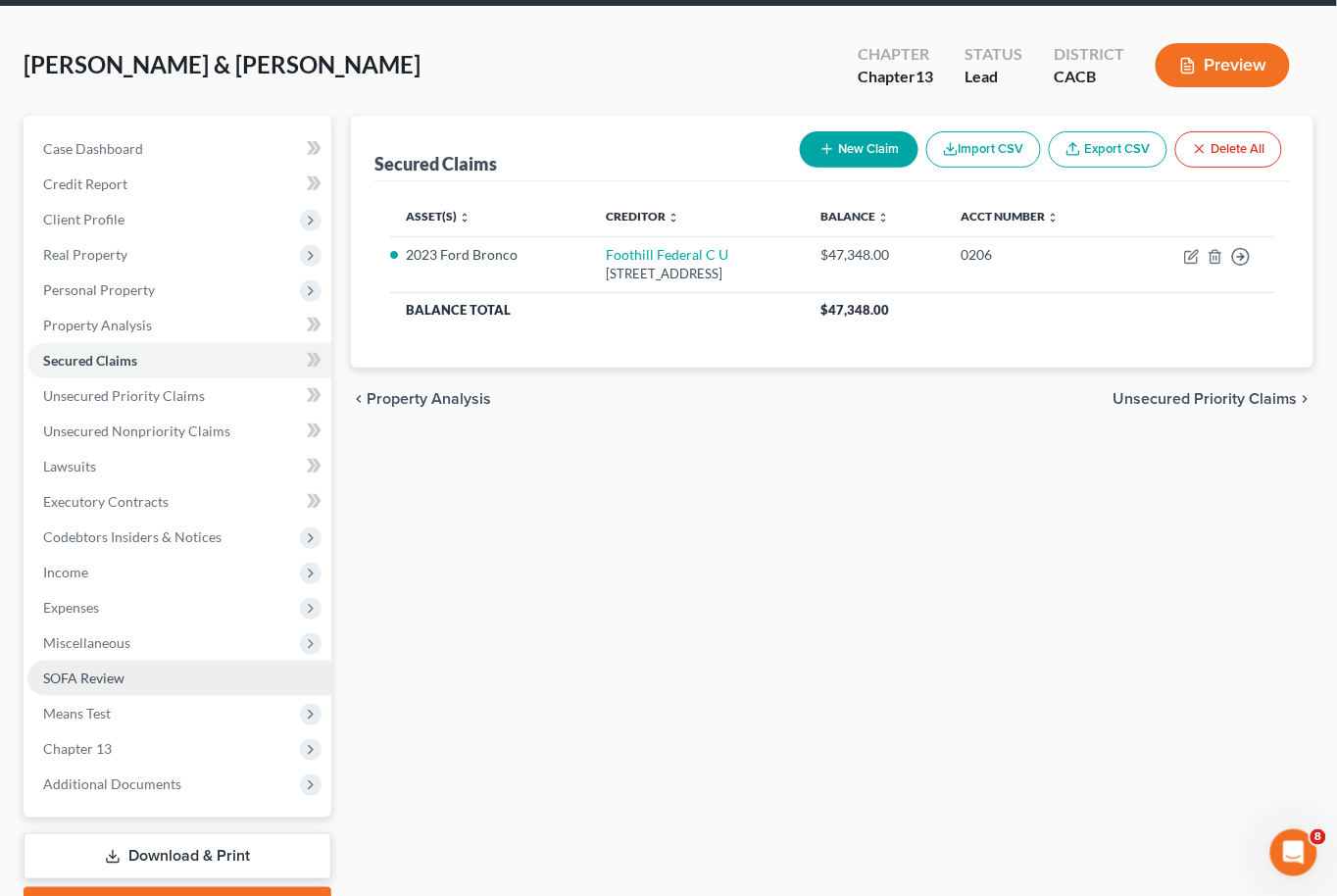
click at [84, 669] on span "SOFA Review" at bounding box center [84, 677] width 82 height 17
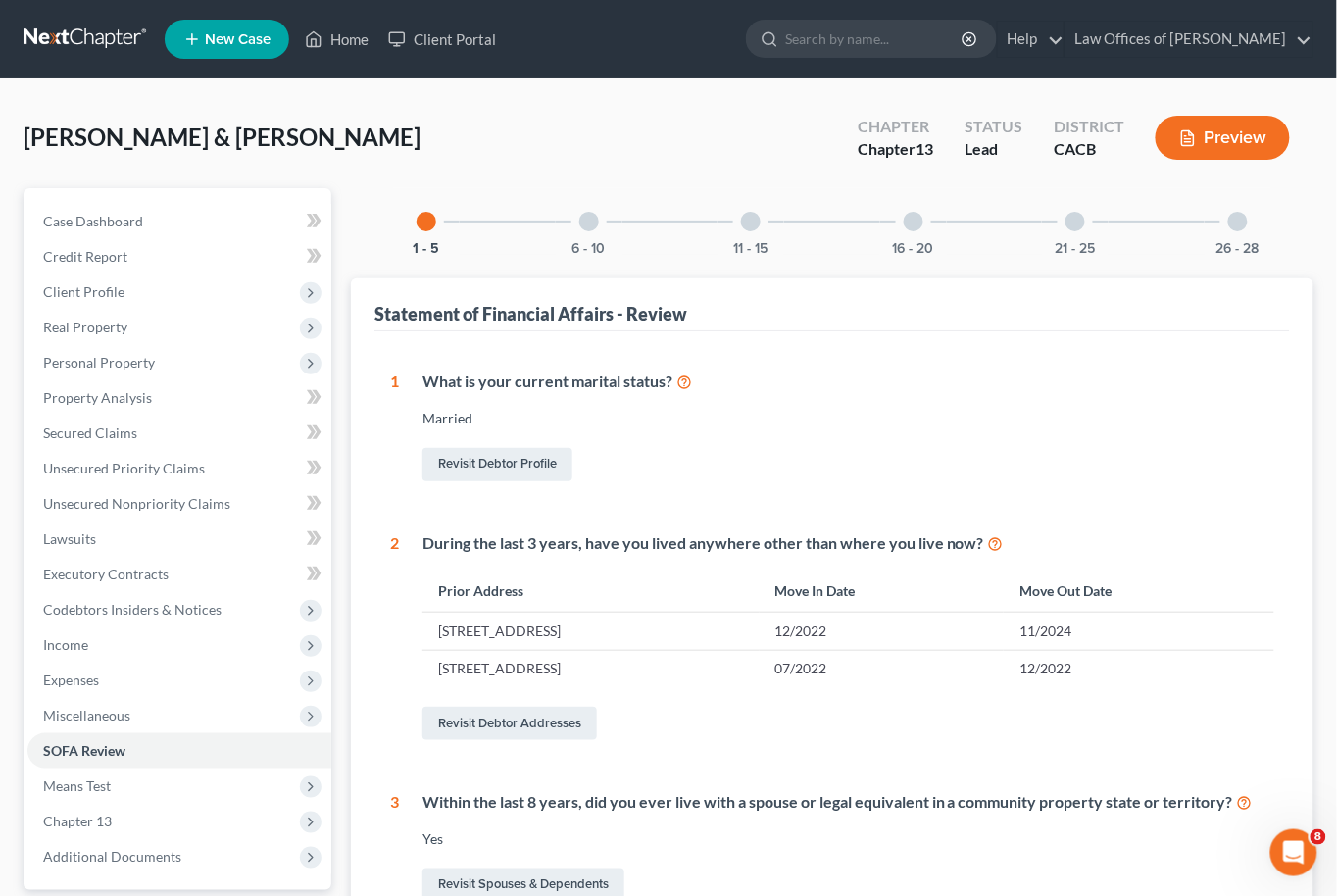
click at [582, 226] on div at bounding box center [589, 222] width 20 height 20
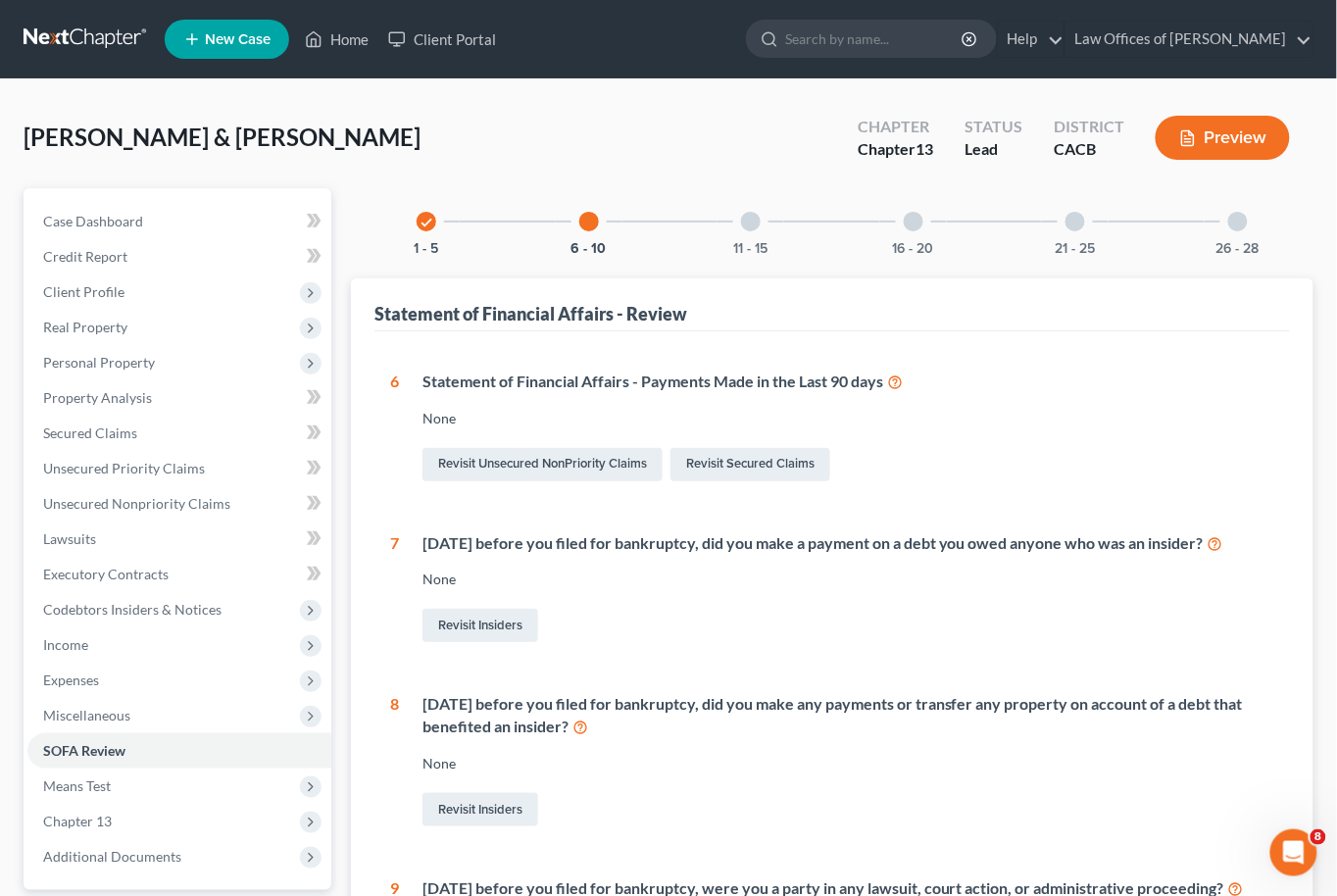
click at [760, 219] on div at bounding box center [751, 222] width 20 height 20
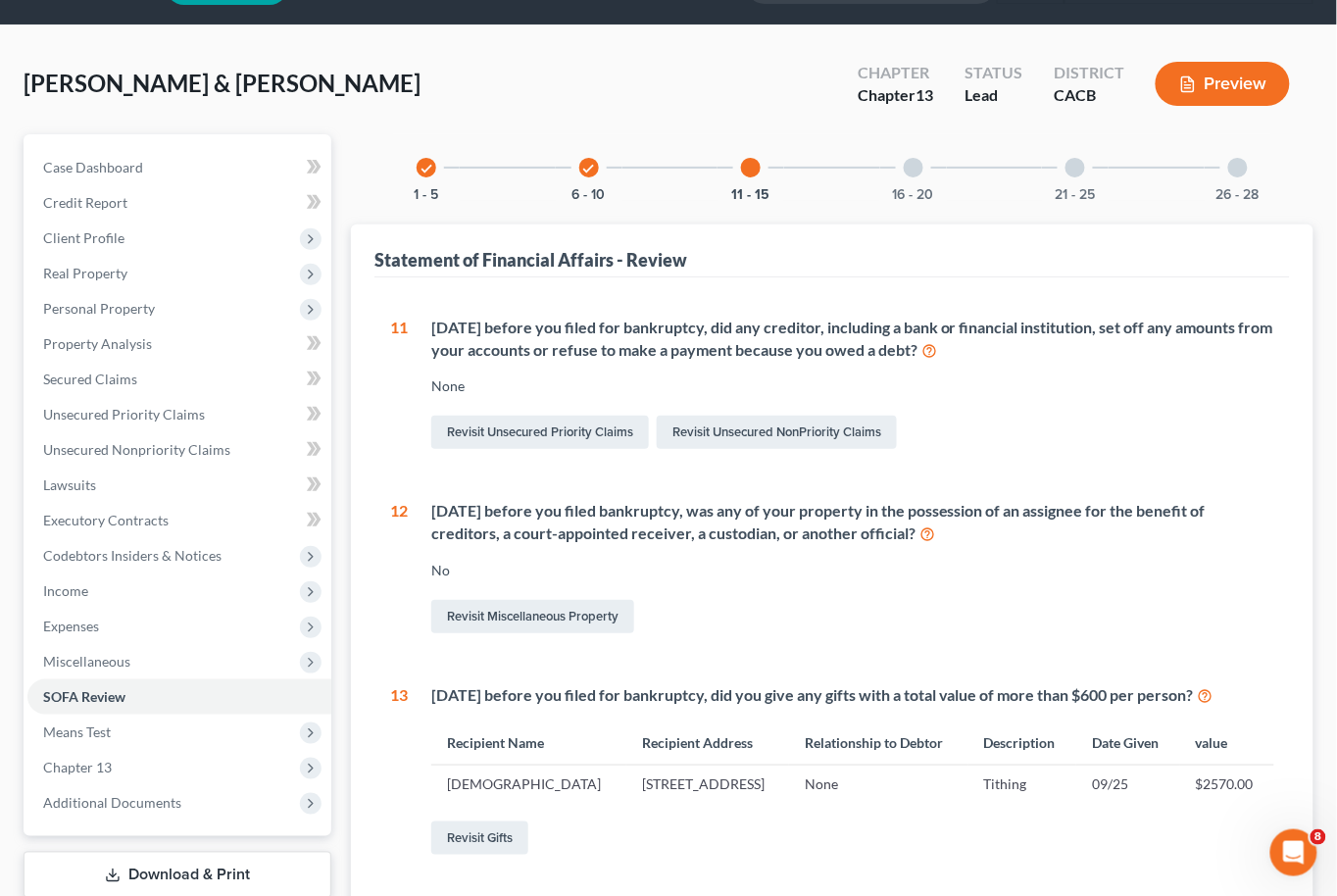
scroll to position [259, 0]
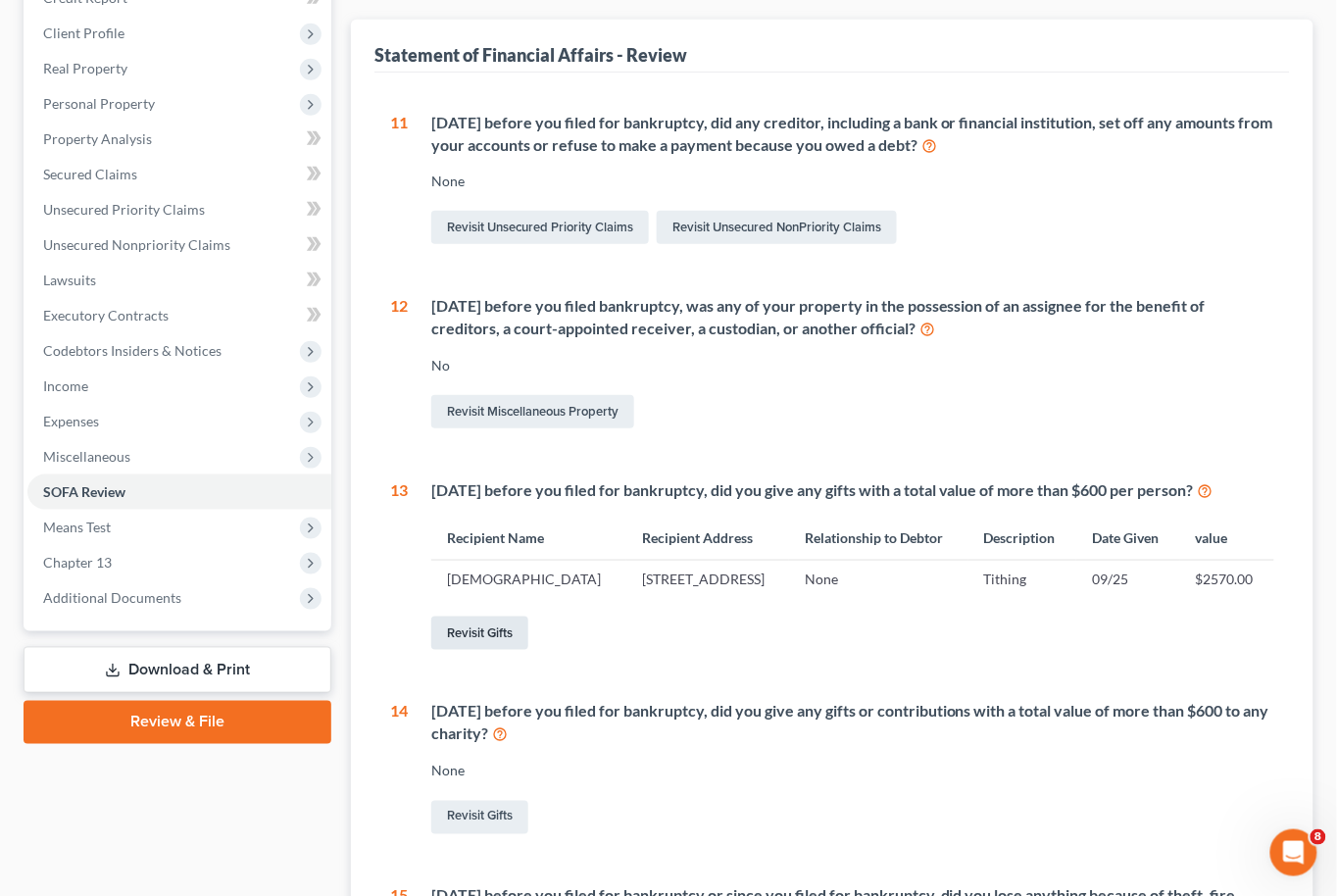
click at [459, 649] on link "Revisit Gifts" at bounding box center [480, 633] width 97 height 34
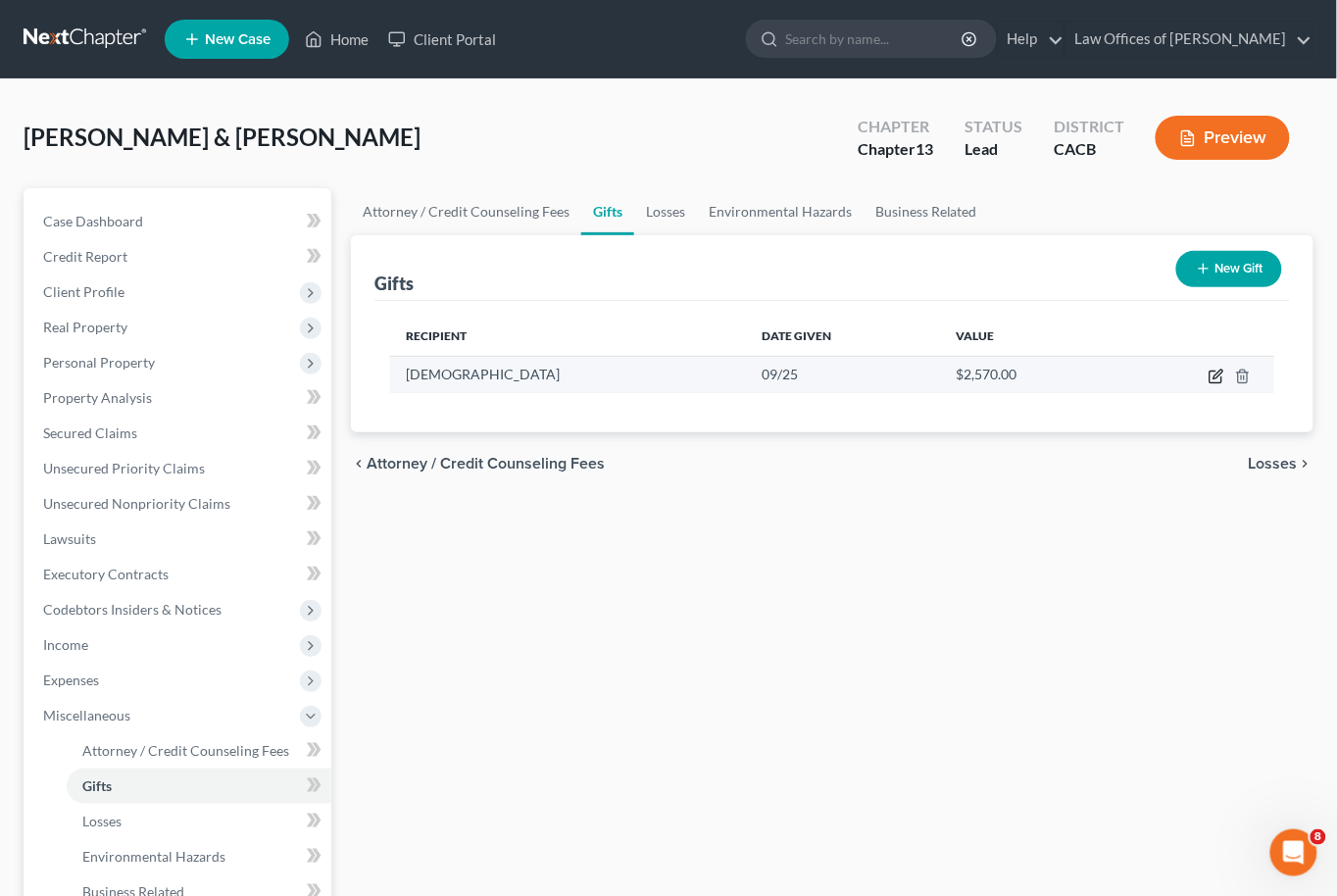
click at [1218, 380] on icon "button" at bounding box center [1216, 378] width 12 height 12
select select "4"
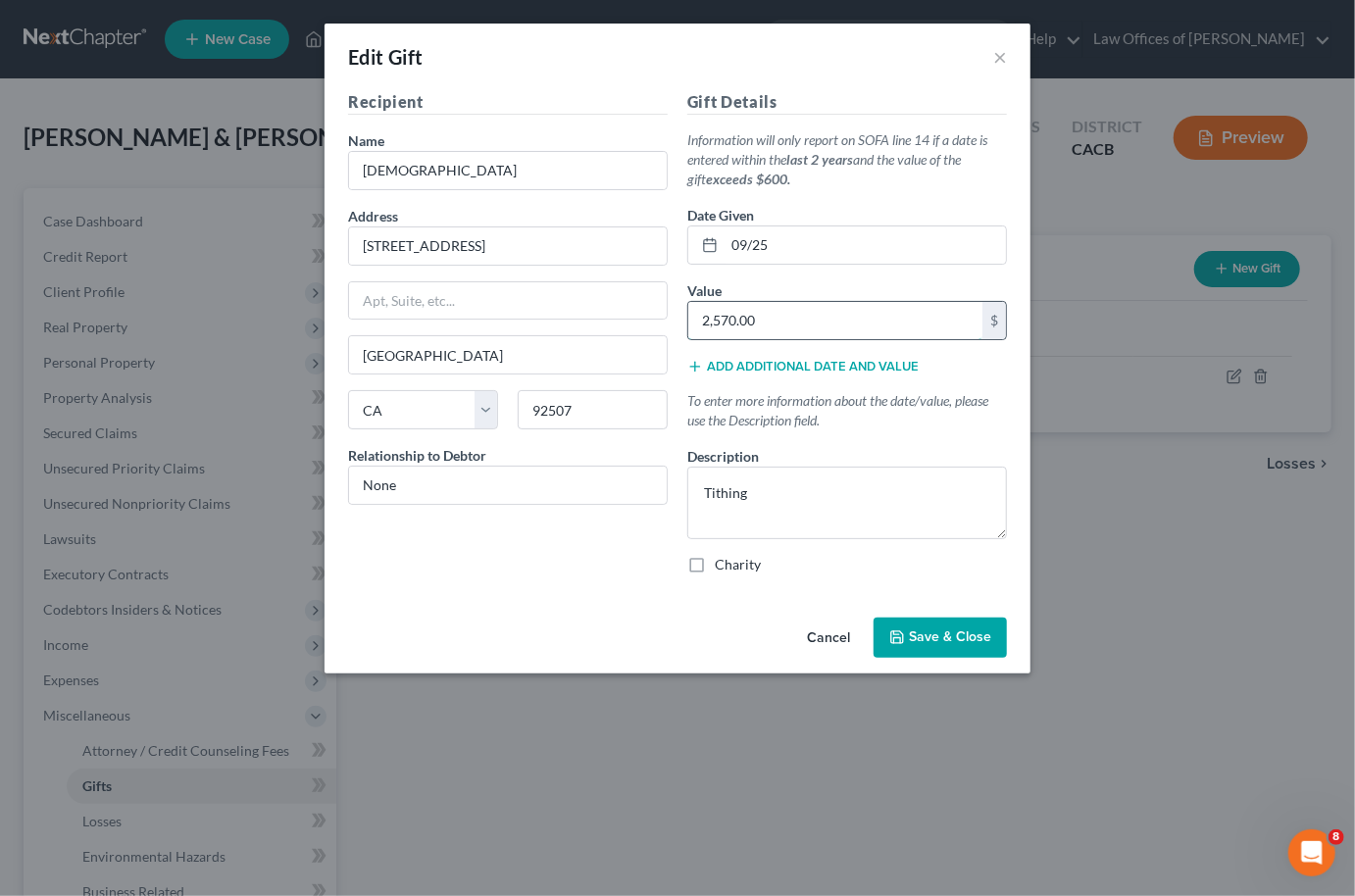
click at [766, 305] on input "2,570.00" at bounding box center [836, 320] width 294 height 37
type input "285.50"
click at [764, 359] on button "Add additional date and value" at bounding box center [803, 367] width 232 height 16
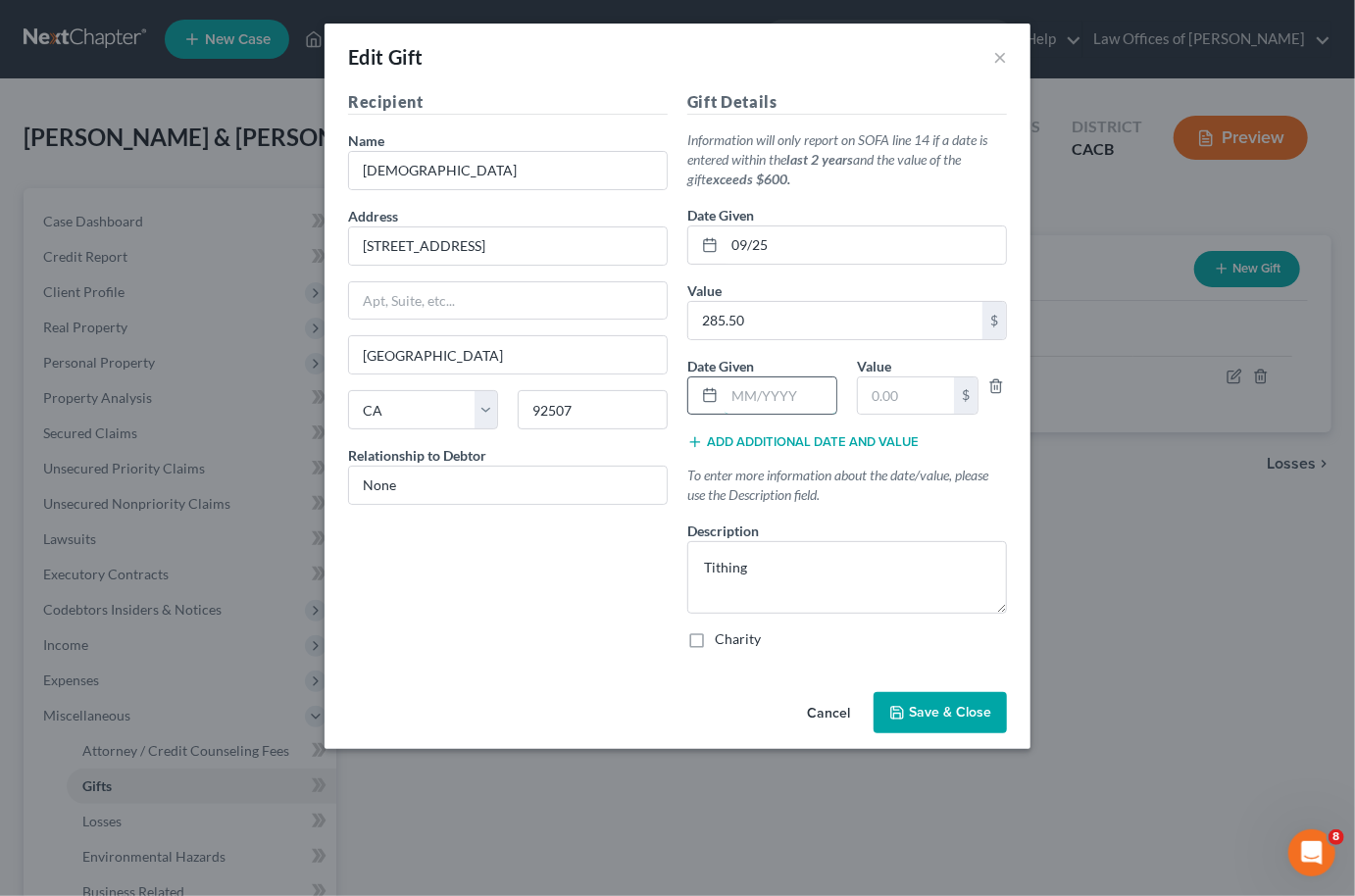
click at [757, 386] on input "text" at bounding box center [780, 395] width 111 height 37
type input "08/2025"
drag, startPoint x: 683, startPoint y: 327, endPoint x: 625, endPoint y: 327, distance: 58.0
click at [625, 327] on div "Recipient Name * Sandals [DEMOGRAPHIC_DATA] Address [STREET_ADDRESS] [GEOGRAPHI…" at bounding box center [678, 378] width 678 height 575
drag, startPoint x: 759, startPoint y: 311, endPoint x: 579, endPoint y: 309, distance: 180.0
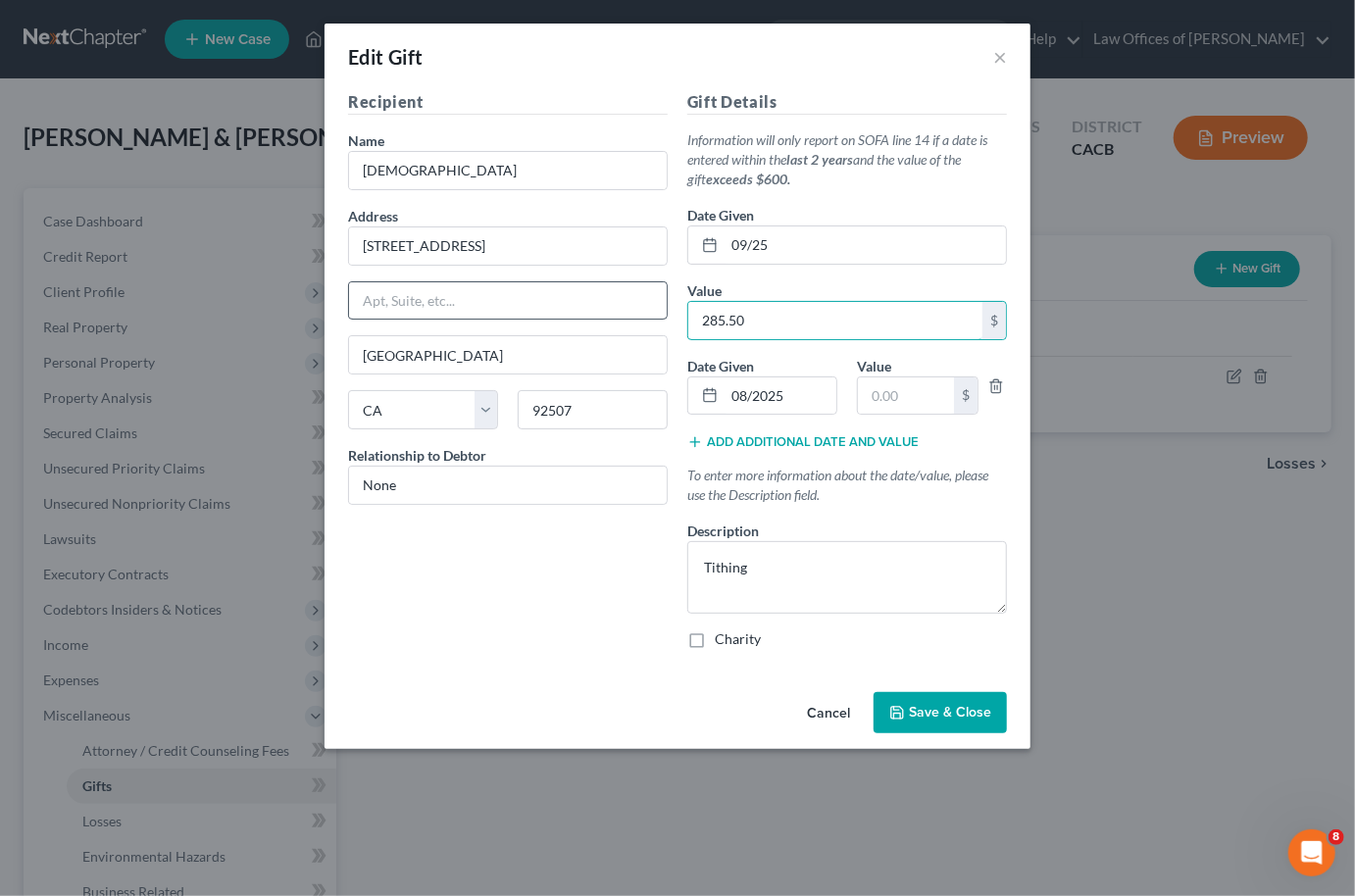
click at [579, 309] on div "Recipient Name * Sandals [DEMOGRAPHIC_DATA] Address [STREET_ADDRESS] [GEOGRAPHI…" at bounding box center [678, 378] width 678 height 575
click at [915, 394] on input "text" at bounding box center [905, 395] width 97 height 37
paste input "285.50"
type input "285.50"
click at [772, 437] on button "Add additional date and value" at bounding box center [803, 443] width 232 height 16
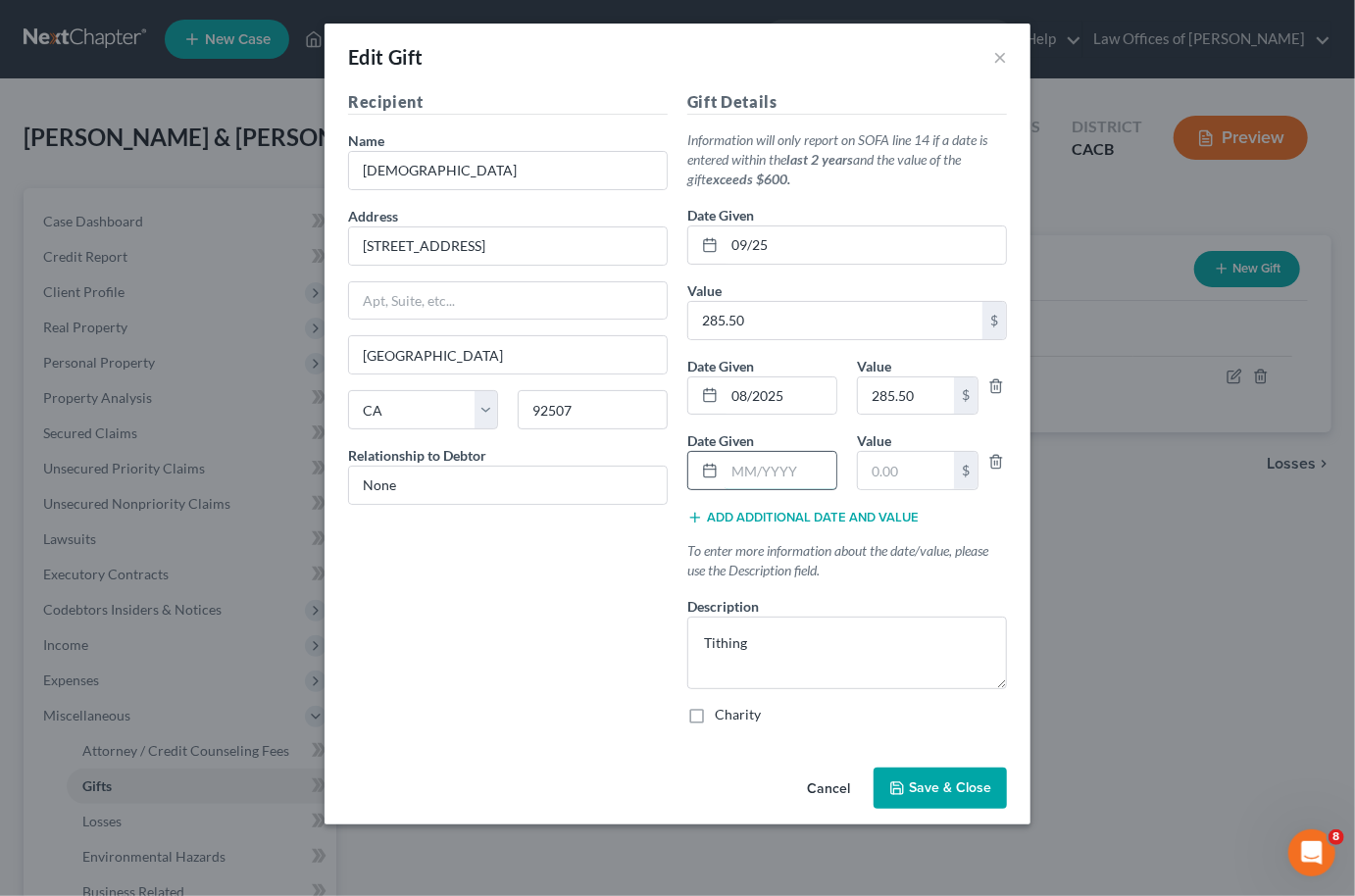
click at [744, 454] on input "text" at bounding box center [780, 469] width 111 height 37
type input "07/25"
paste input "285.50"
type input "285.50"
drag, startPoint x: 780, startPoint y: 537, endPoint x: 777, endPoint y: 520, distance: 17.3
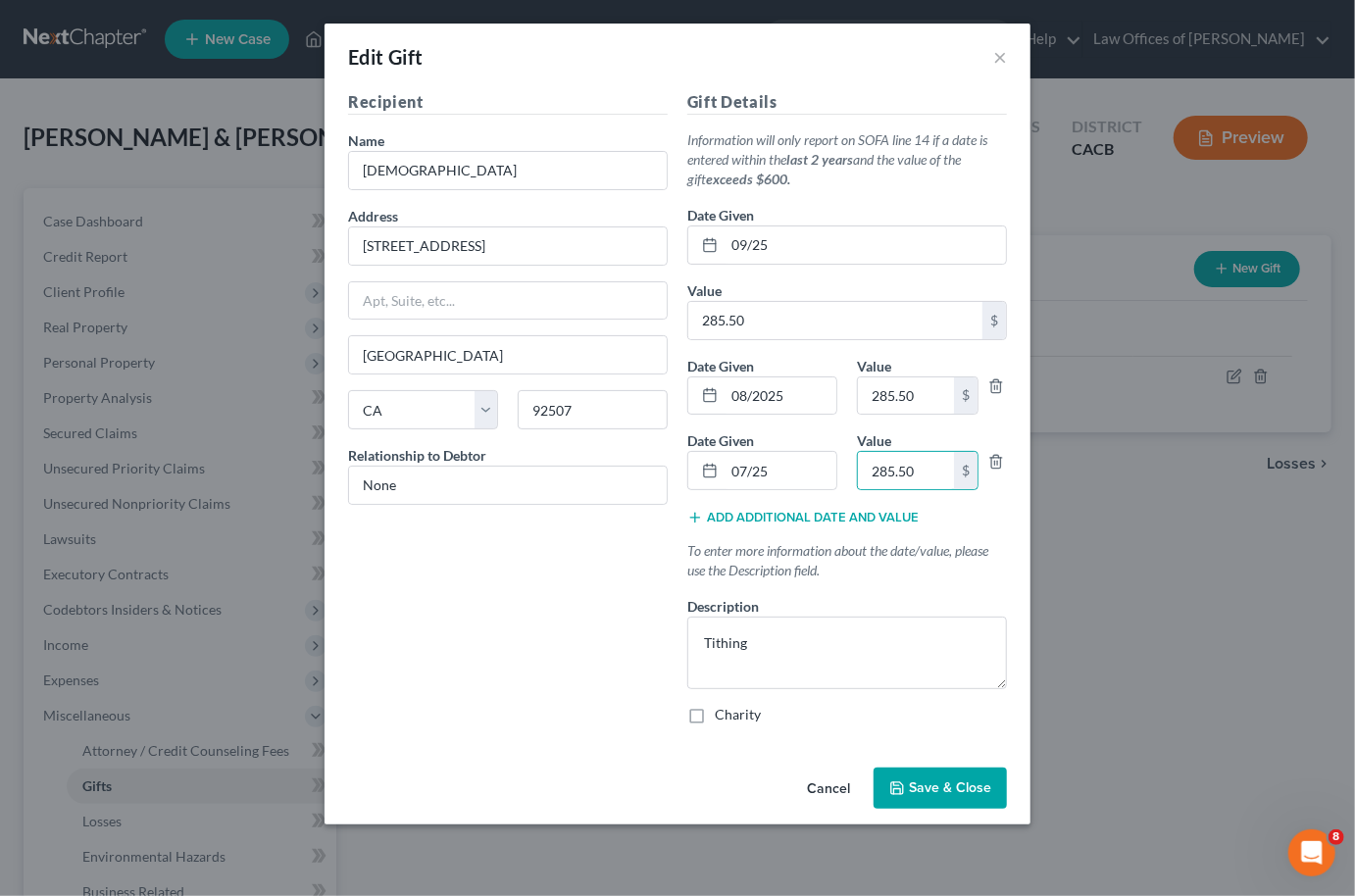
click at [780, 541] on p "To enter more information about the date/value, please use the Description fiel…" at bounding box center [847, 560] width 319 height 39
click at [776, 509] on button "Add additional date and value" at bounding box center [803, 517] width 232 height 16
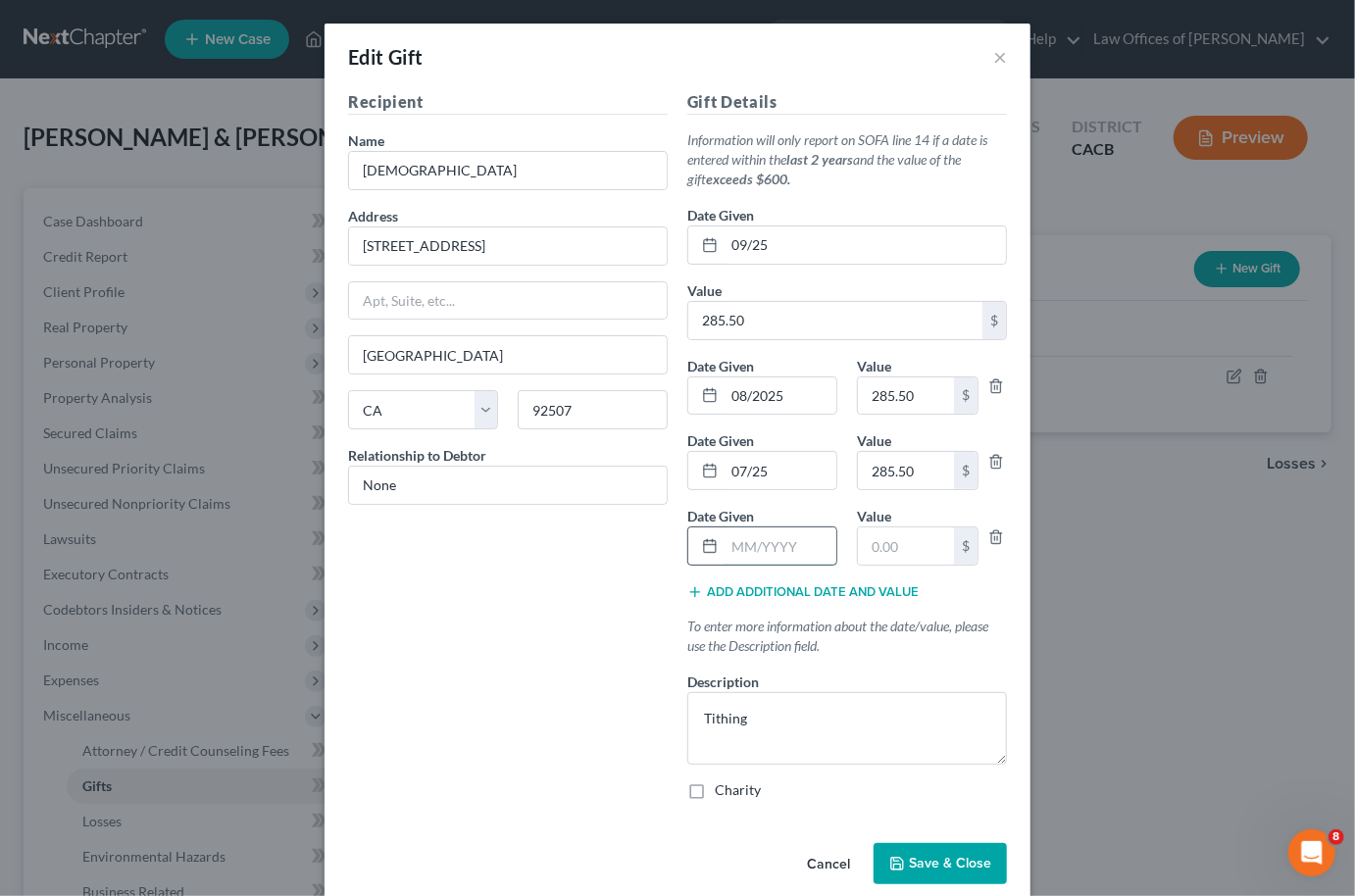
click at [755, 538] on input "text" at bounding box center [780, 545] width 111 height 37
type input "06/25"
paste input "285.50"
type input "285.50"
click at [799, 584] on button "Add additional date and value" at bounding box center [803, 592] width 232 height 16
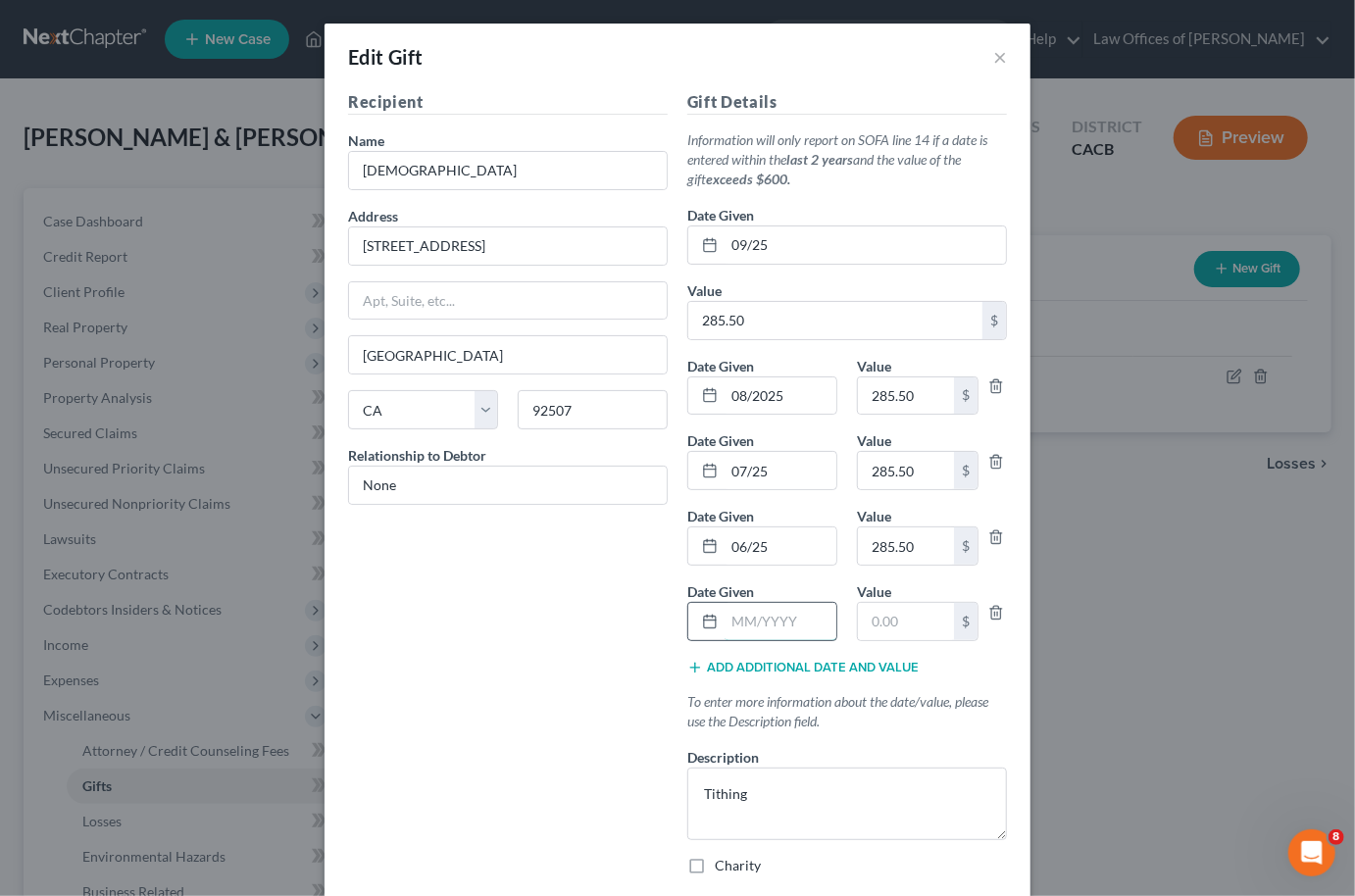
click at [729, 607] on input "text" at bounding box center [780, 621] width 111 height 37
type input "05/25"
paste input "285.50"
type input "285.50"
click at [754, 663] on button "Add additional date and value" at bounding box center [803, 667] width 232 height 16
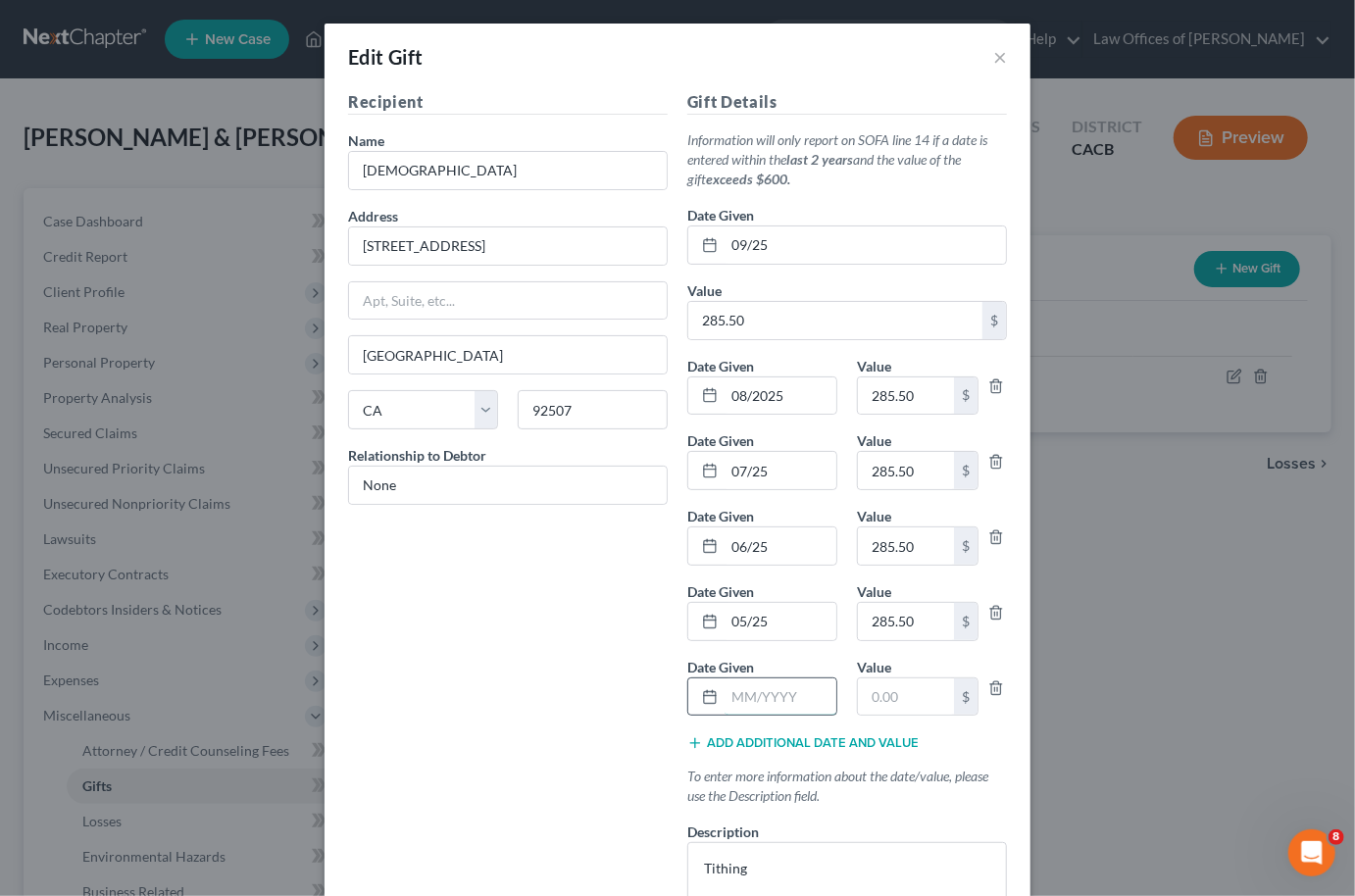
click at [747, 678] on input "text" at bounding box center [780, 696] width 111 height 37
type input "04/25"
paste input "285.50"
type input "285.50"
click at [726, 742] on div "Gift Details Information will only report on SOFA line 14 if a date is entered …" at bounding box center [847, 528] width 339 height 875
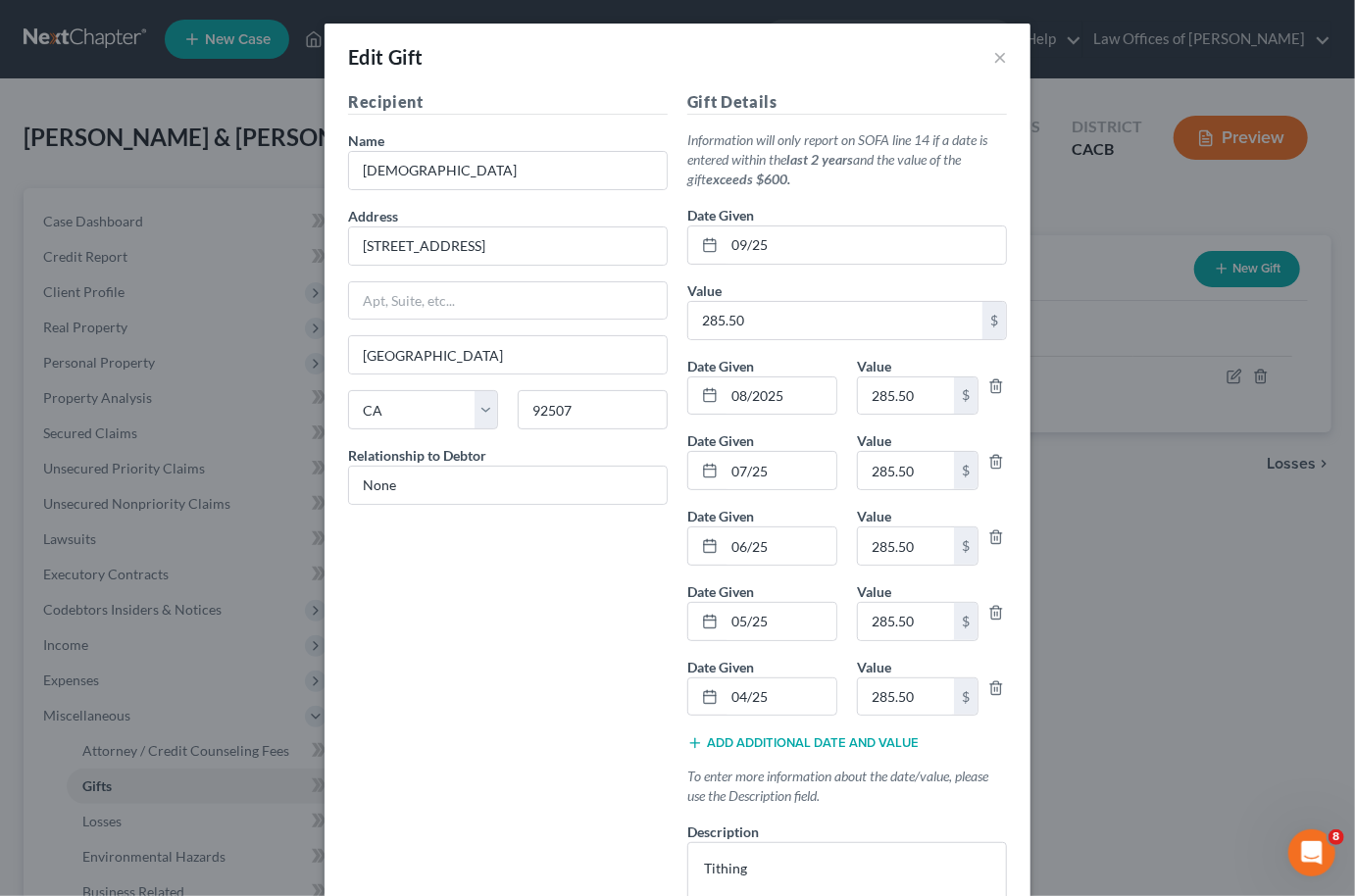
click at [722, 735] on button "Add additional date and value" at bounding box center [803, 743] width 232 height 16
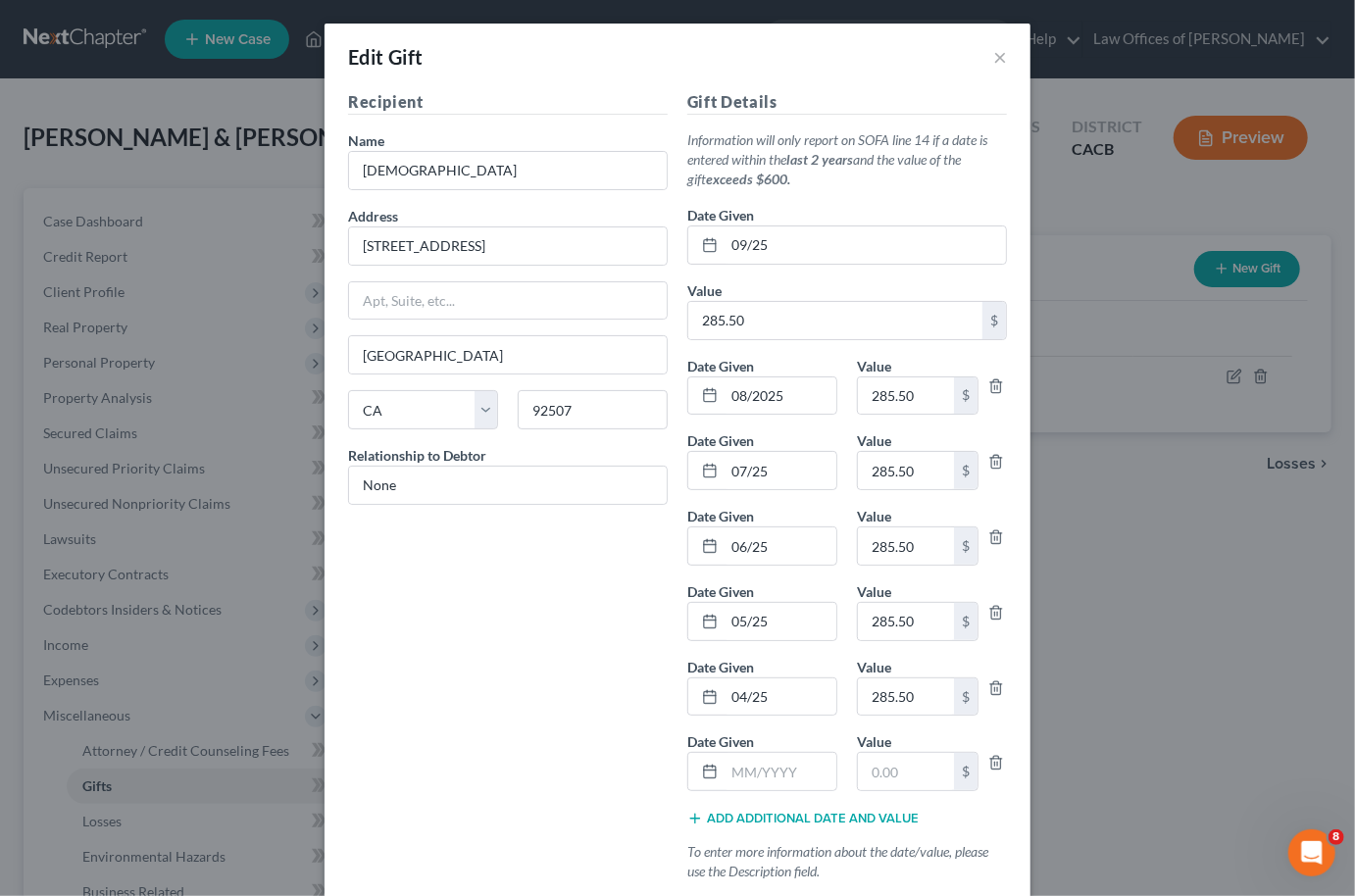
scroll to position [83, 0]
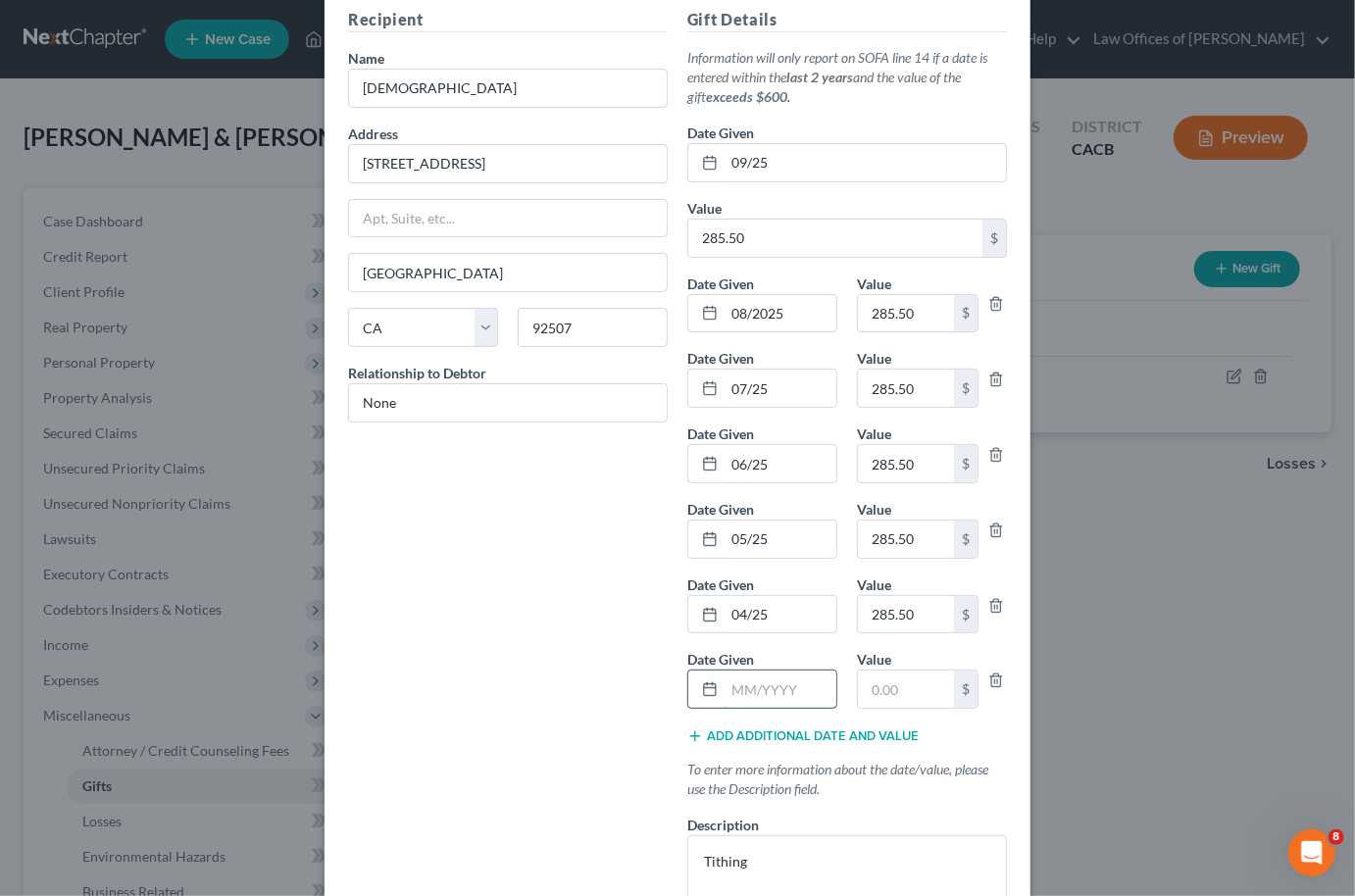
click at [724, 689] on input "text" at bounding box center [780, 688] width 111 height 37
type input "03/25"
paste input "285.50"
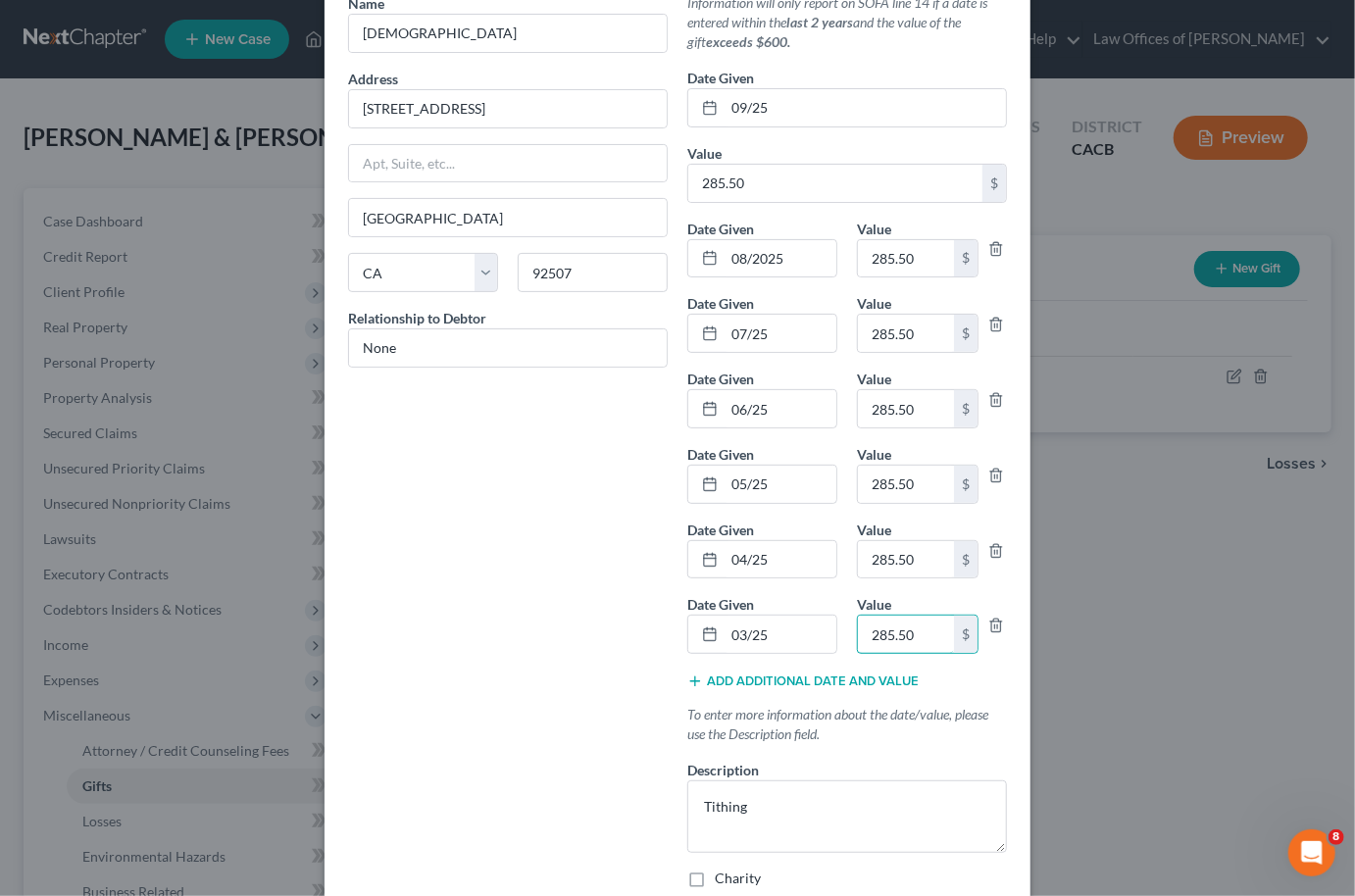
type input "285.50"
click at [746, 669] on div "Add additional date and value" at bounding box center [847, 679] width 319 height 20
click at [744, 673] on button "Add additional date and value" at bounding box center [803, 681] width 232 height 16
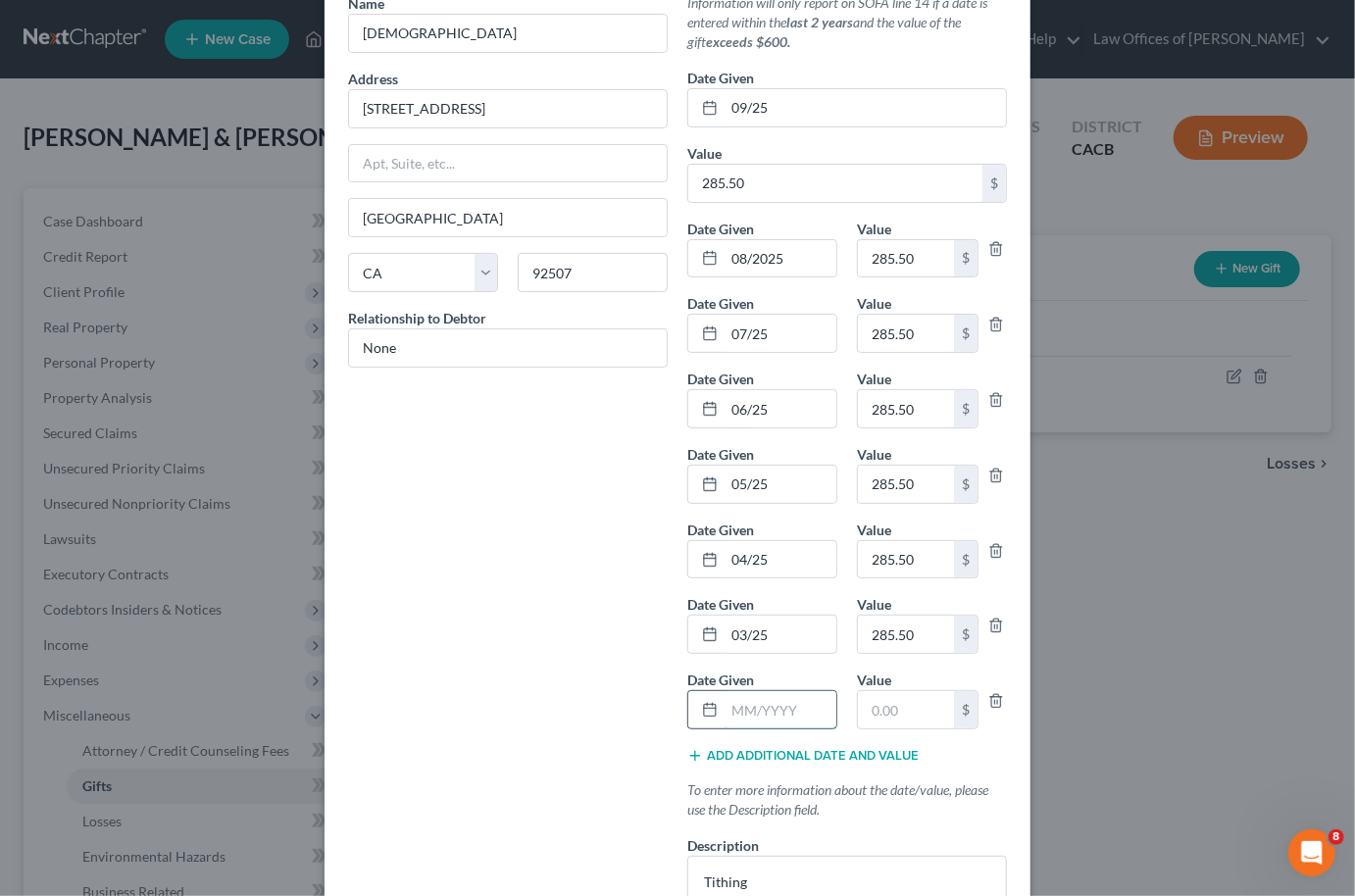
click at [733, 691] on input "text" at bounding box center [780, 709] width 111 height 37
type input "02/25"
paste input "285.50"
type input "285.50"
click at [803, 748] on button "Add additional date and value" at bounding box center [803, 756] width 232 height 16
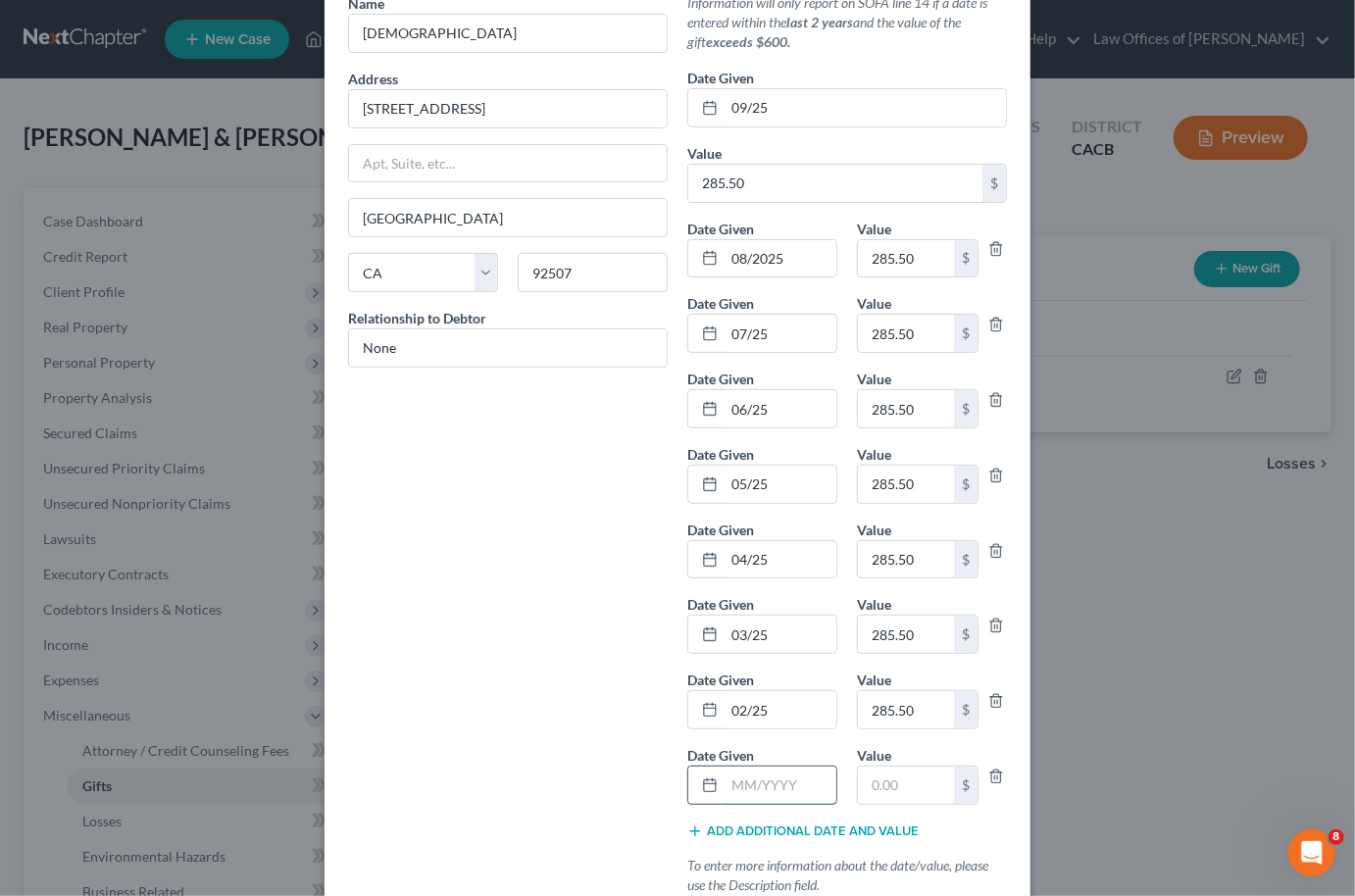
click at [796, 773] on input "text" at bounding box center [780, 785] width 111 height 37
type input "01/25"
click at [896, 769] on input "text" at bounding box center [905, 785] width 97 height 37
paste input "285.50"
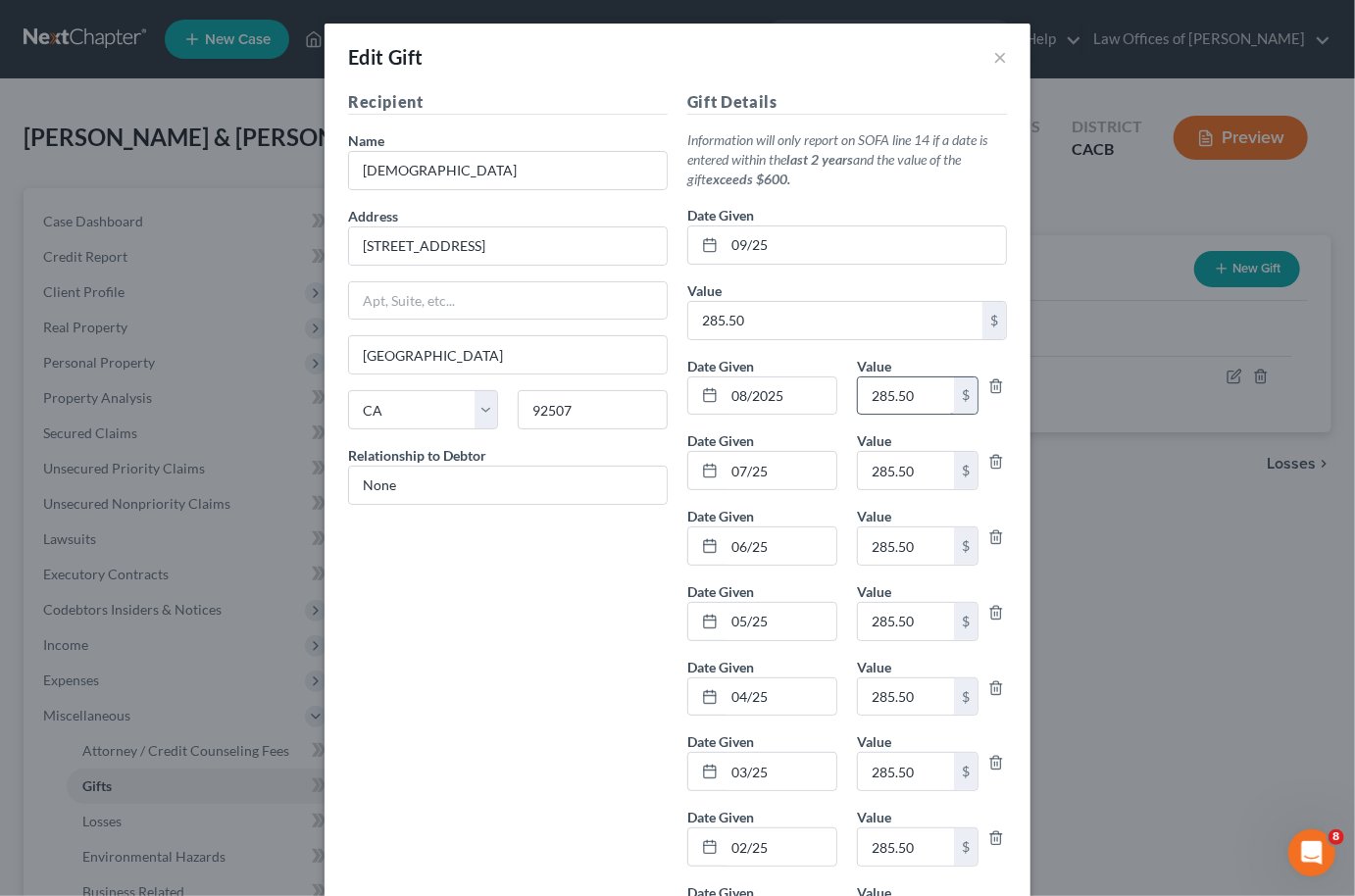
type input "285.50"
click at [887, 381] on input "285.50" at bounding box center [905, 395] width 97 height 37
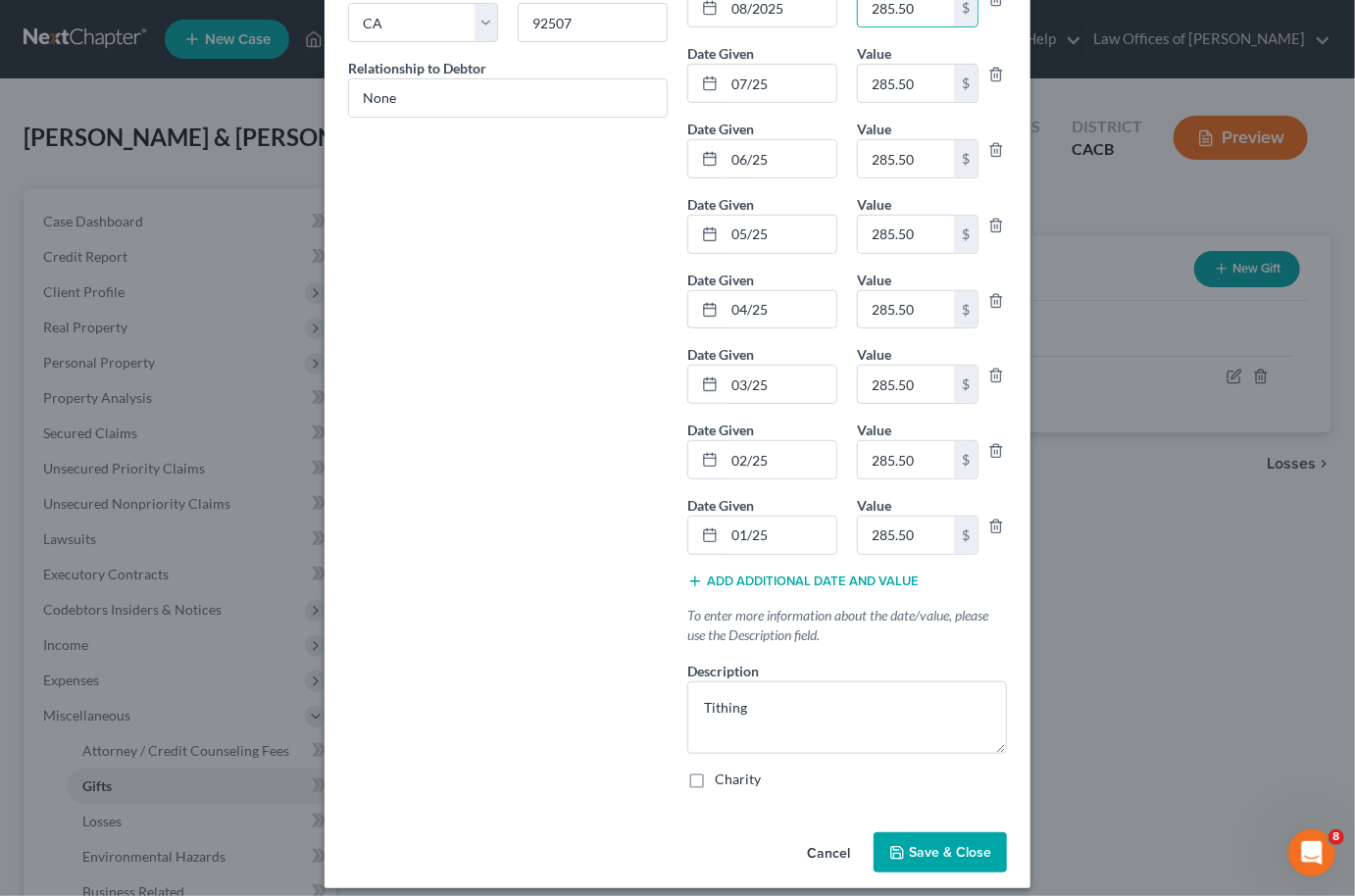
click at [924, 849] on button "Save & Close" at bounding box center [940, 852] width 133 height 41
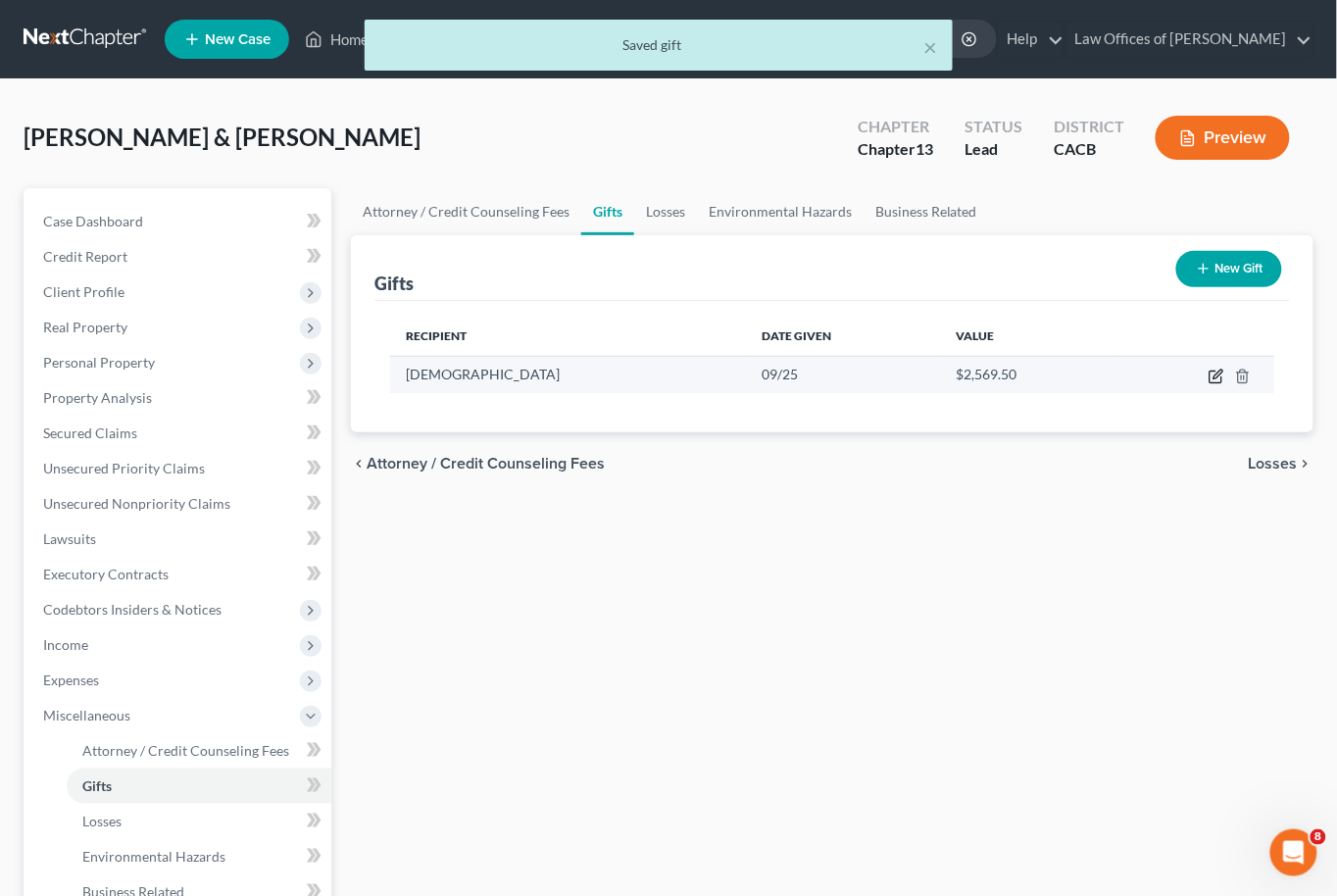
click at [1219, 372] on icon "button" at bounding box center [1217, 377] width 16 height 16
select select "4"
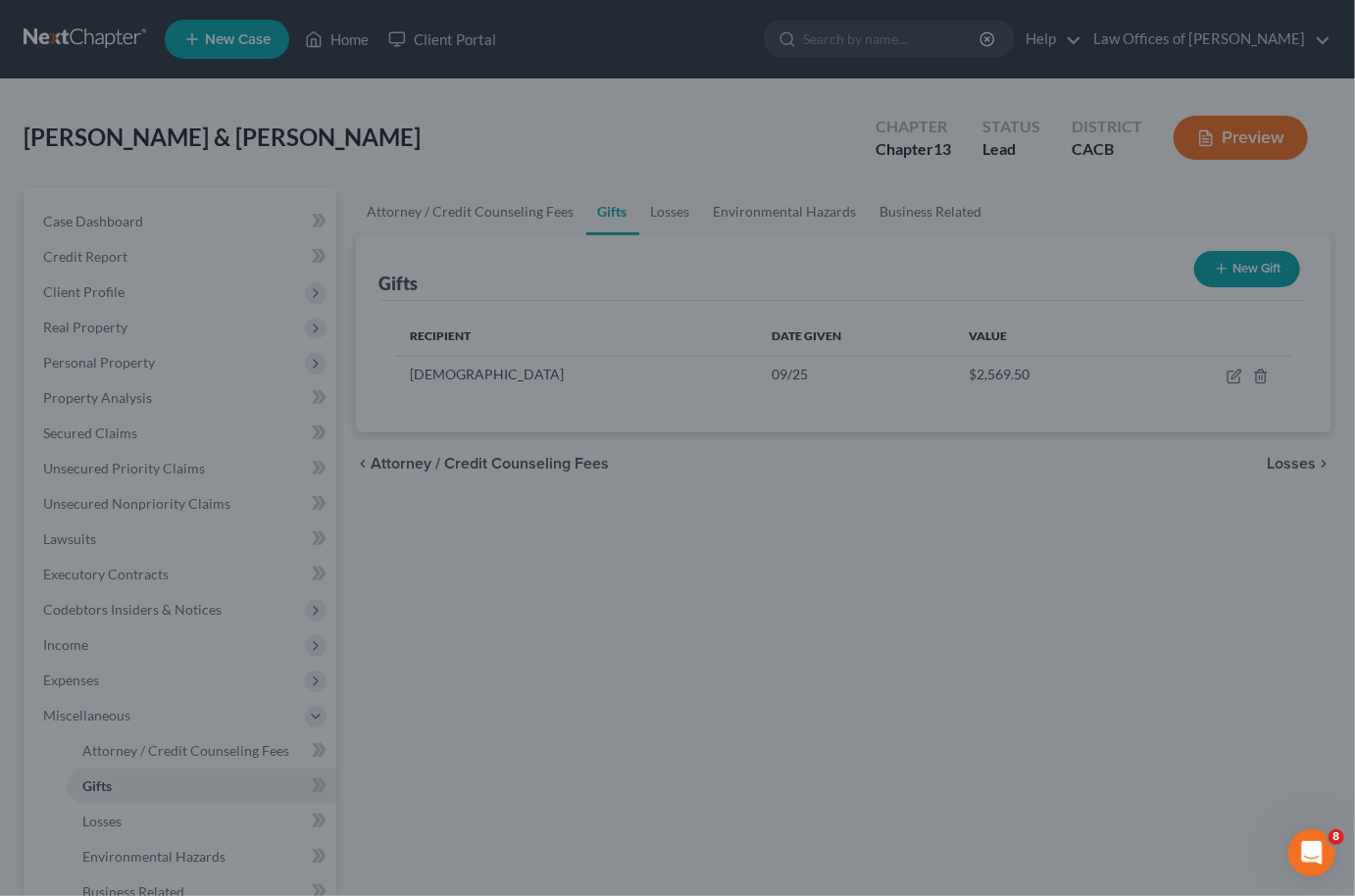
click at [1029, 835] on div "New Gift × Recipient Name * Sandals [DEMOGRAPHIC_DATA] Address [STREET_ADDRESS]…" at bounding box center [678, 448] width 1355 height 896
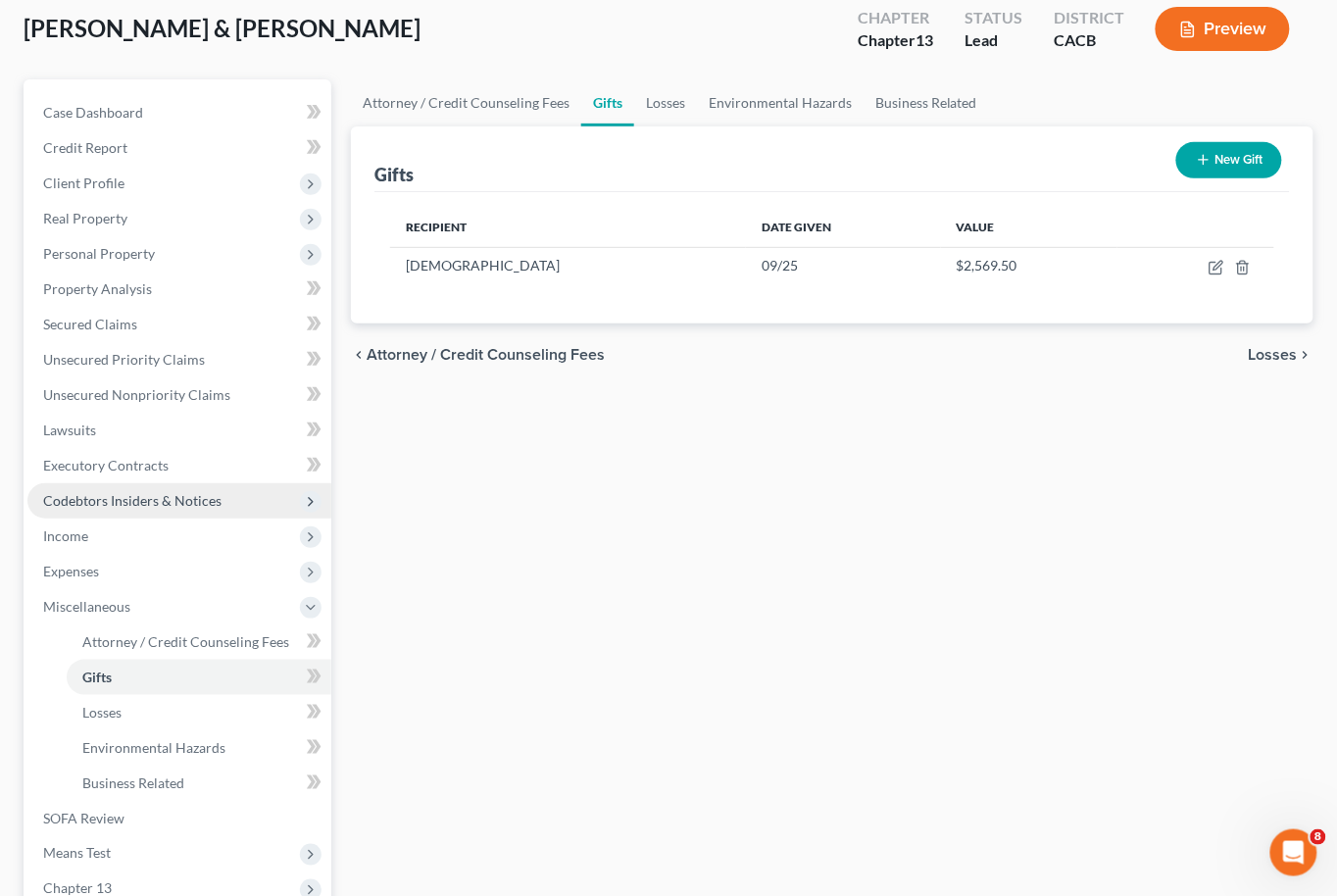
scroll to position [66, 0]
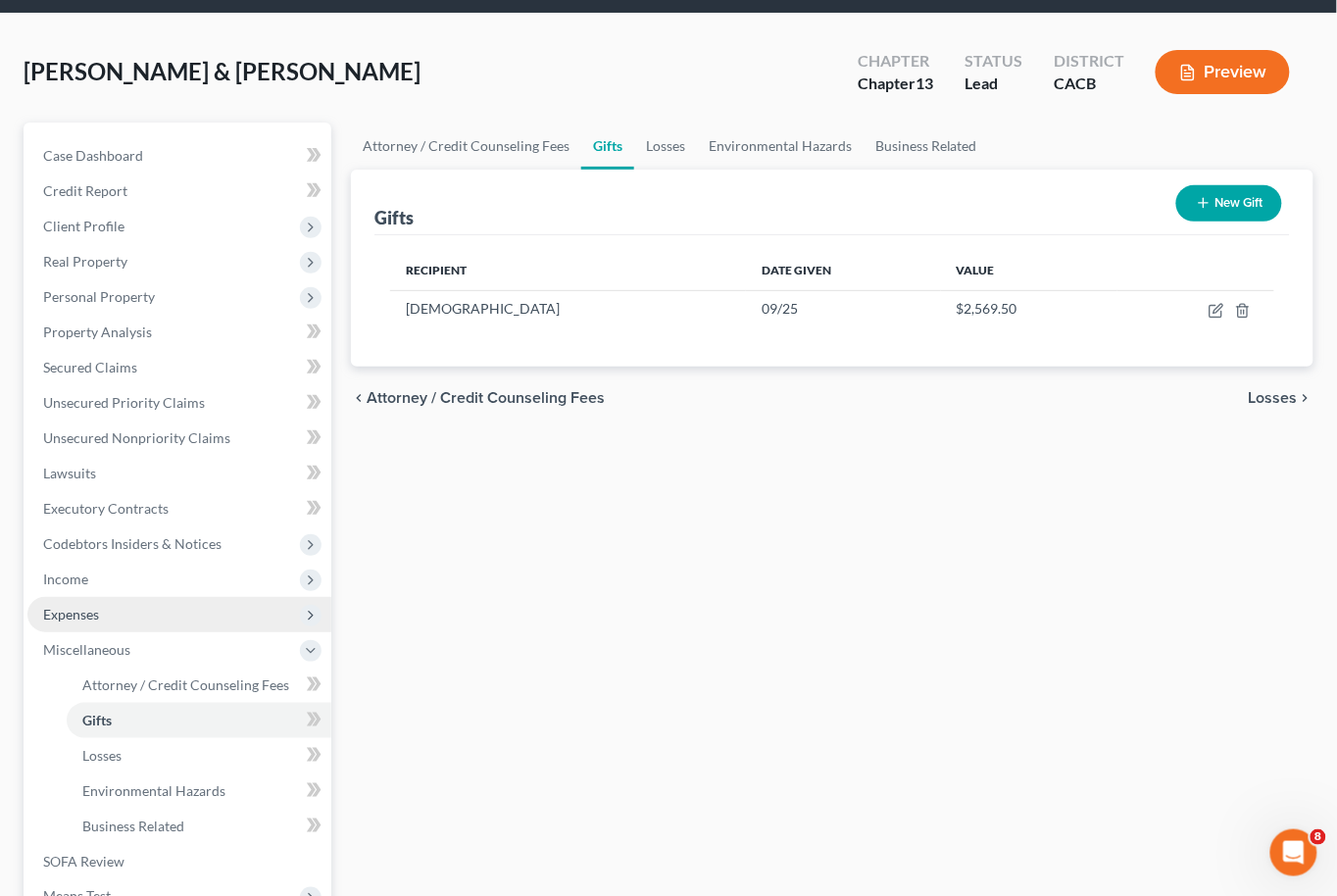
click at [46, 597] on span "Expenses" at bounding box center [180, 614] width 304 height 35
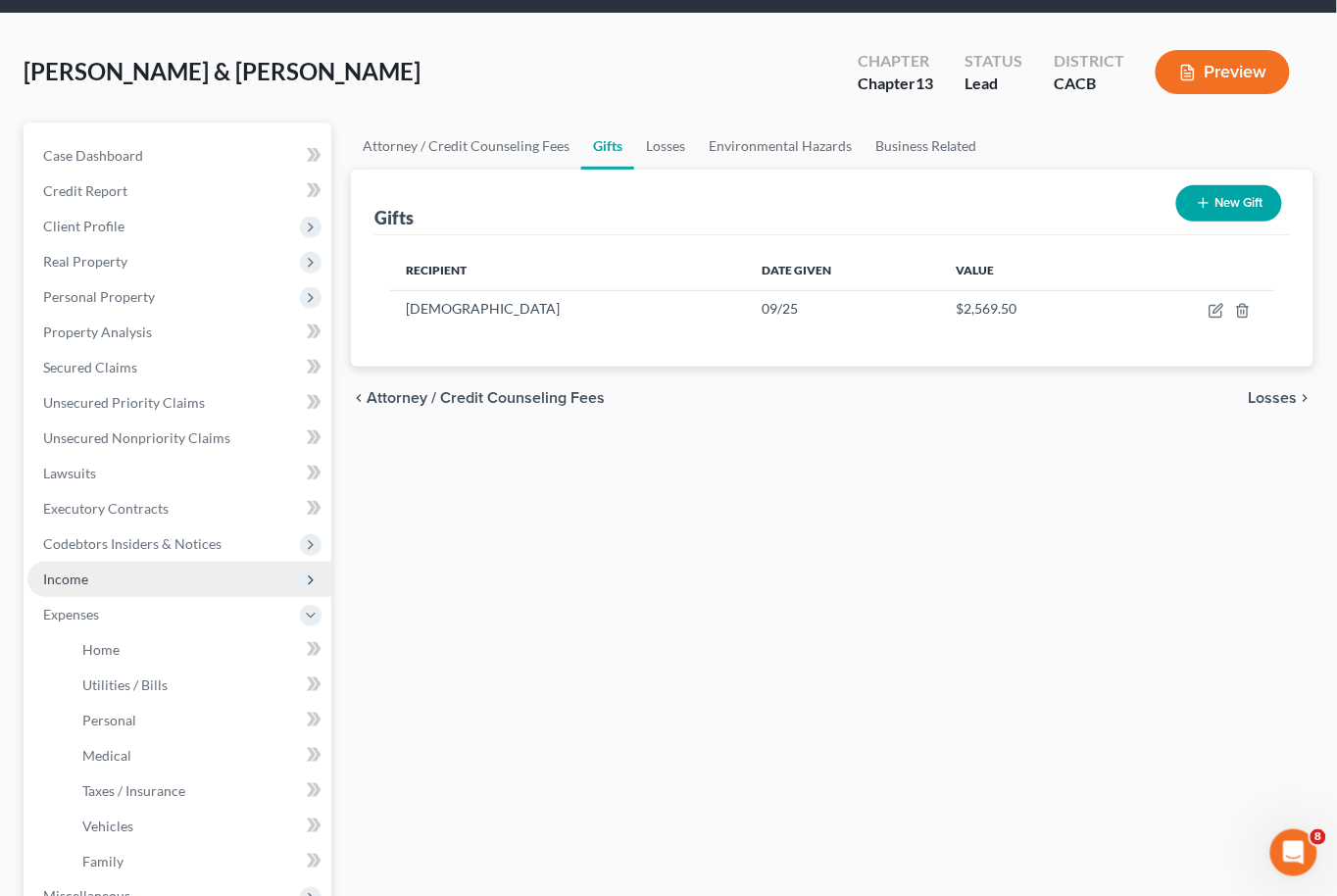
click at [63, 571] on span "Income" at bounding box center [65, 579] width 45 height 17
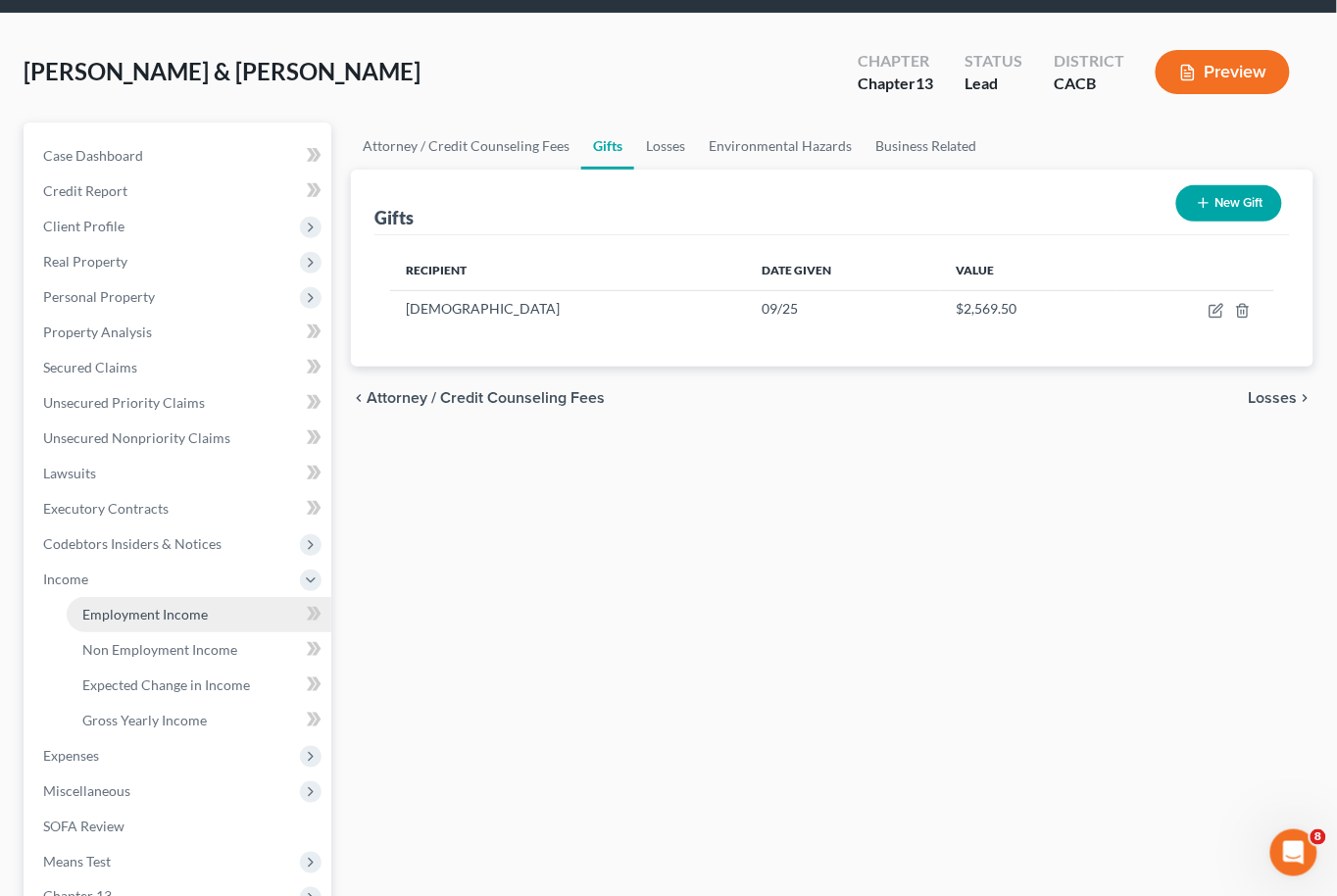
click at [159, 606] on link "Employment Income" at bounding box center [199, 614] width 265 height 35
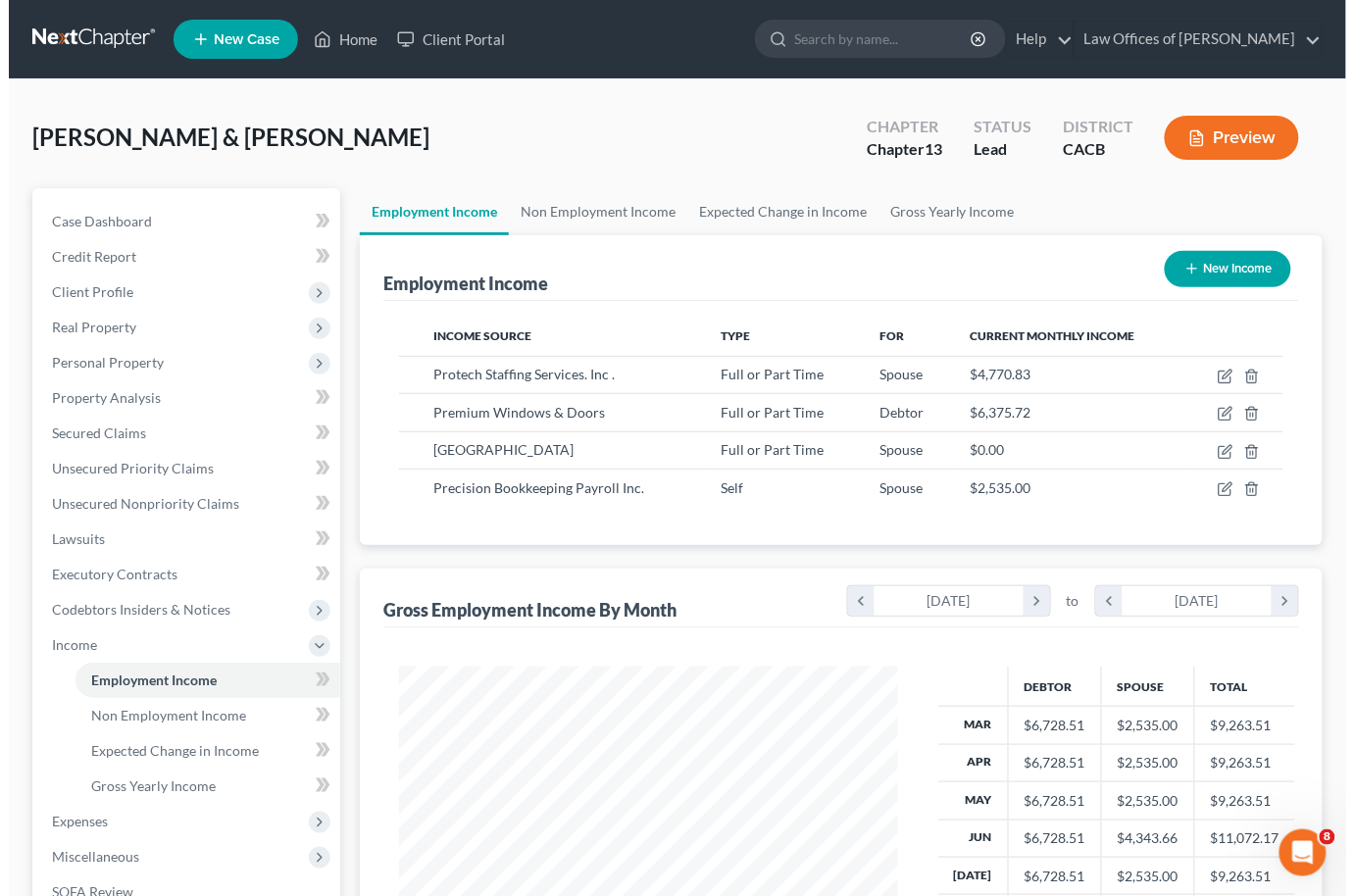
scroll to position [342, 539]
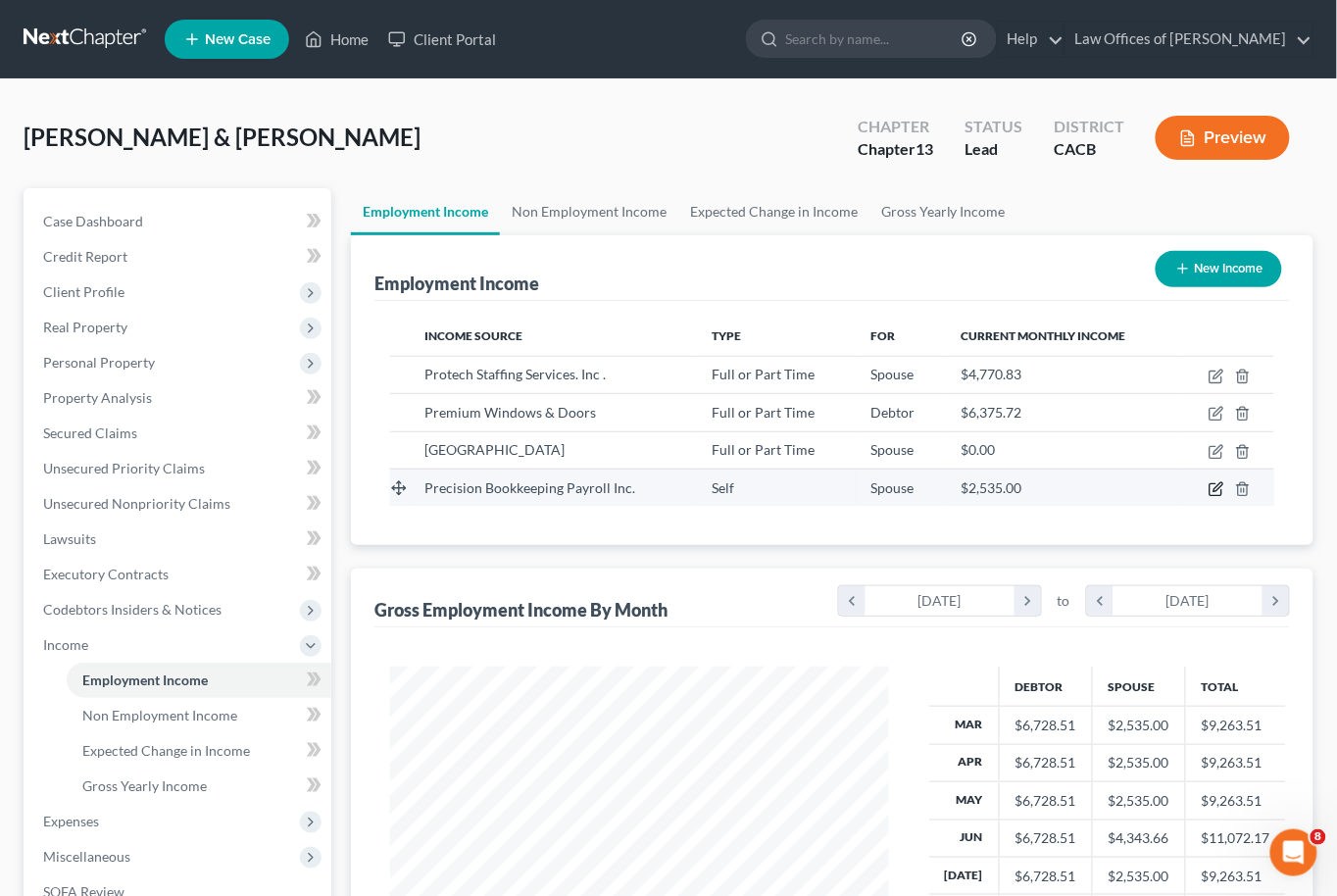
click at [1212, 487] on icon "button" at bounding box center [1217, 489] width 16 height 16
select select "1"
select select "4"
select select "0"
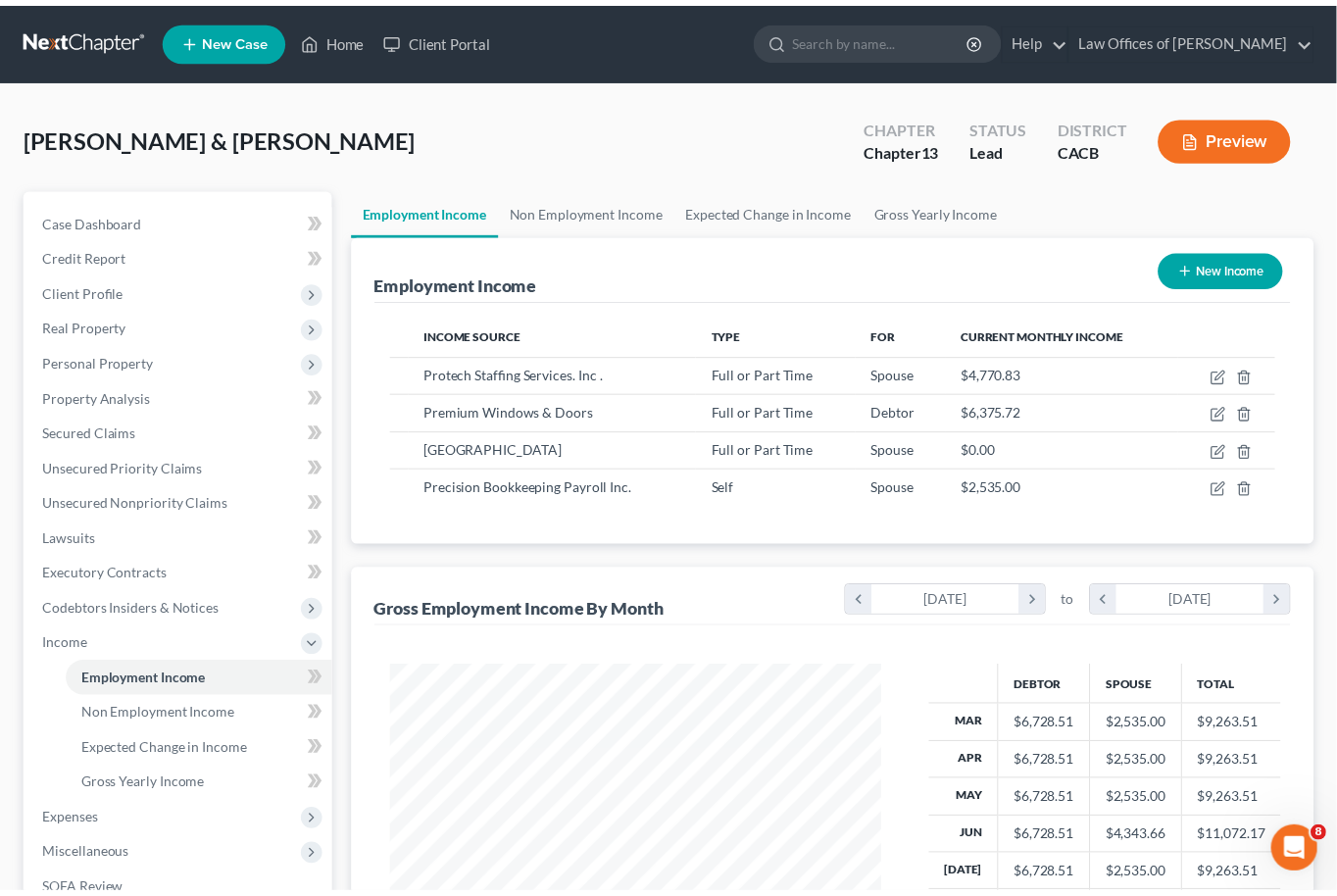
scroll to position [342, 546]
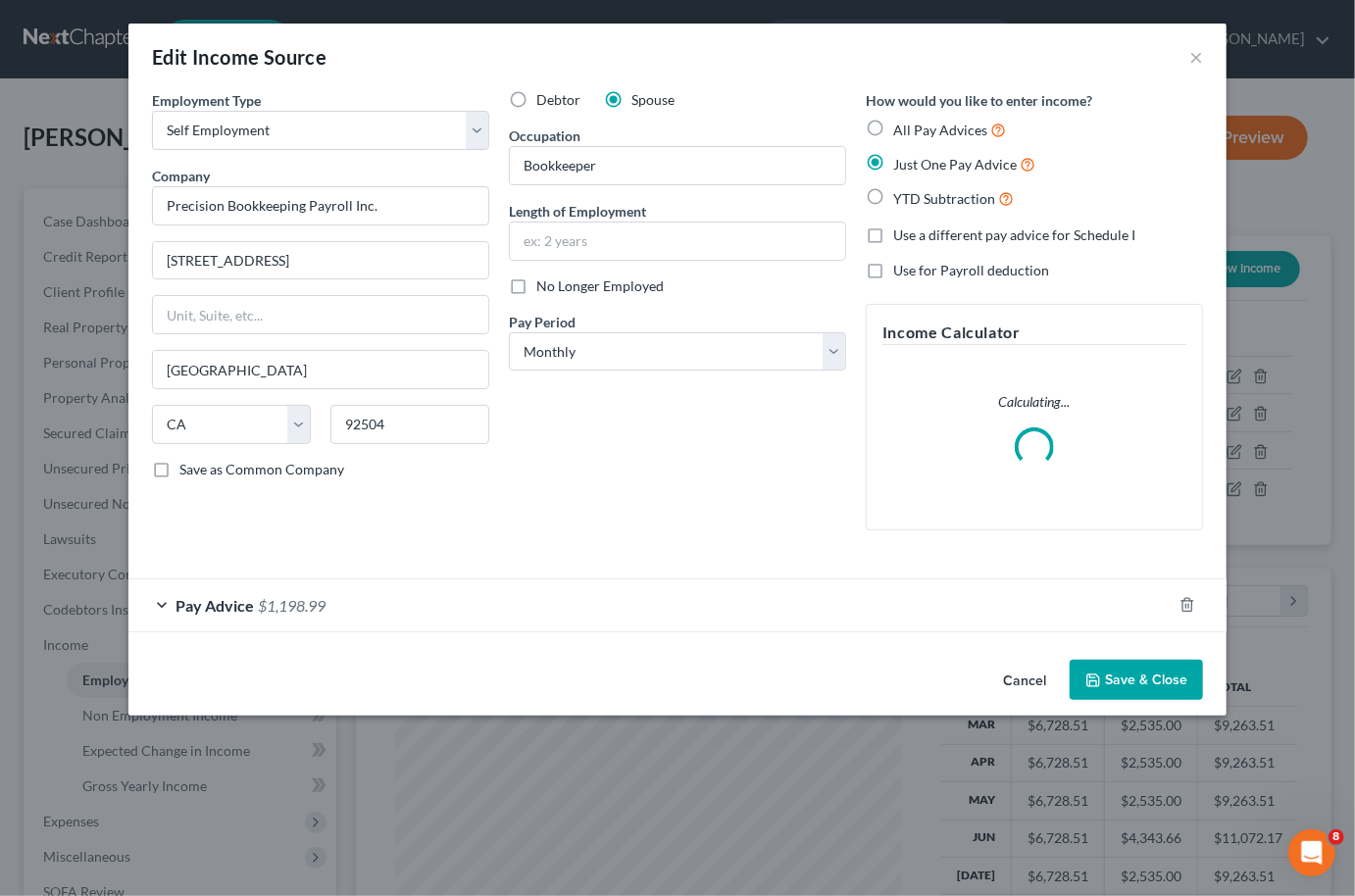
click at [1168, 671] on button "Save & Close" at bounding box center [1136, 679] width 133 height 41
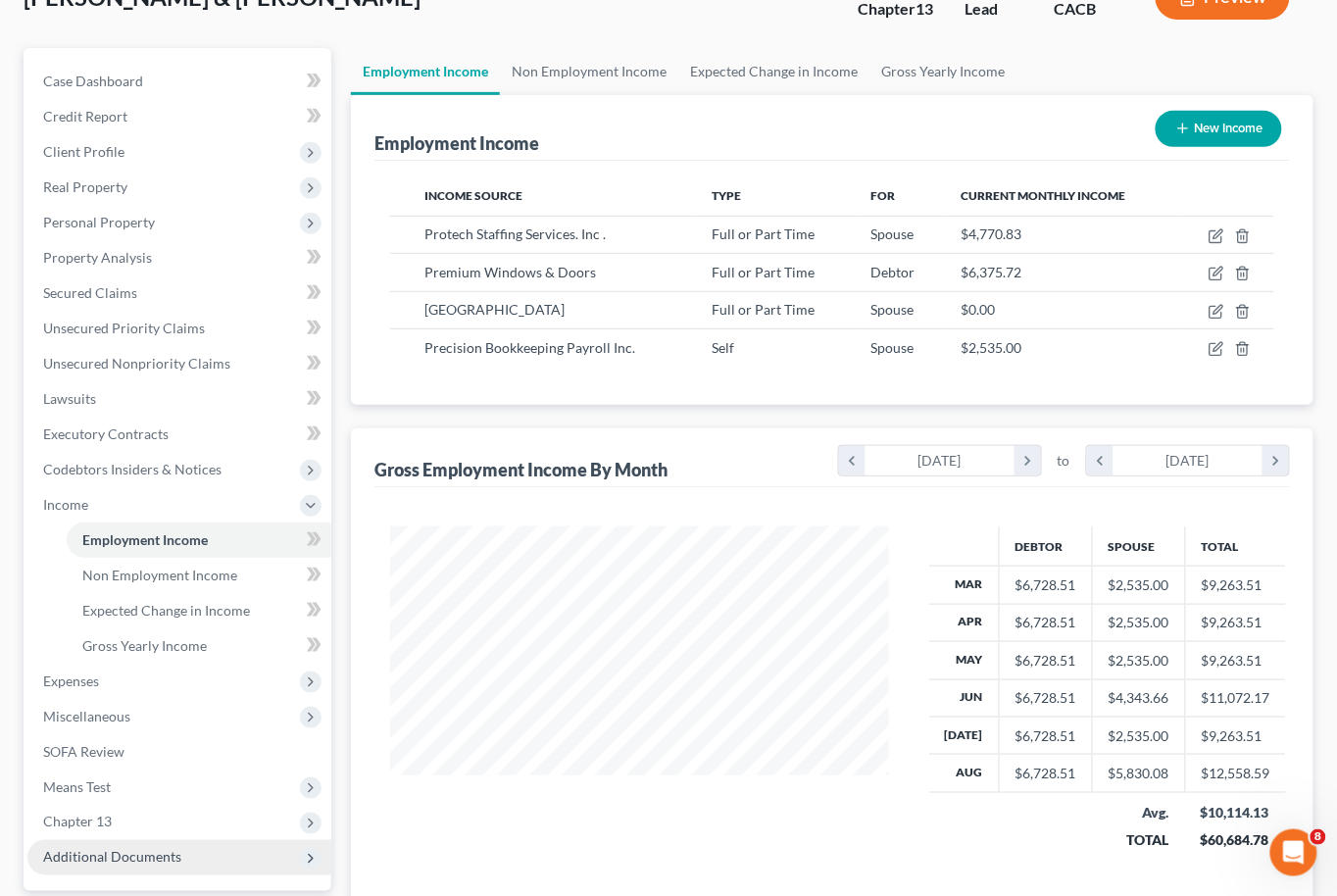
scroll to position [291, 0]
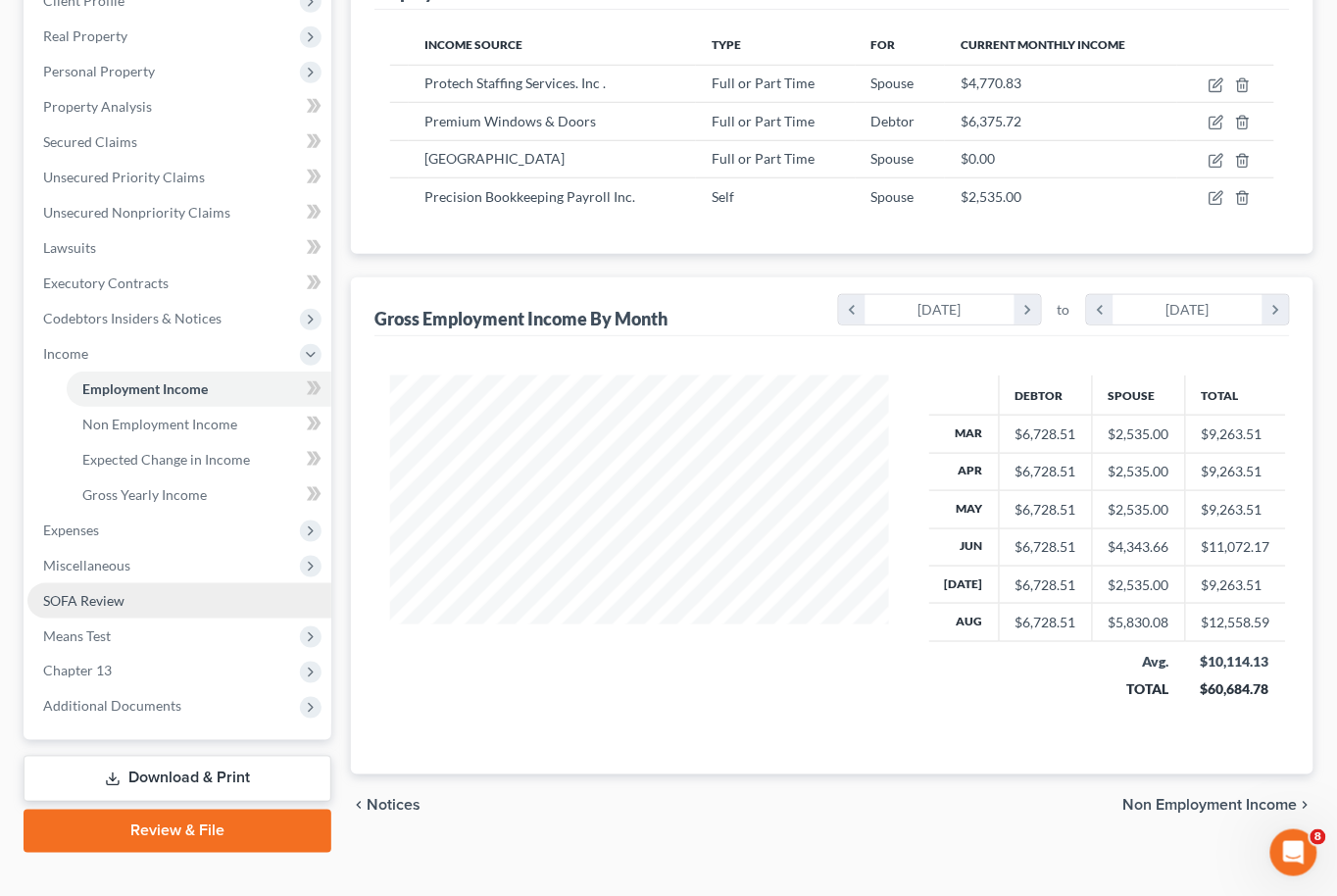
click at [90, 592] on span "SOFA Review" at bounding box center [84, 600] width 82 height 17
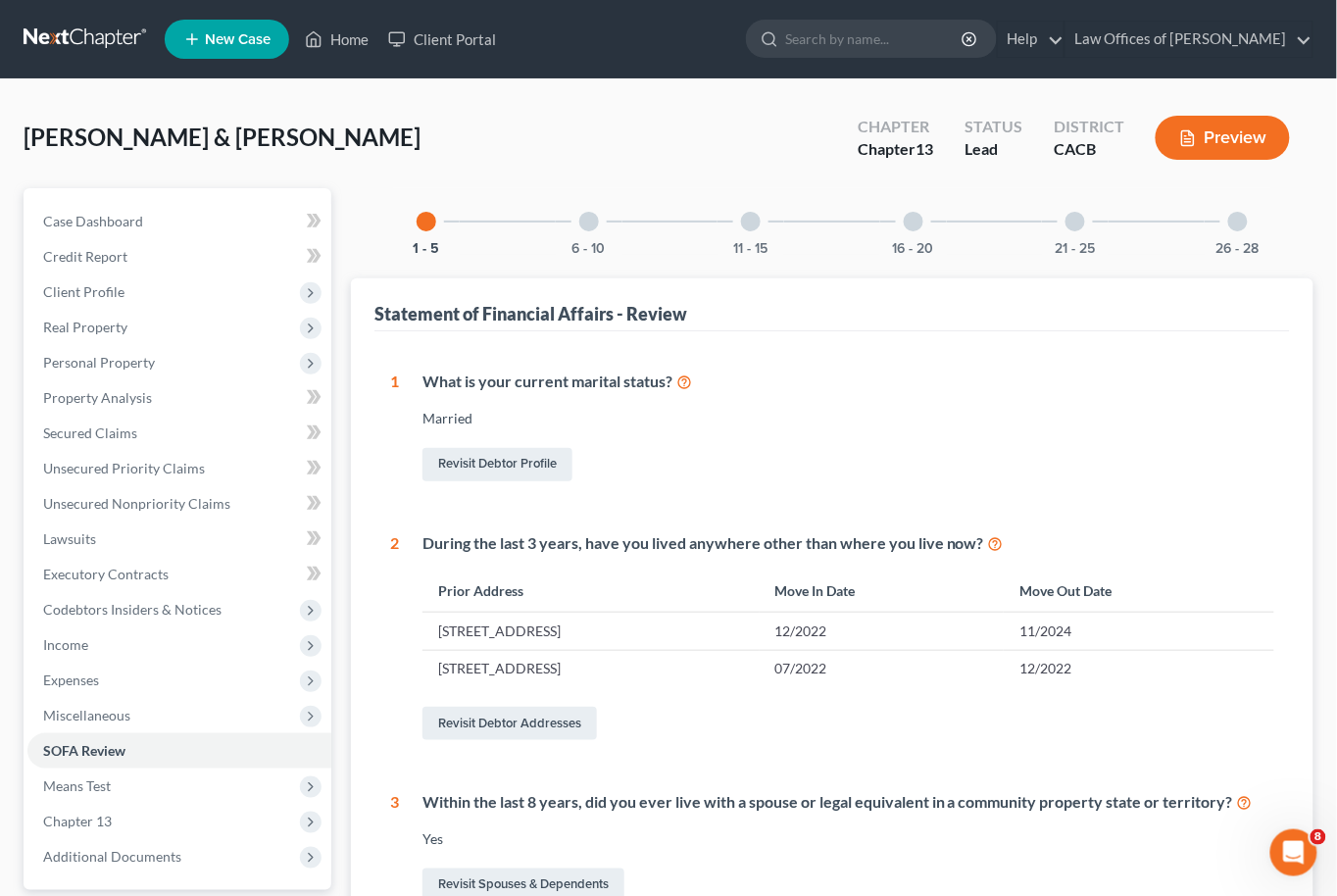
click at [1231, 208] on div "26 - 28" at bounding box center [1238, 221] width 67 height 67
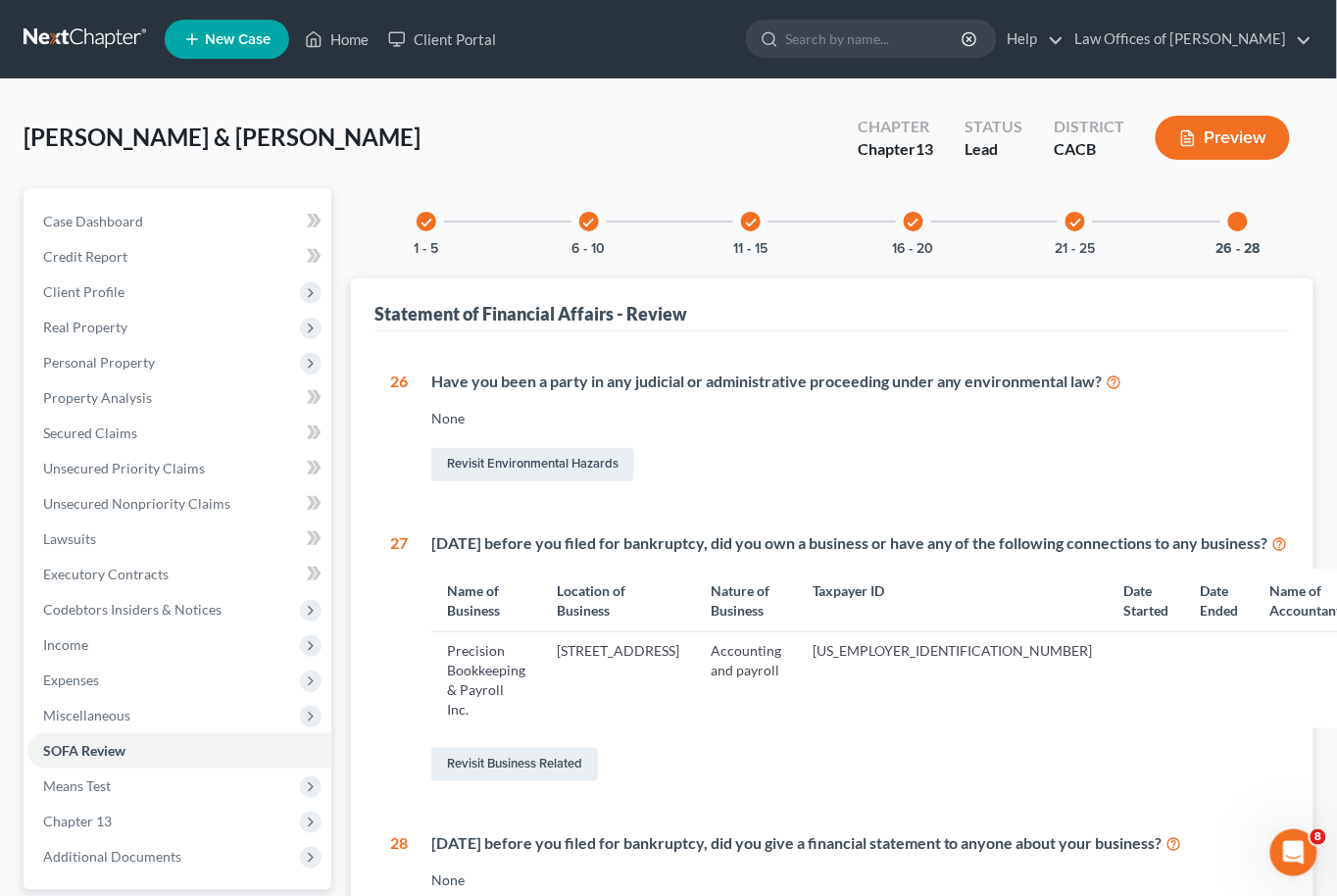
scroll to position [92, 0]
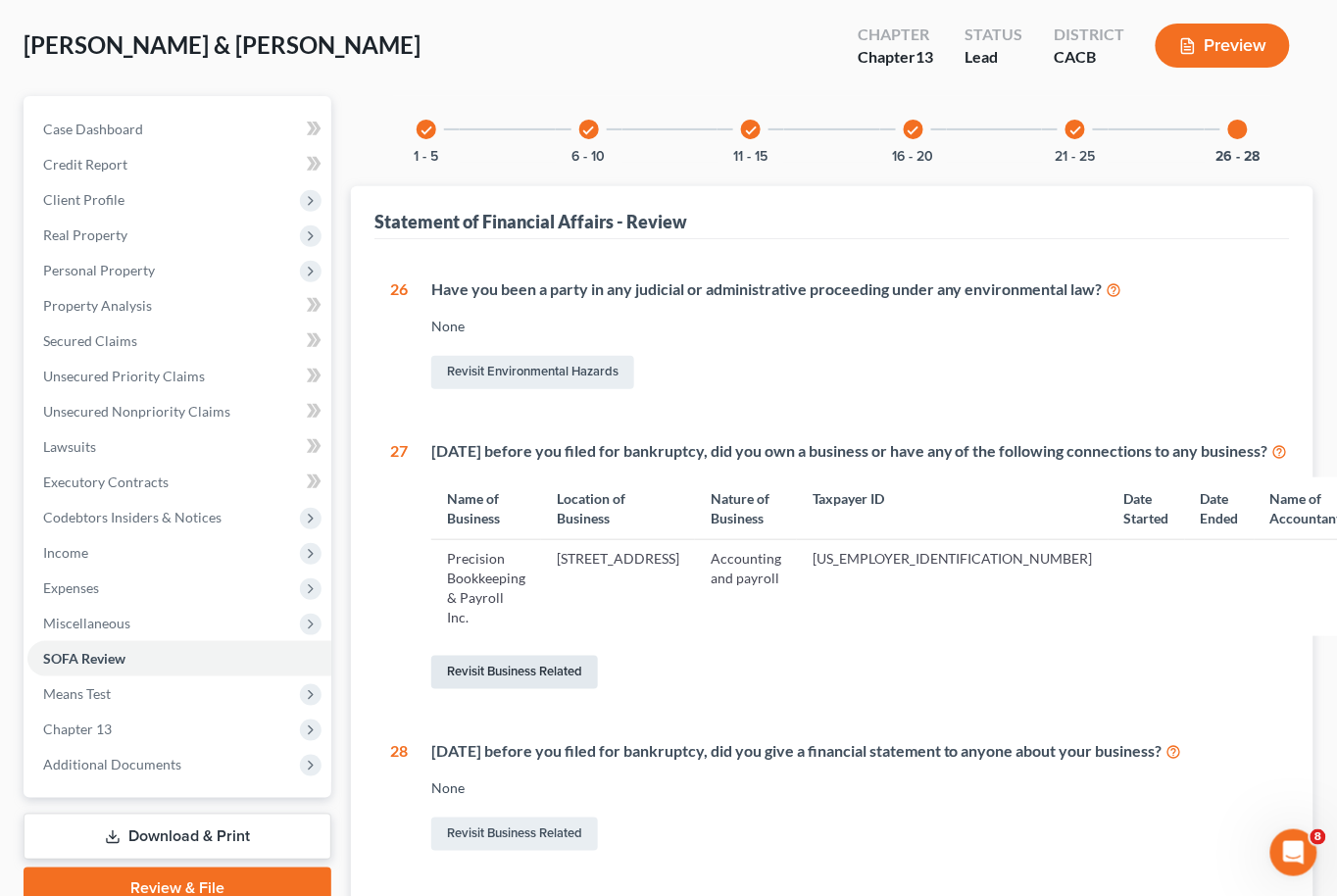
click at [536, 655] on link "Revisit Business Related" at bounding box center [515, 672] width 167 height 34
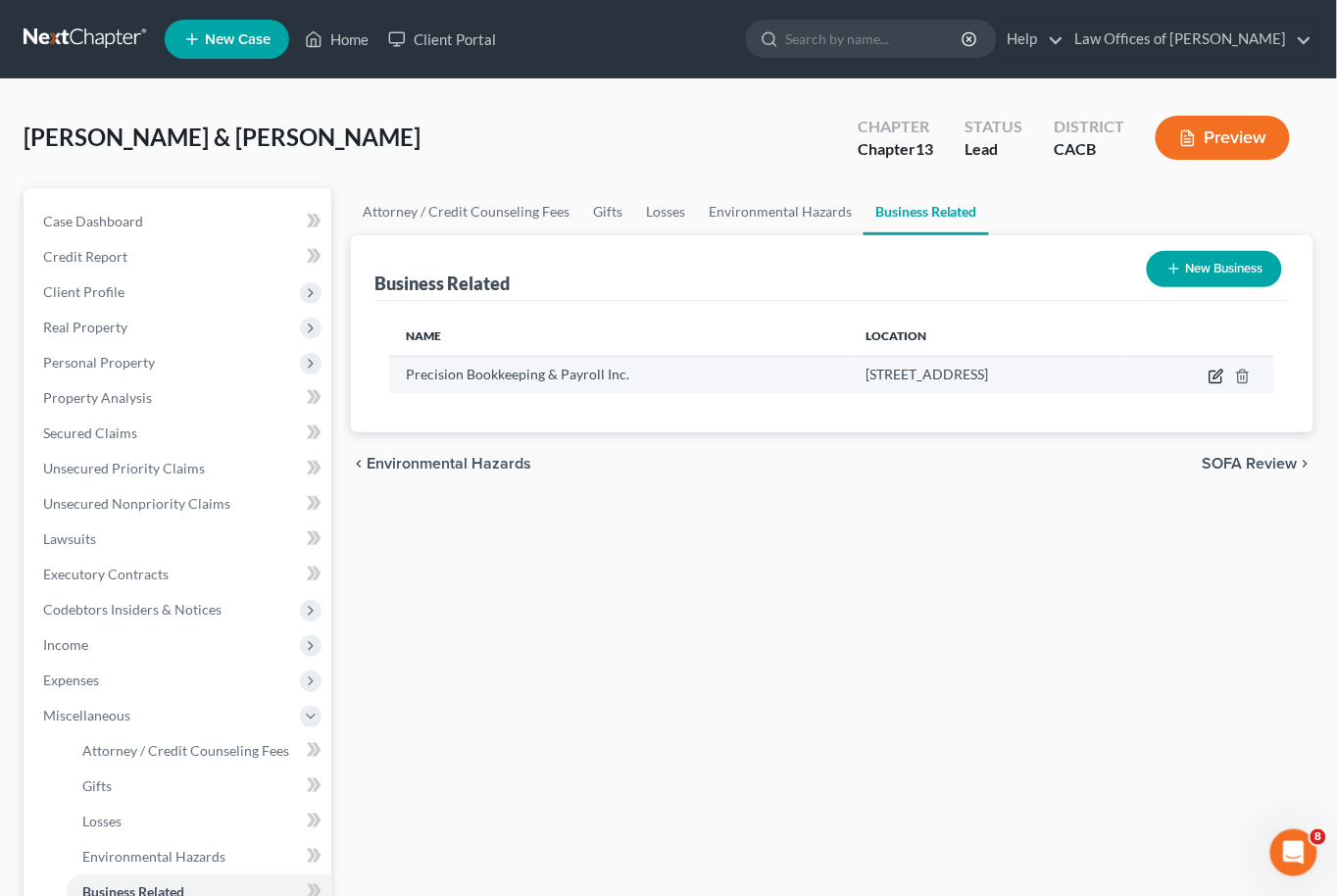
click at [1214, 373] on icon "button" at bounding box center [1217, 377] width 16 height 16
select select "officer"
select select "4"
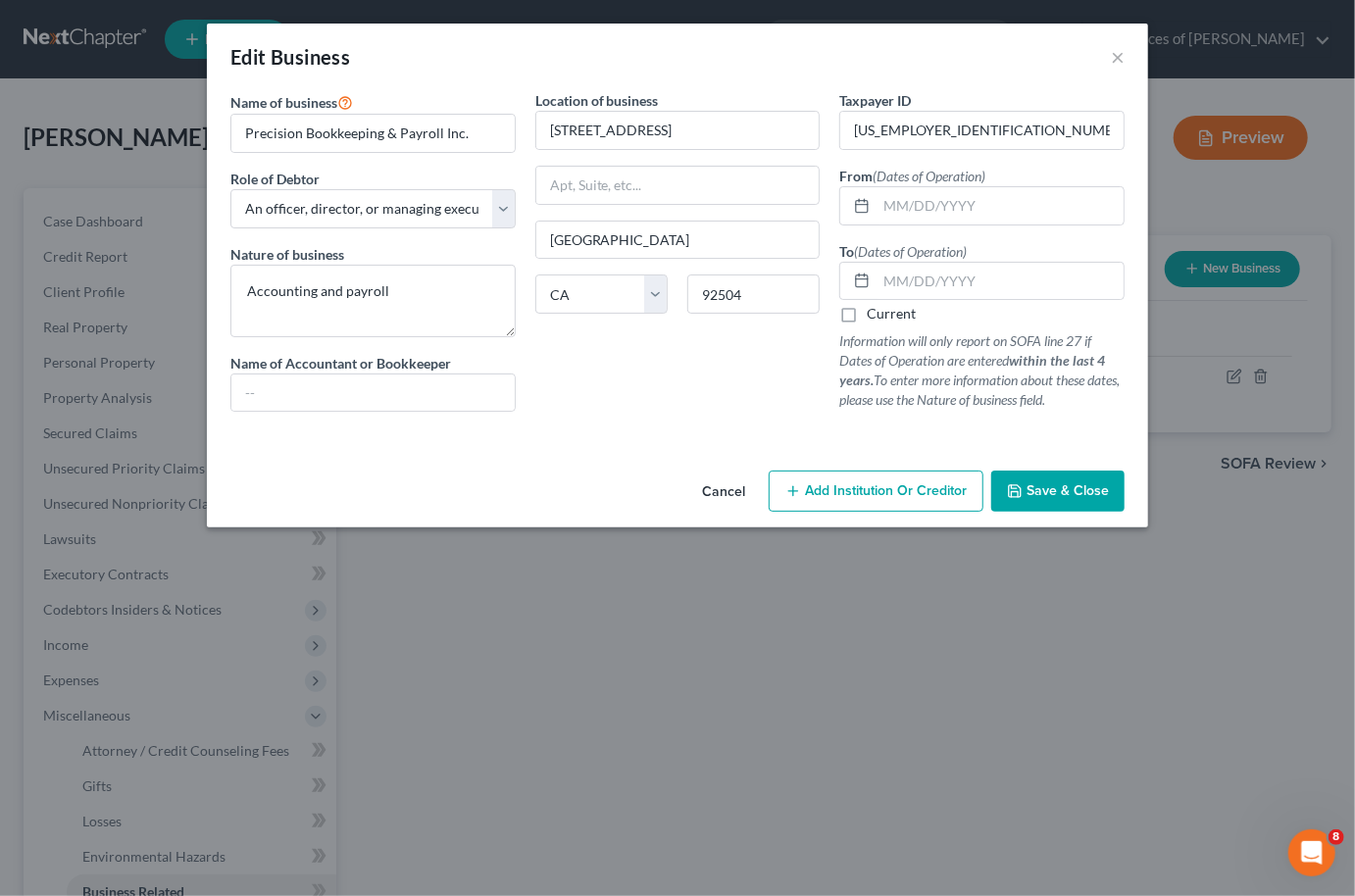
click at [867, 317] on label "Current" at bounding box center [890, 314] width 49 height 20
click at [874, 316] on input "Current" at bounding box center [880, 310] width 13 height 13
checkbox input "true"
click at [1056, 477] on button "Save & Close" at bounding box center [1058, 490] width 133 height 41
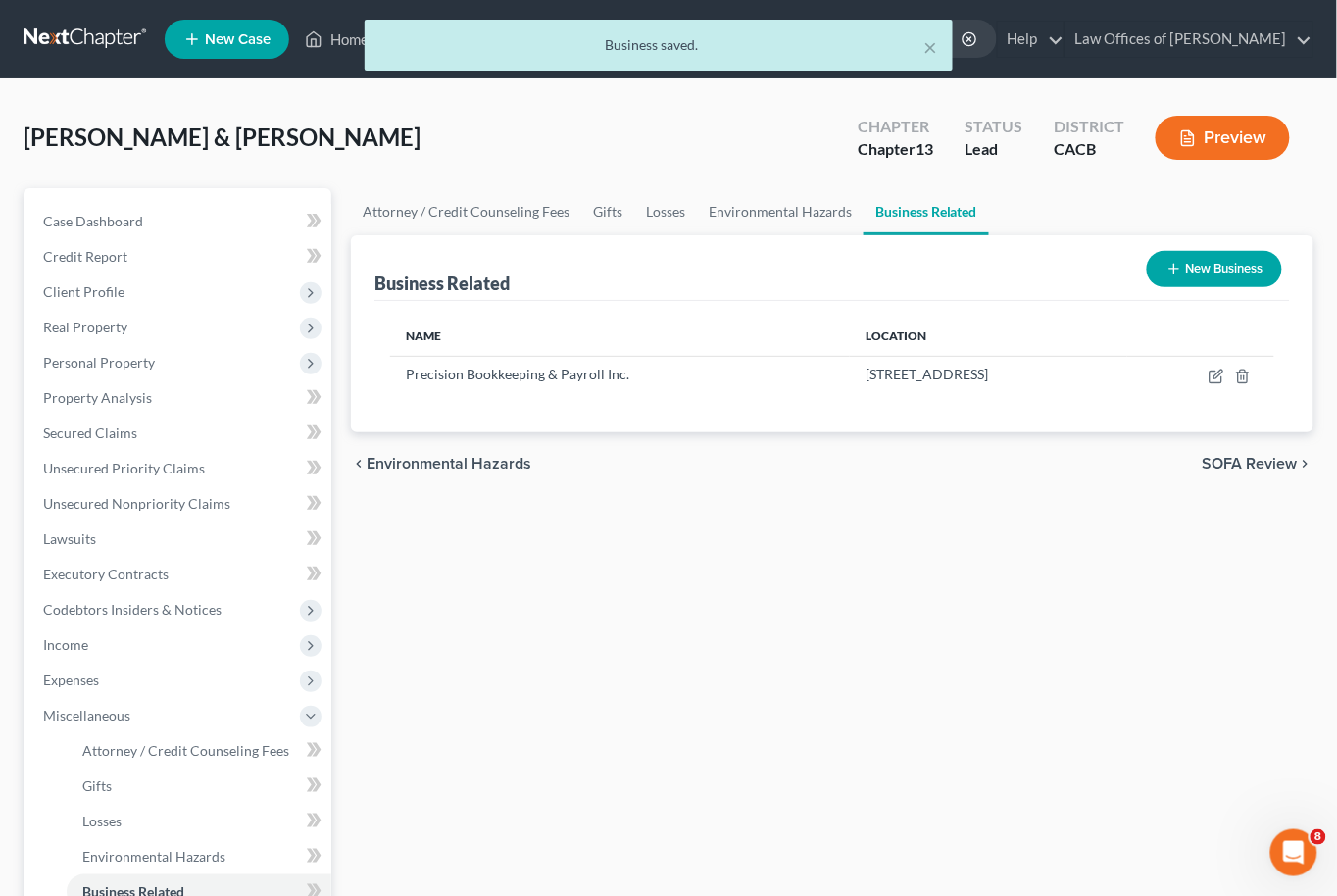
scroll to position [325, 0]
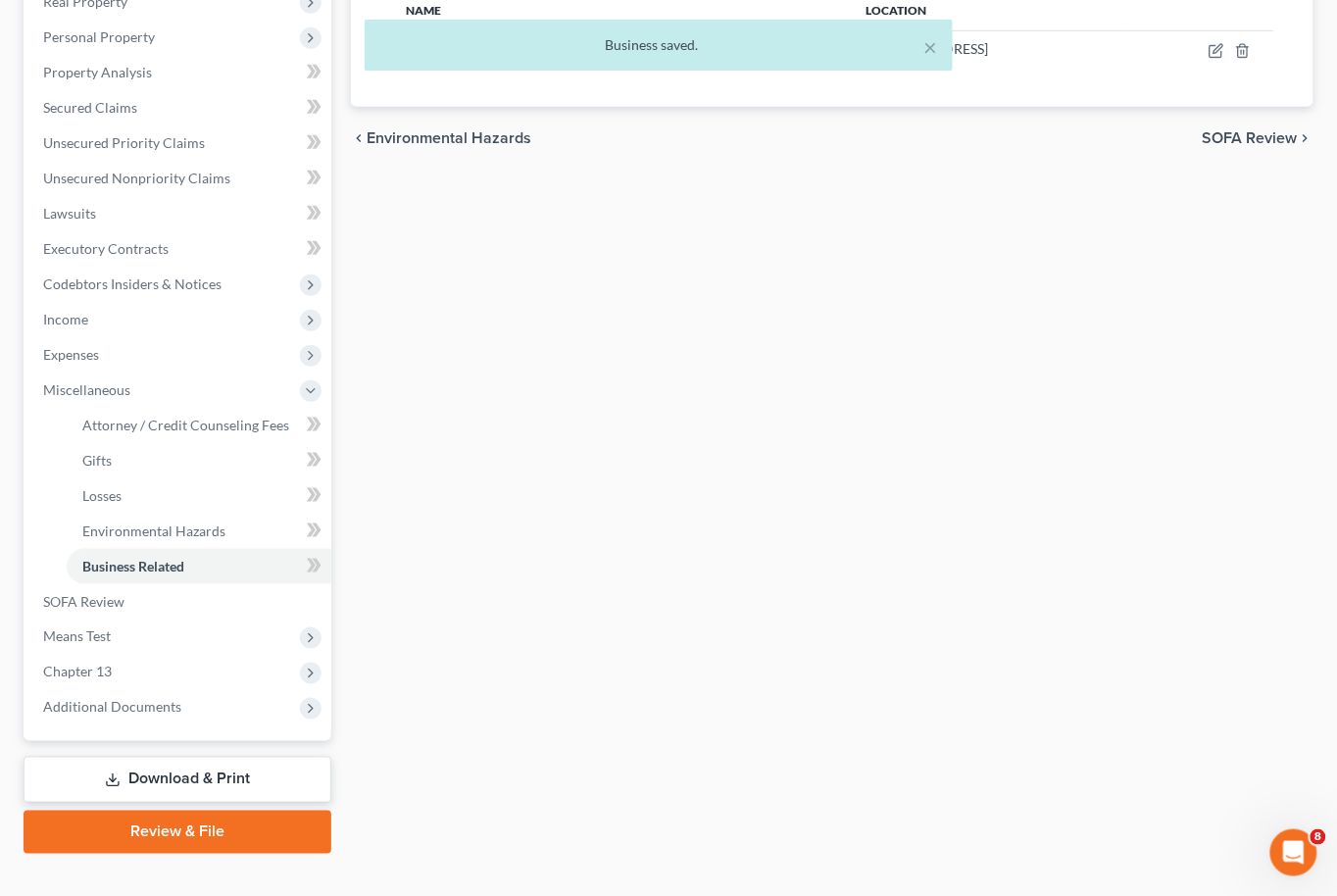
click at [136, 810] on link "Review & File" at bounding box center [177, 831] width 307 height 43
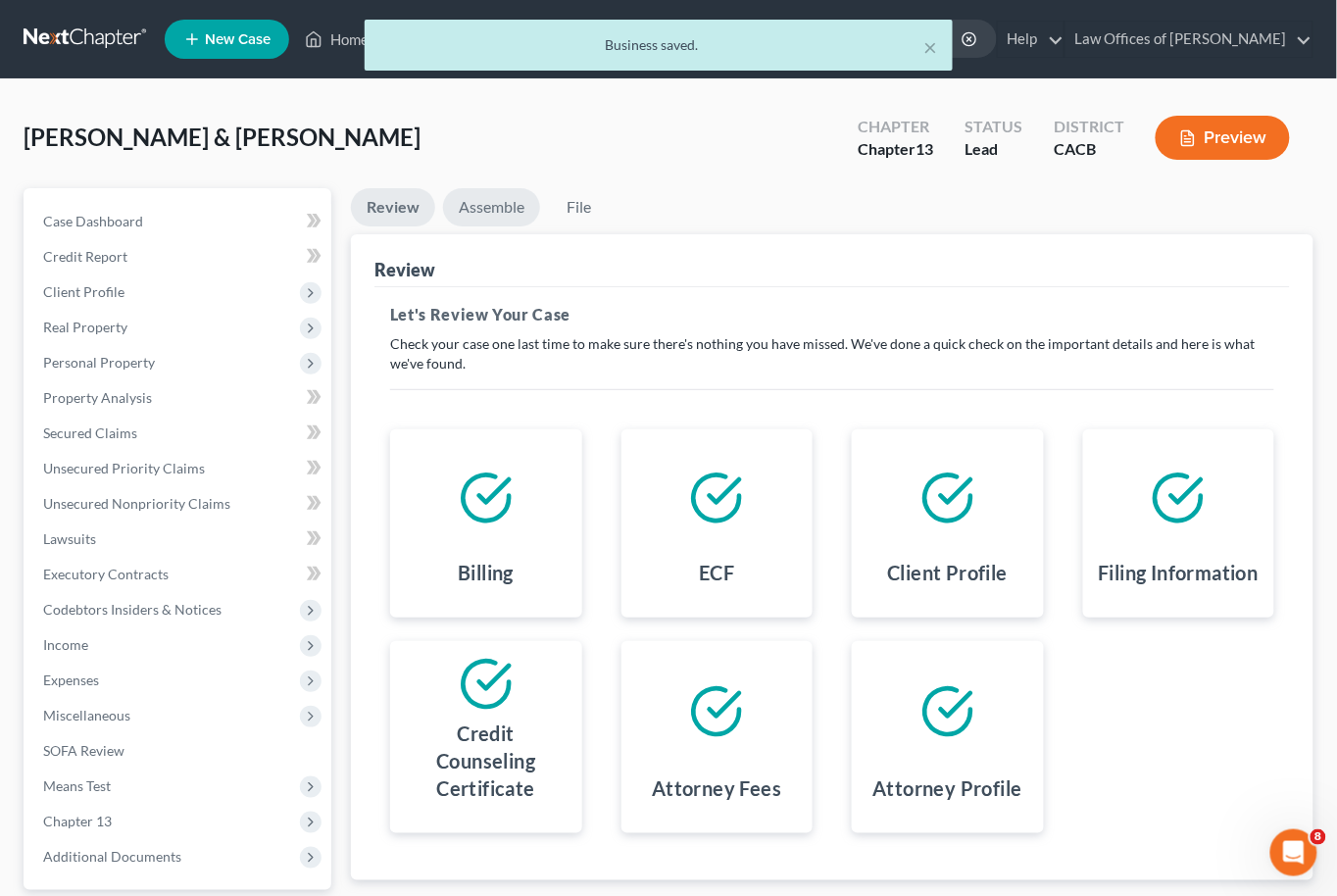
click at [468, 212] on link "Assemble" at bounding box center [491, 207] width 97 height 38
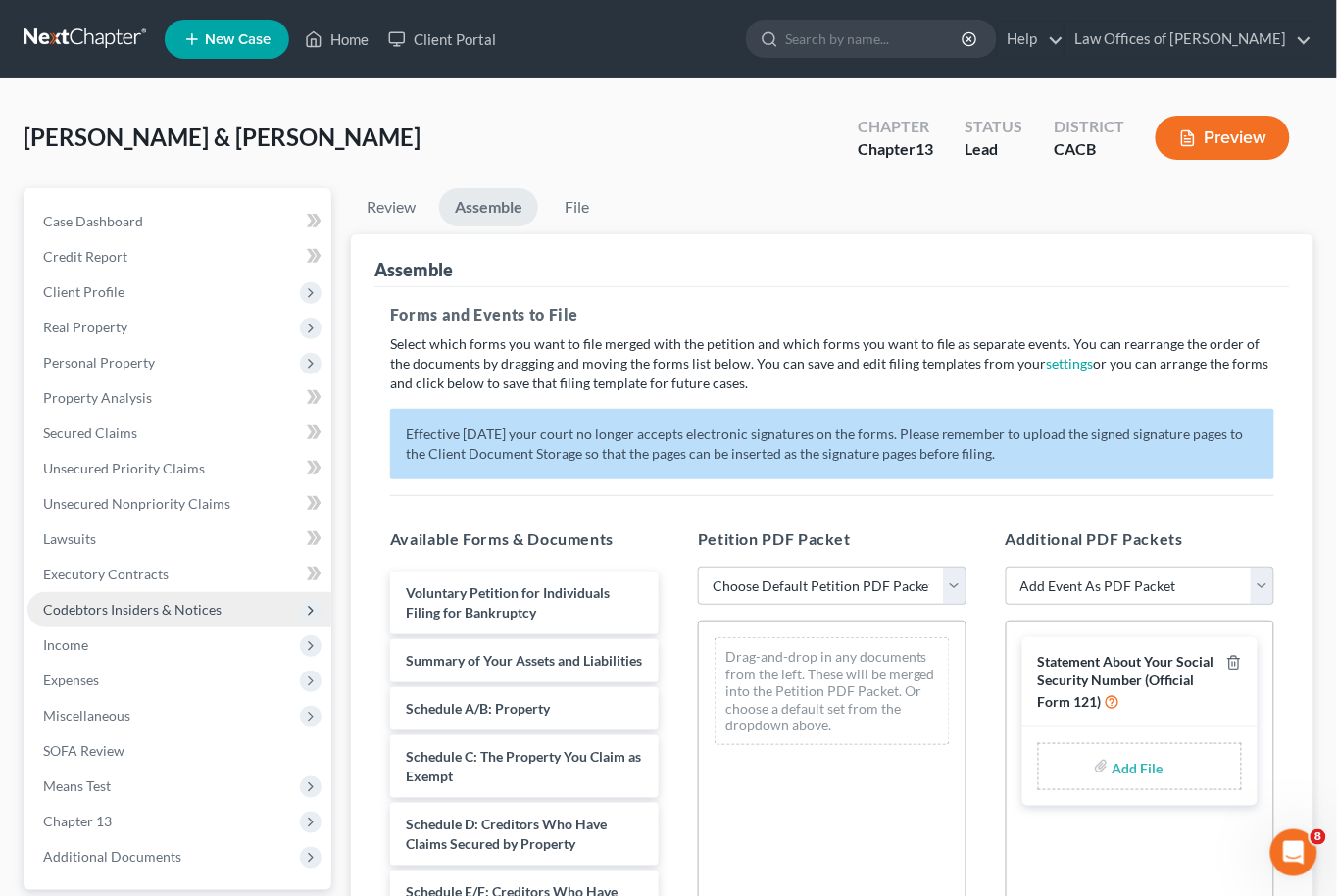
click at [128, 601] on span "Codebtors Insiders & Notices" at bounding box center [131, 609] width 178 height 17
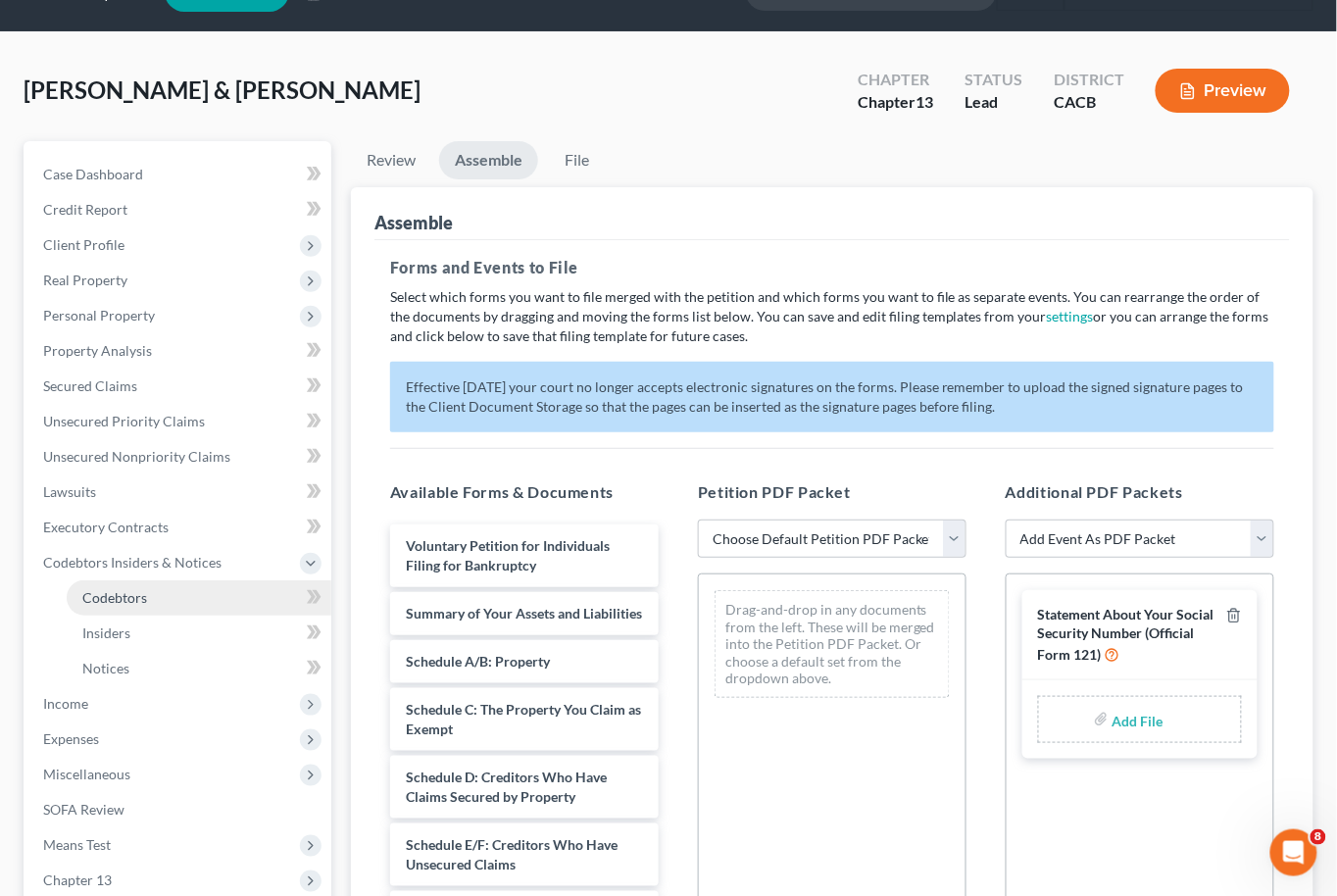
click at [127, 595] on link "Codebtors" at bounding box center [199, 597] width 265 height 35
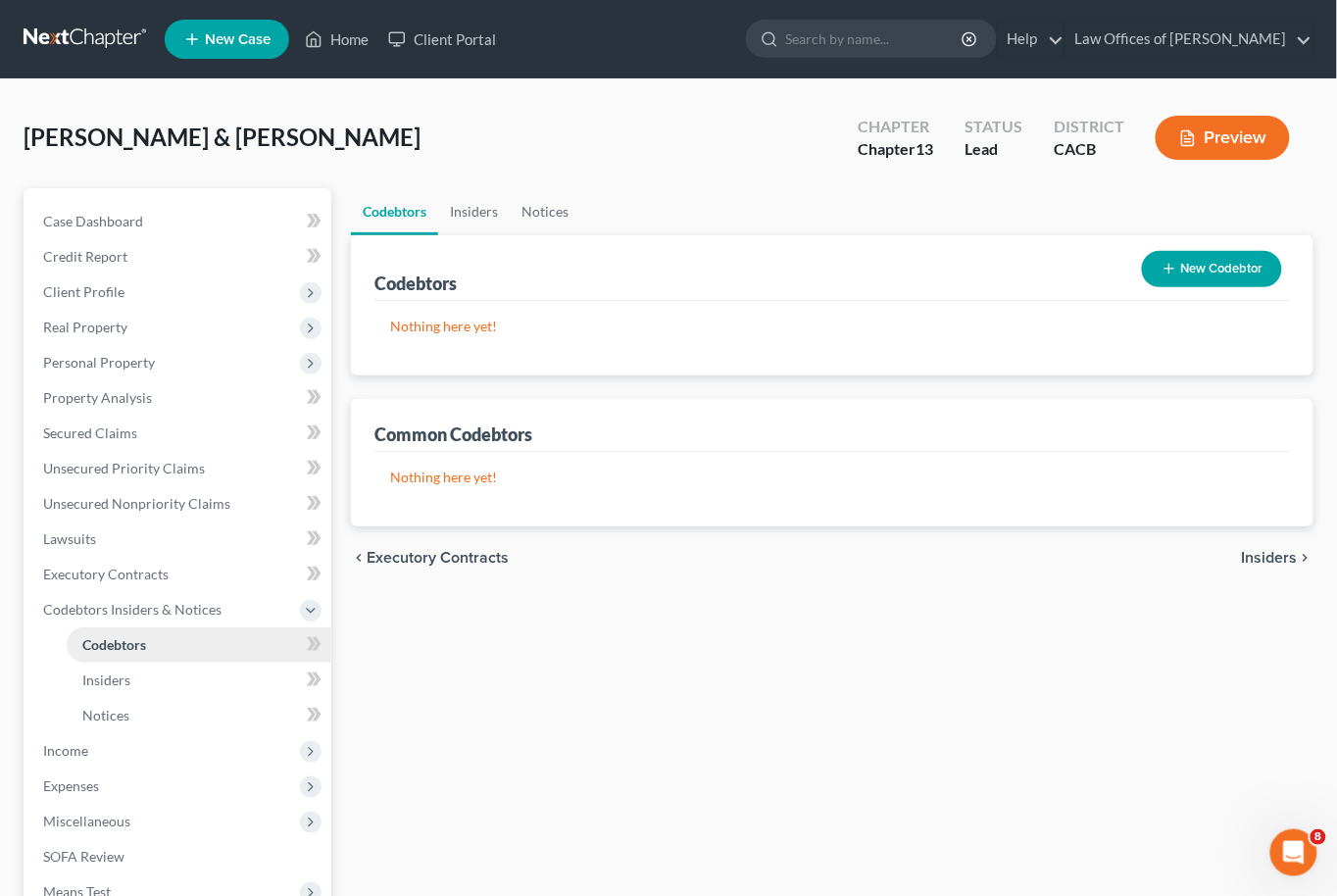
scroll to position [258, 0]
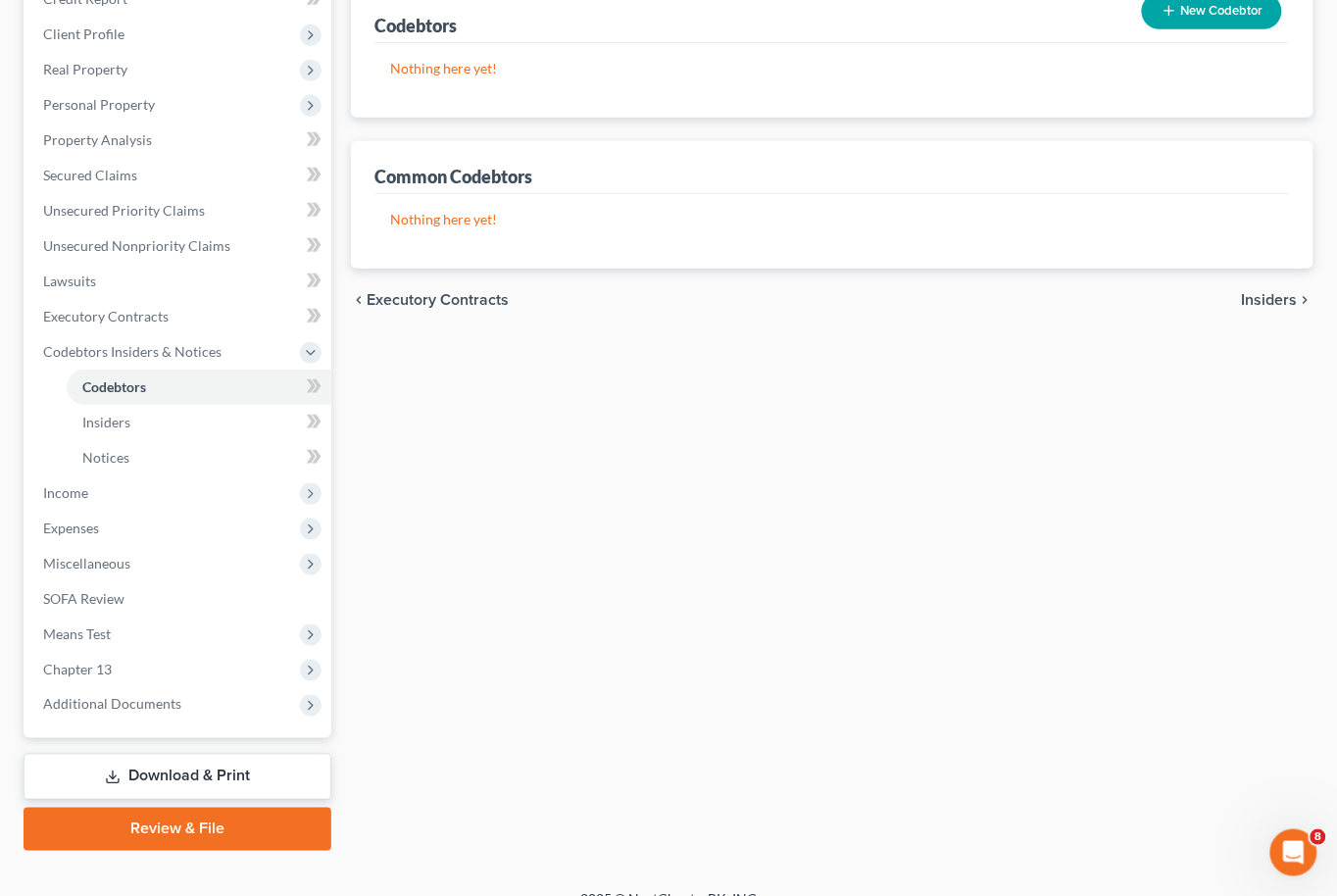
click at [154, 755] on link "Download & Print" at bounding box center [177, 777] width 307 height 46
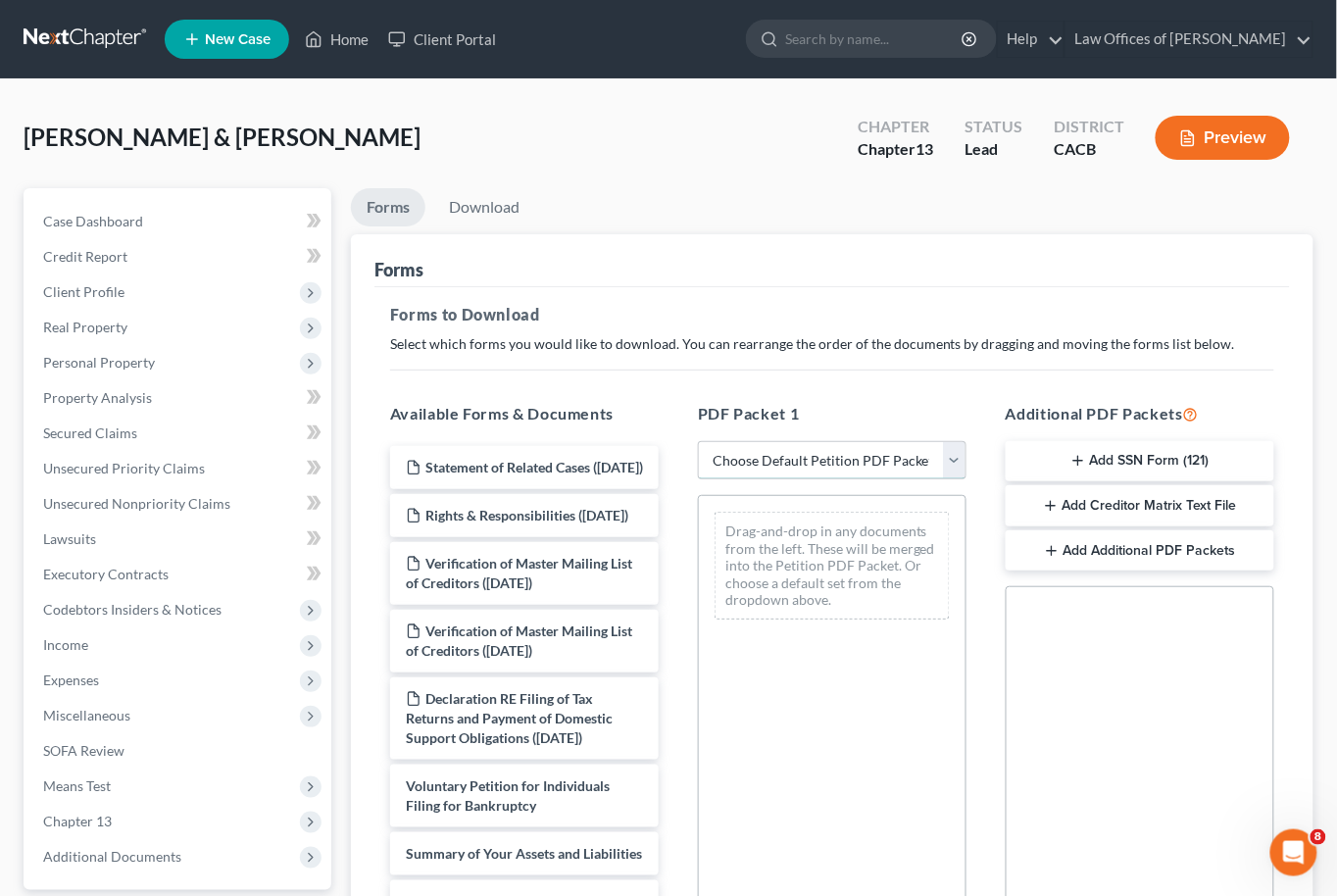
select select "1"
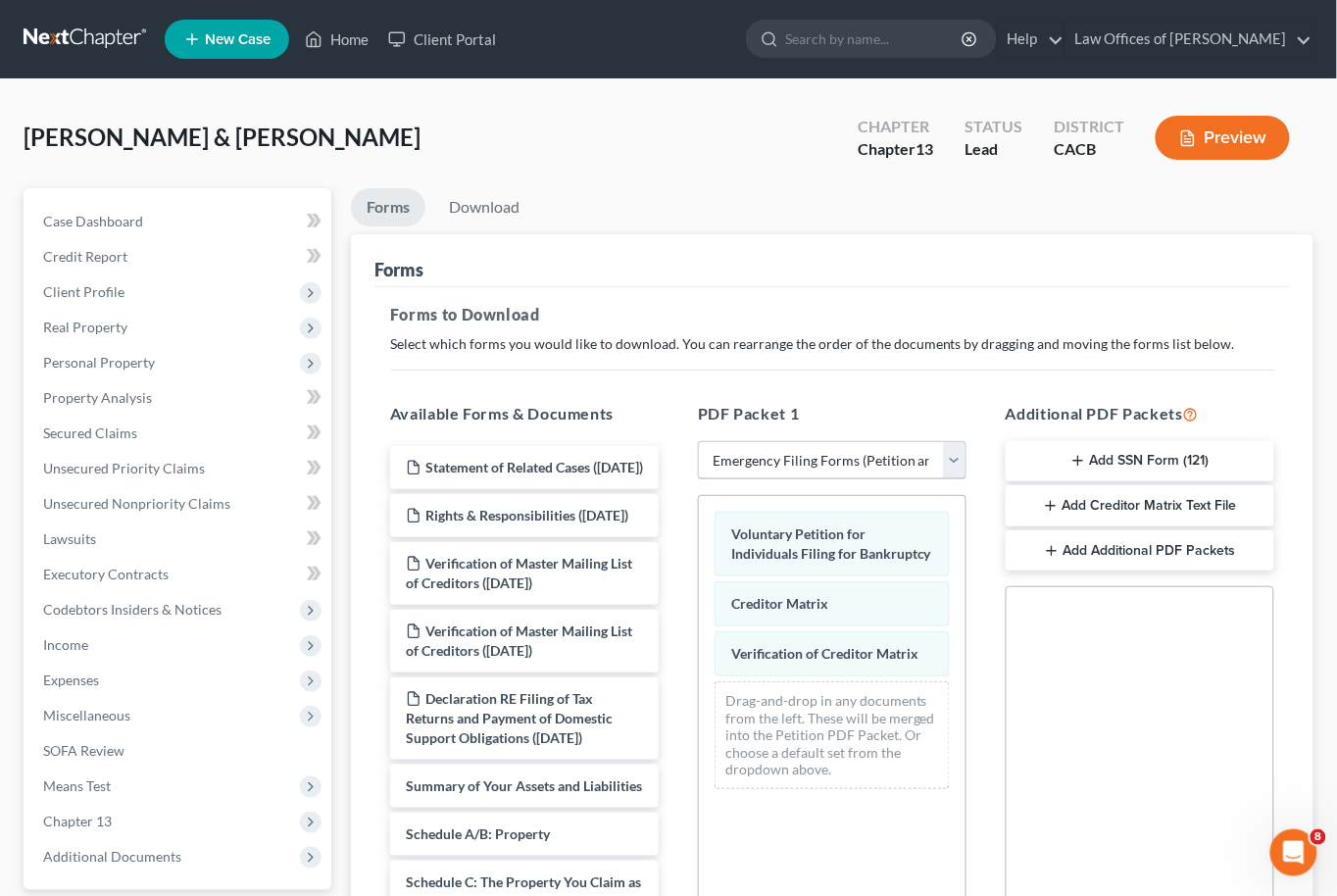
scroll to position [309, 0]
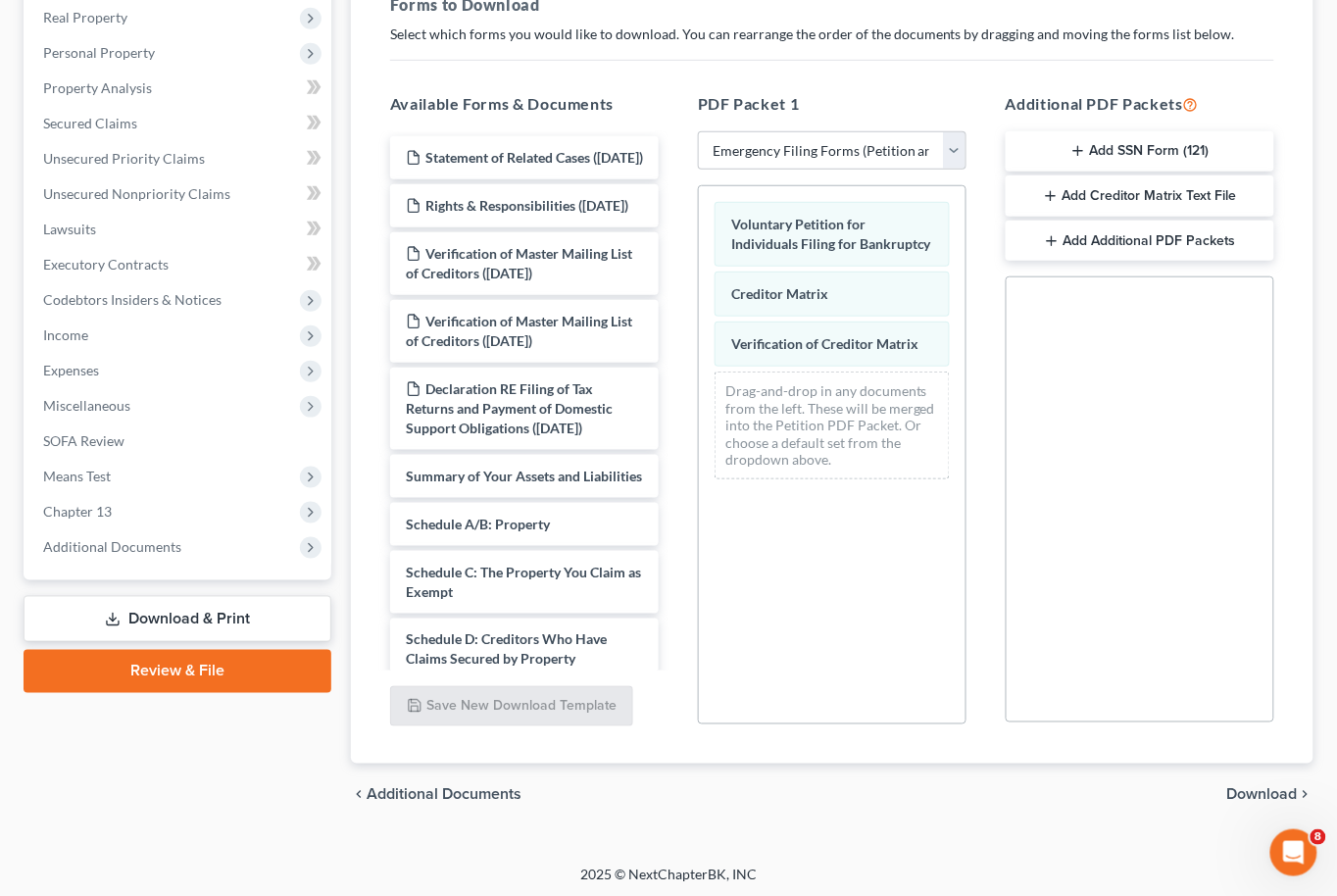
click at [1261, 796] on span "Download" at bounding box center [1262, 795] width 71 height 16
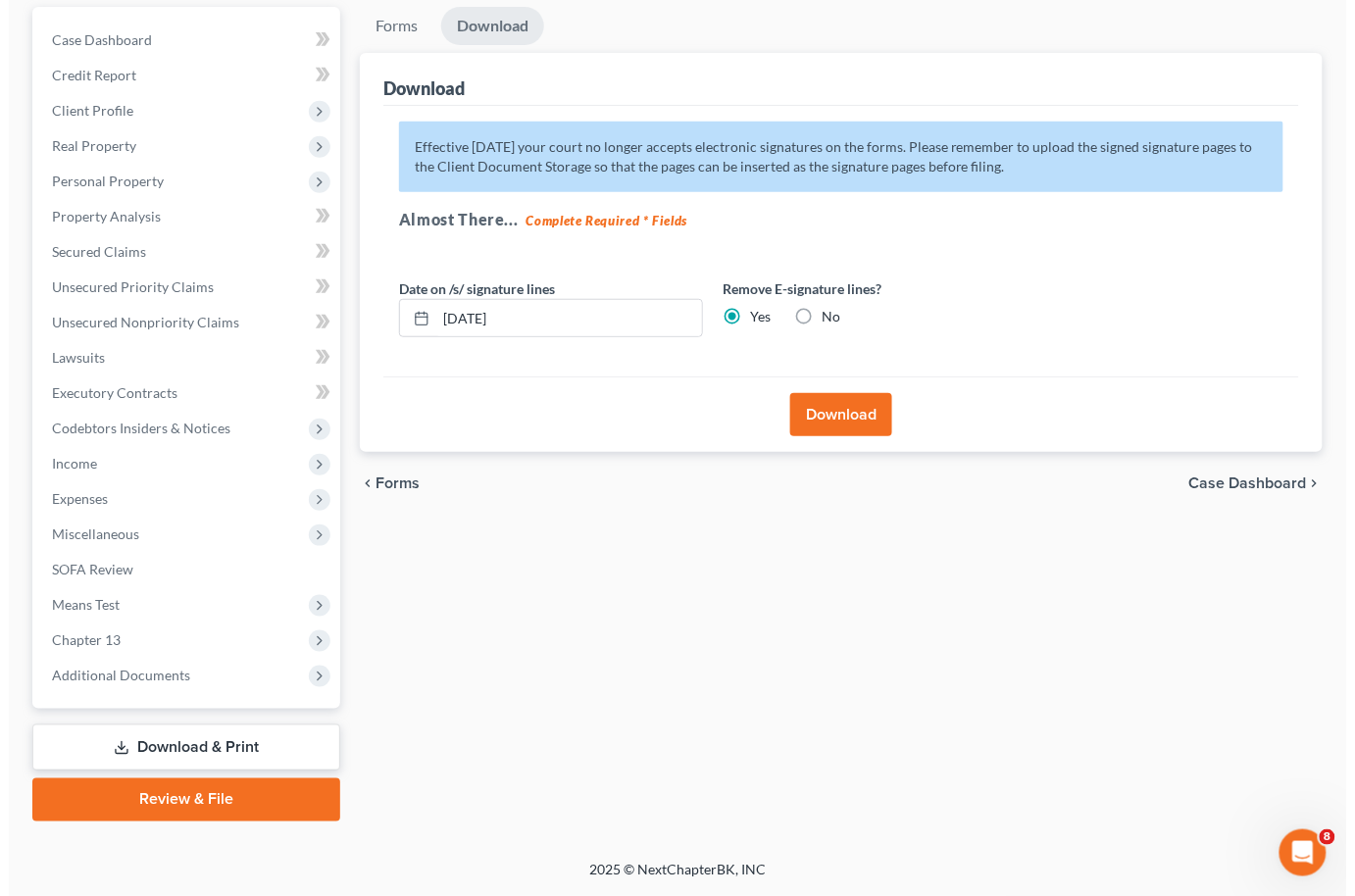
scroll to position [155, 0]
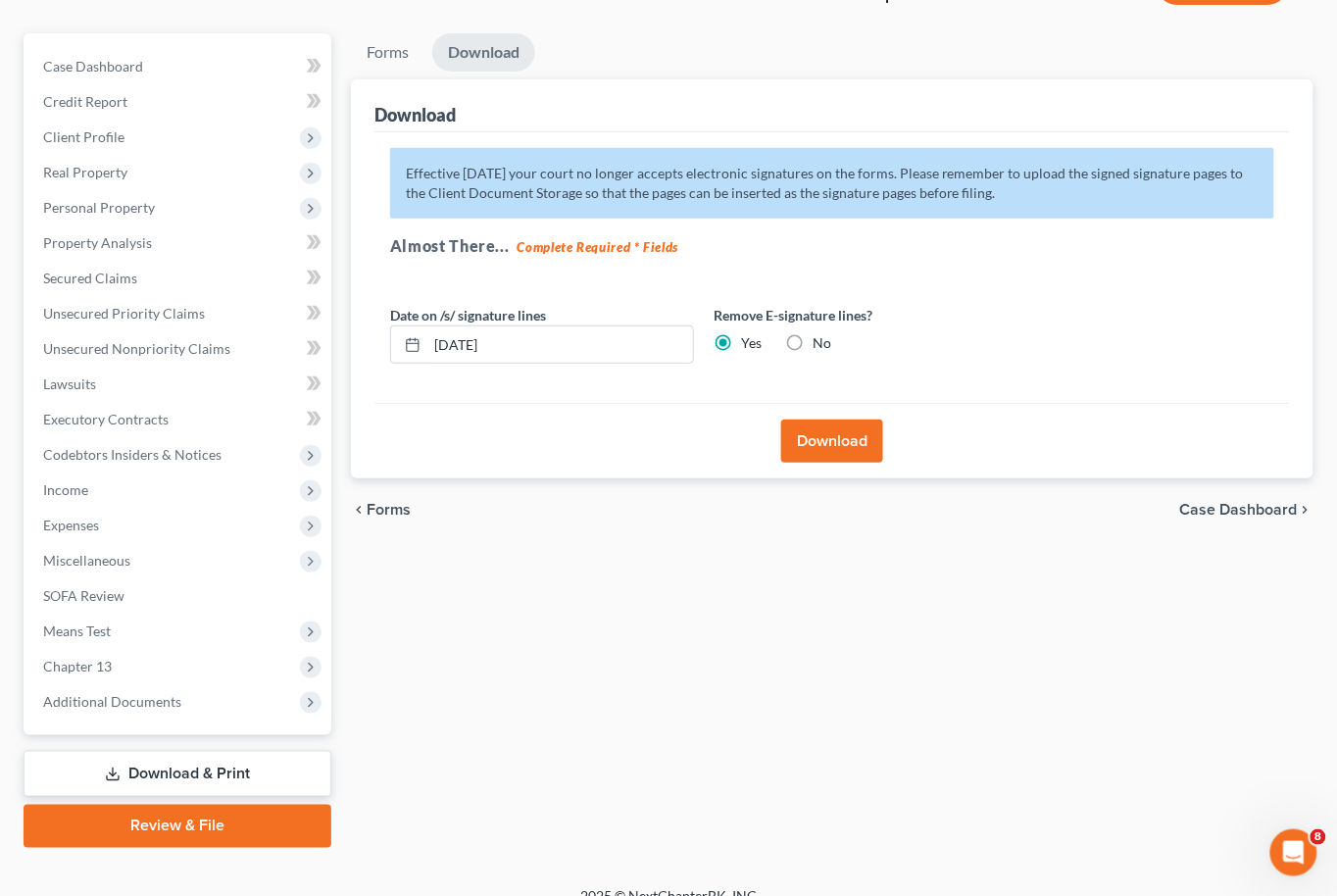
click at [845, 443] on button "Download" at bounding box center [832, 441] width 101 height 43
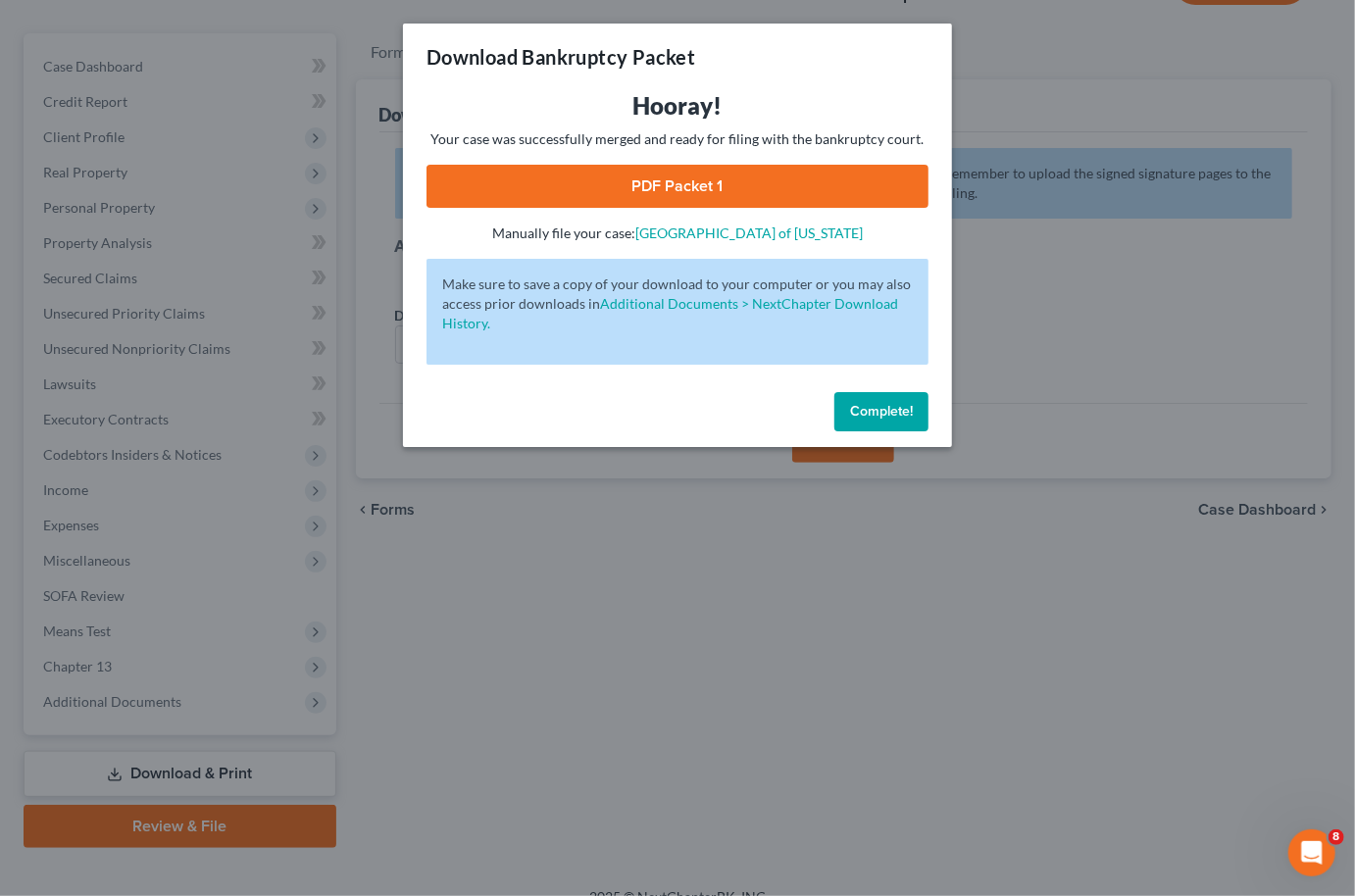
click at [645, 197] on link "PDF Packet 1" at bounding box center [678, 186] width 502 height 43
